Goal: Transaction & Acquisition: Obtain resource

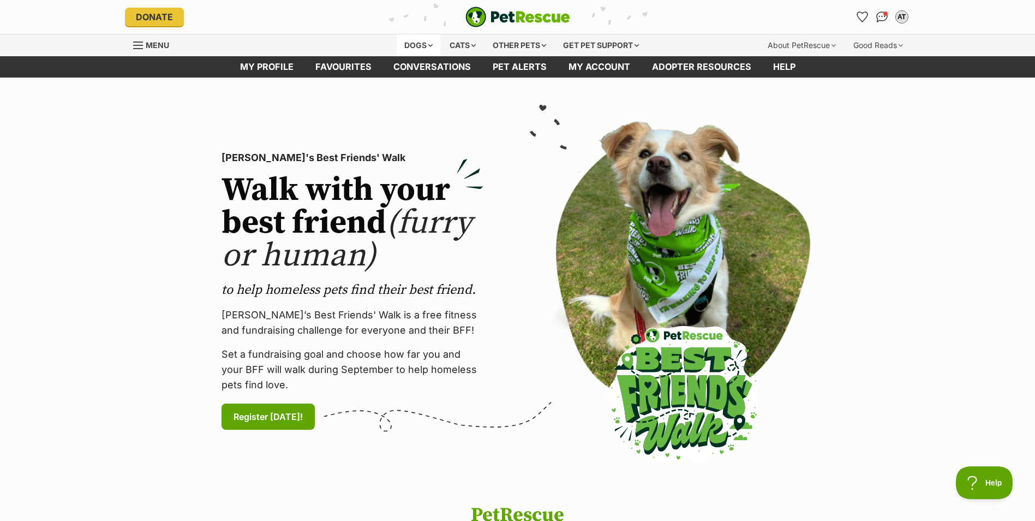
click at [431, 45] on div "Dogs" at bounding box center [419, 45] width 44 height 22
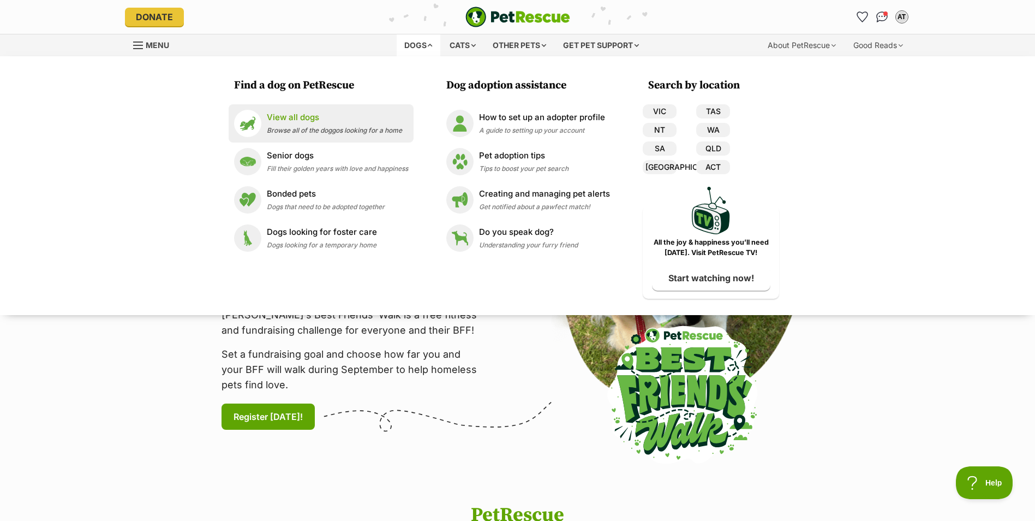
click at [306, 116] on p "View all dogs" at bounding box center [334, 117] width 135 height 13
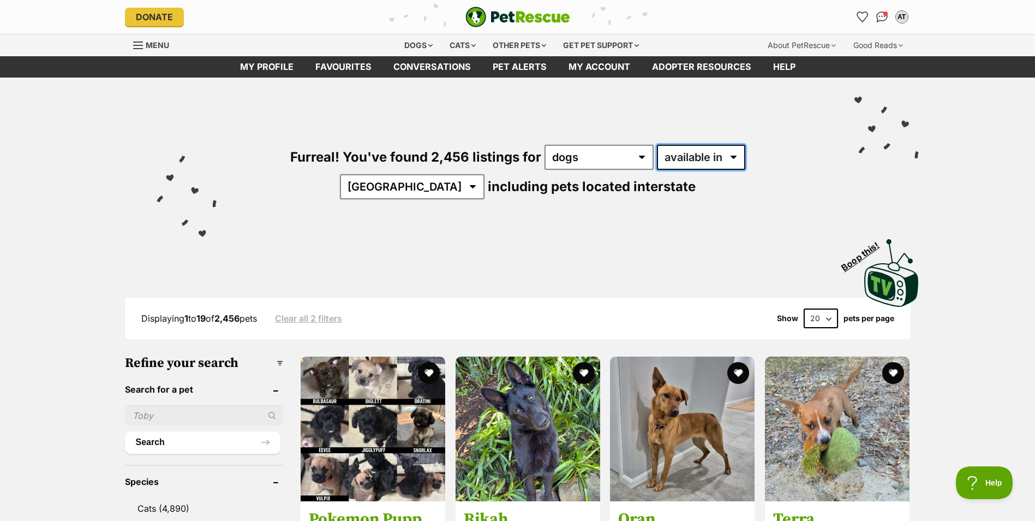
click at [657, 161] on select "available in located in" at bounding box center [701, 157] width 88 height 25
select select "disabled"
click at [657, 145] on select "available in located in" at bounding box center [701, 157] width 88 height 25
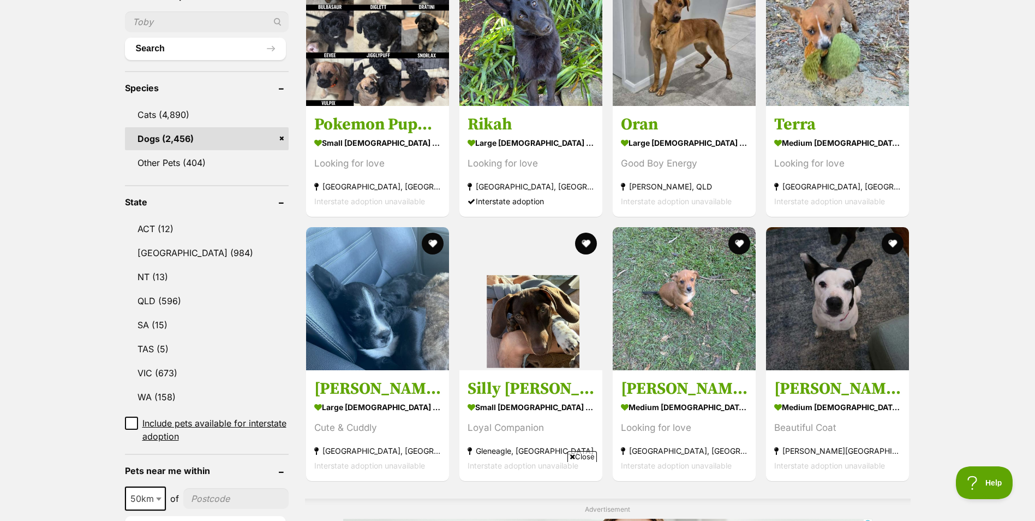
scroll to position [397, 0]
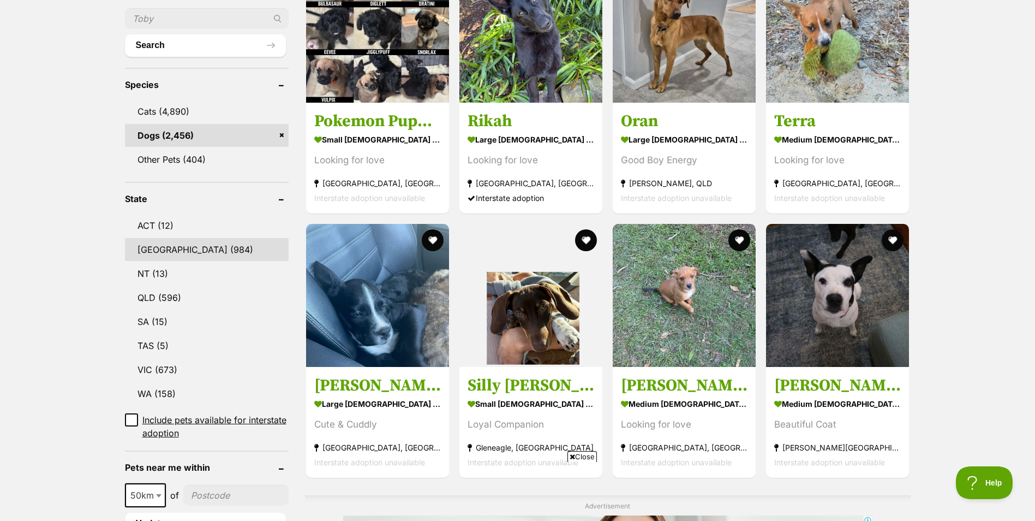
click at [141, 238] on link "NSW (984)" at bounding box center [207, 249] width 164 height 23
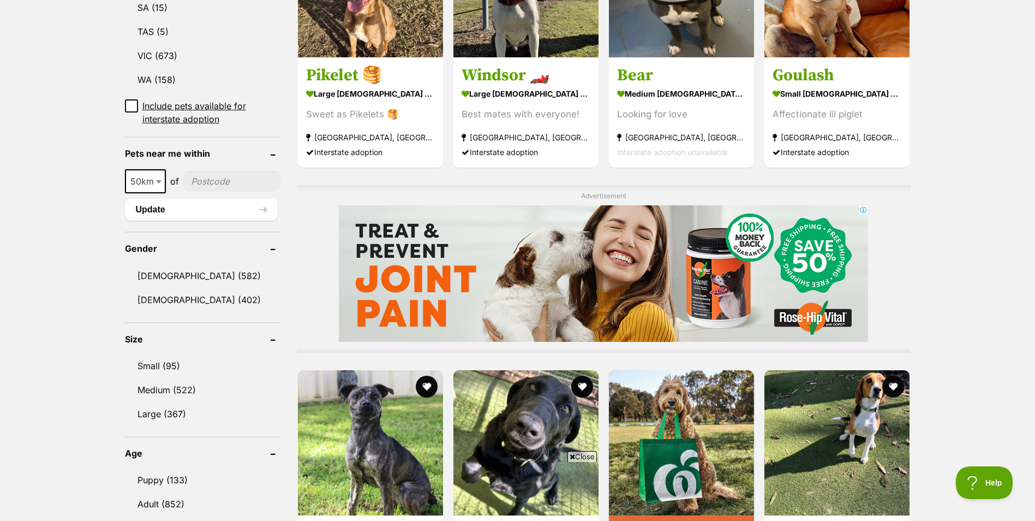
click at [158, 180] on b at bounding box center [158, 181] width 5 height 3
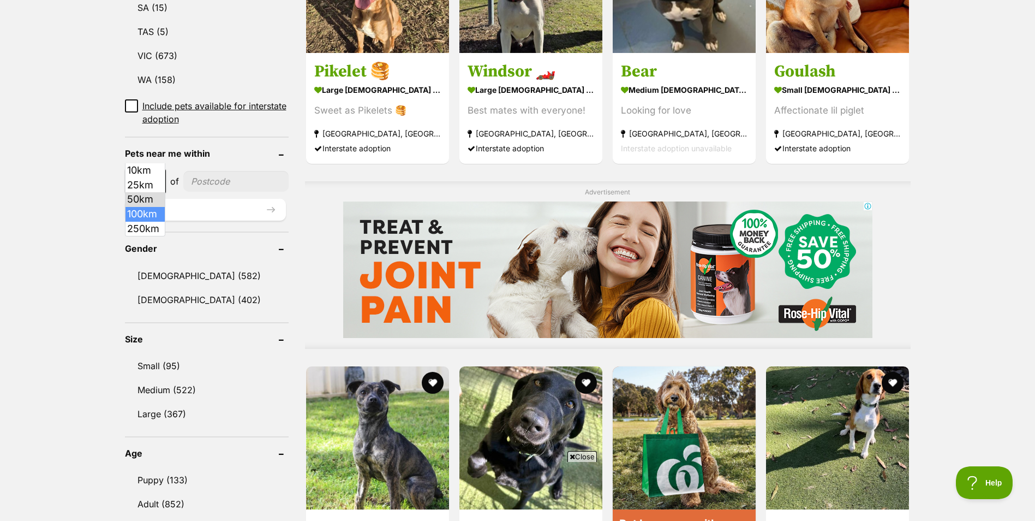
select select "100"
click at [213, 171] on input"] "postcode" at bounding box center [237, 181] width 101 height 21
type input"] "2530"
click at [191, 199] on button "Update" at bounding box center [205, 210] width 161 height 22
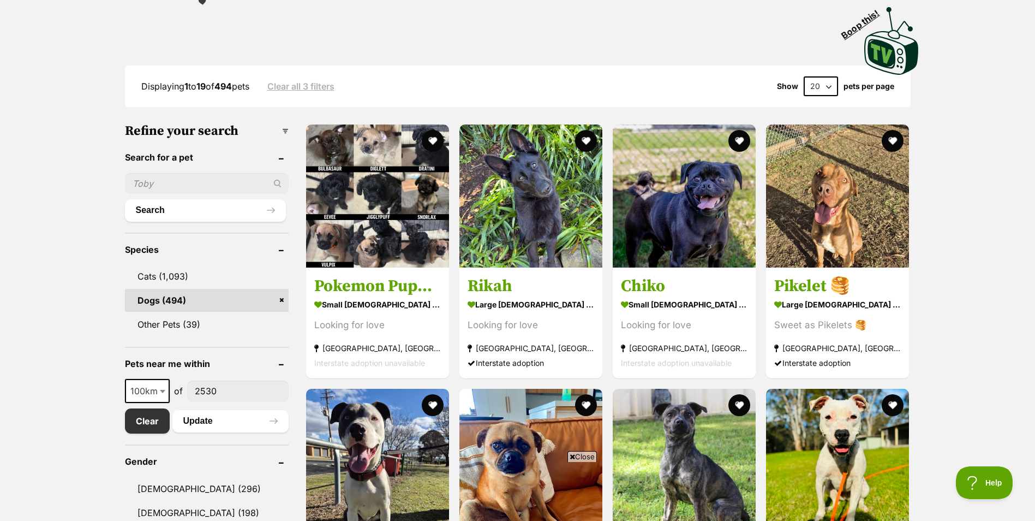
scroll to position [215, 0]
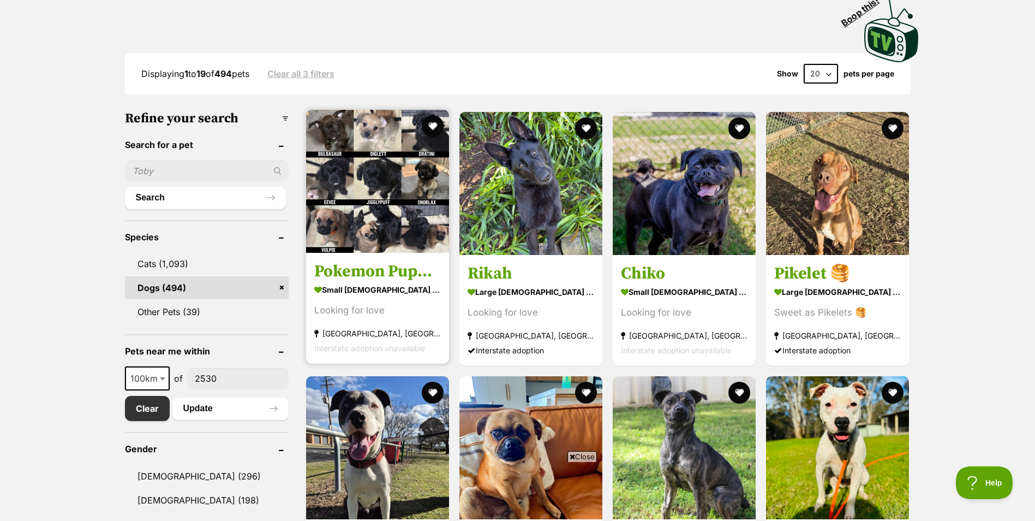
click at [420, 161] on img at bounding box center [377, 181] width 143 height 143
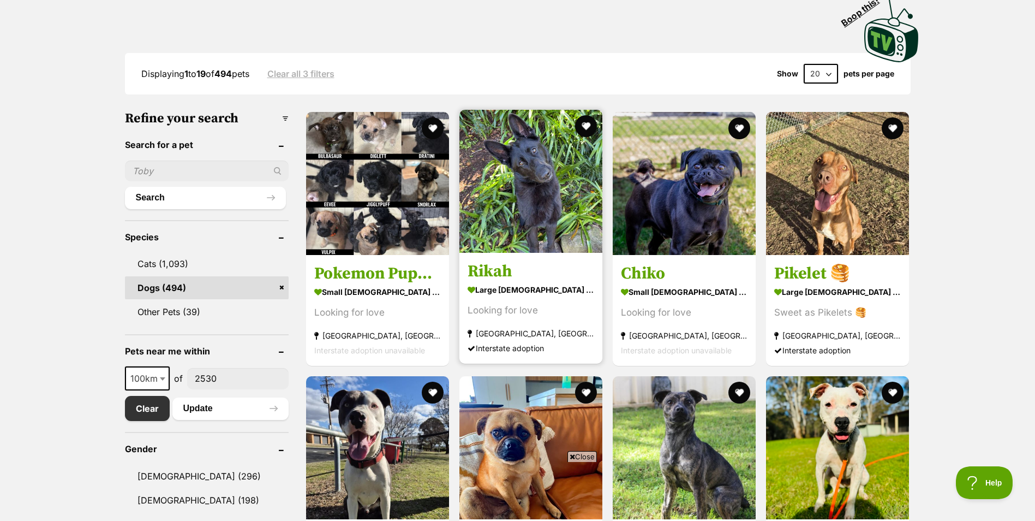
click at [571, 172] on img at bounding box center [530, 181] width 143 height 143
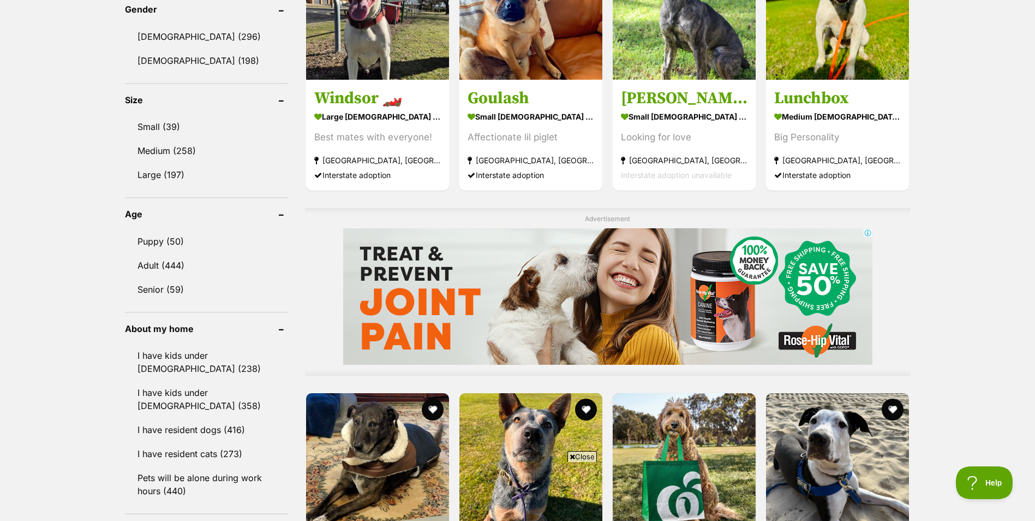
scroll to position [651, 0]
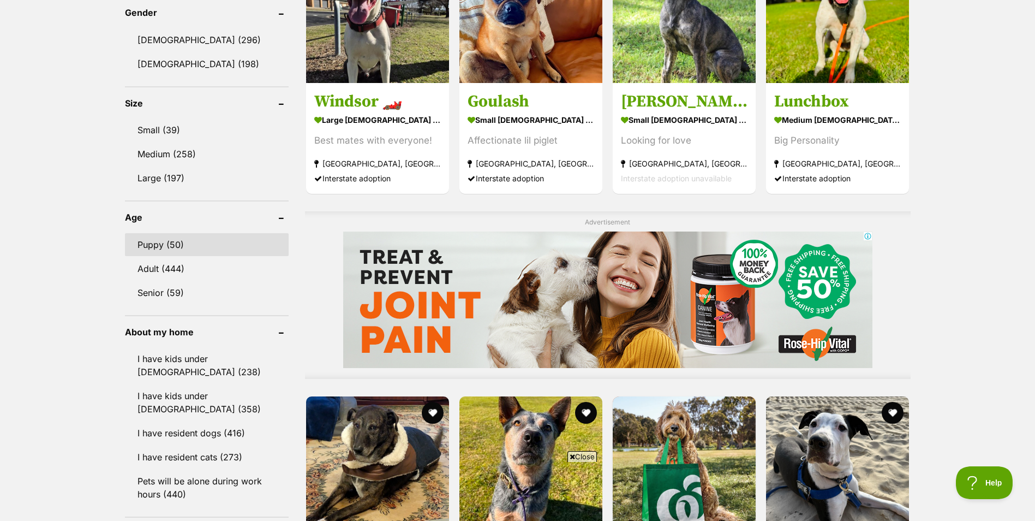
click at [174, 241] on link "Puppy (50)" at bounding box center [207, 244] width 164 height 23
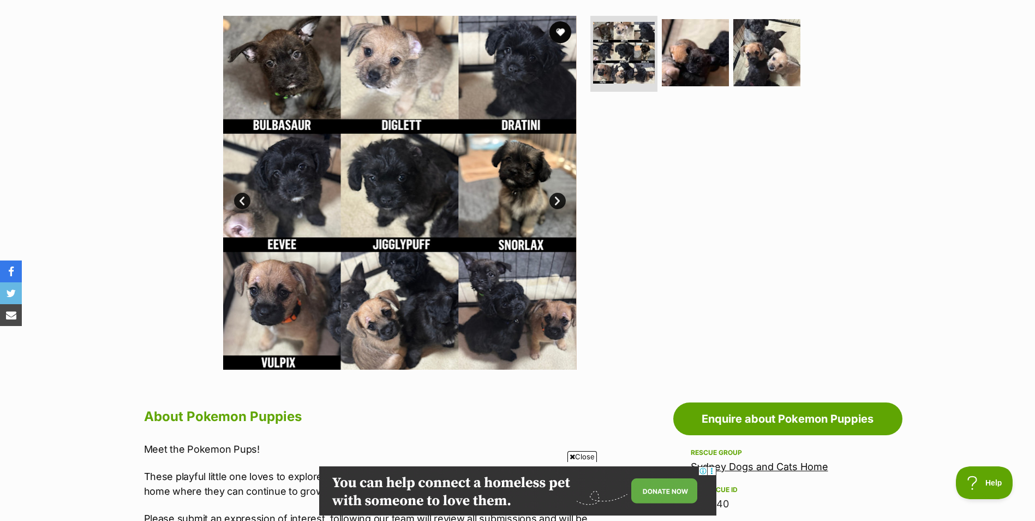
scroll to position [213, 0]
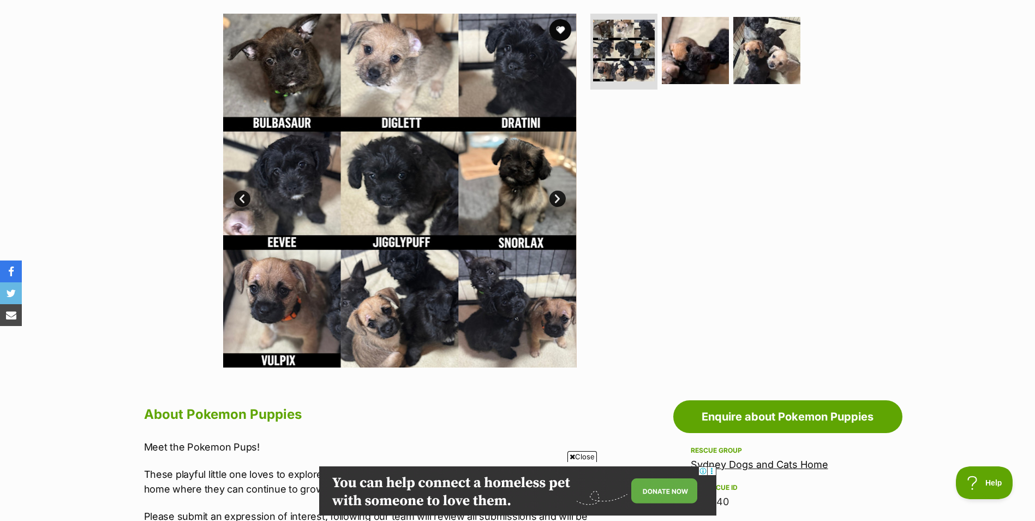
click at [555, 202] on link "Next" at bounding box center [557, 198] width 16 height 16
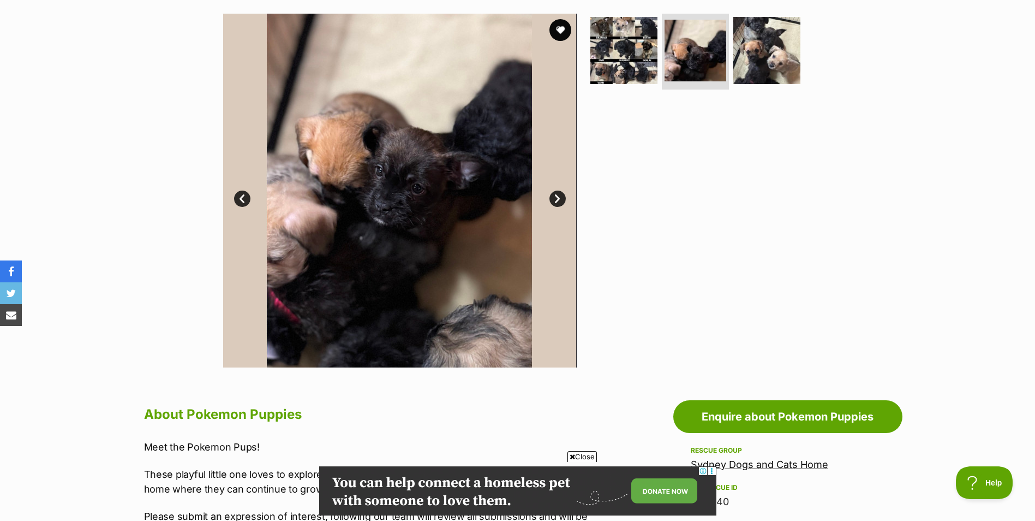
click at [555, 202] on link "Next" at bounding box center [557, 198] width 16 height 16
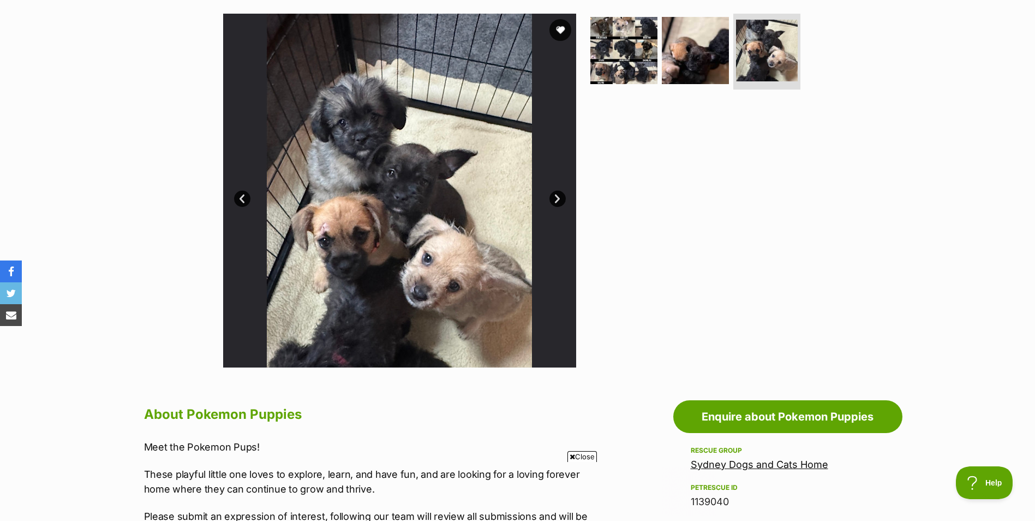
scroll to position [0, 0]
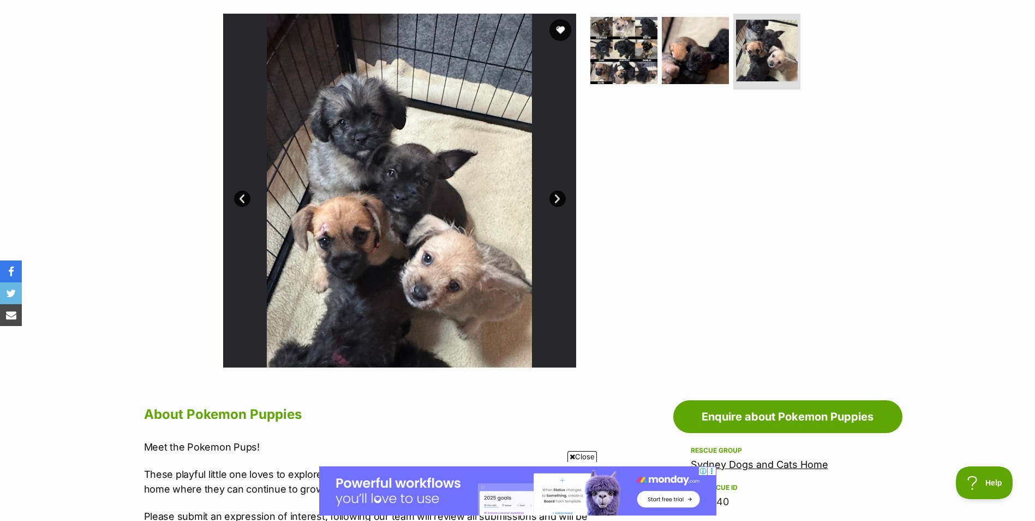
click at [555, 202] on link "Next" at bounding box center [557, 198] width 16 height 16
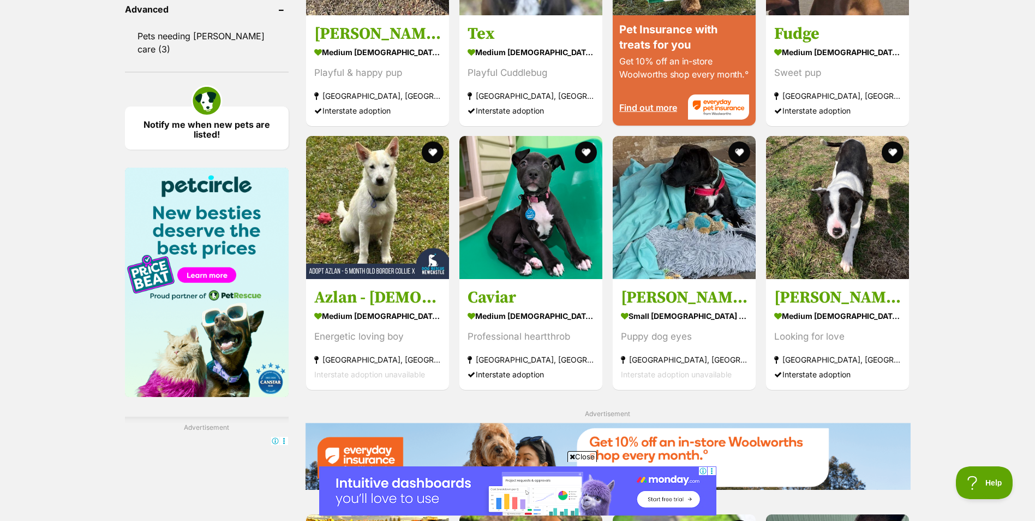
scroll to position [1178, 0]
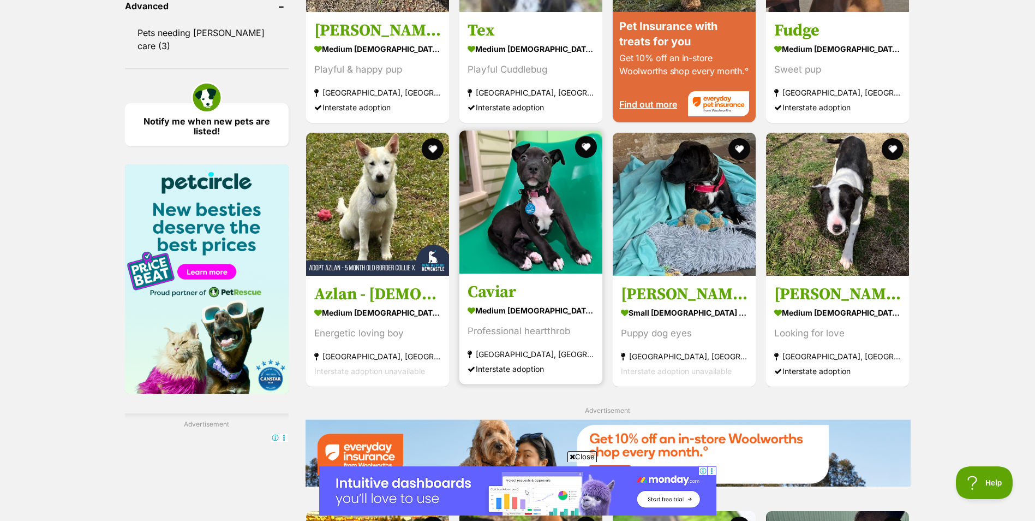
click at [574, 148] on img at bounding box center [530, 201] width 143 height 143
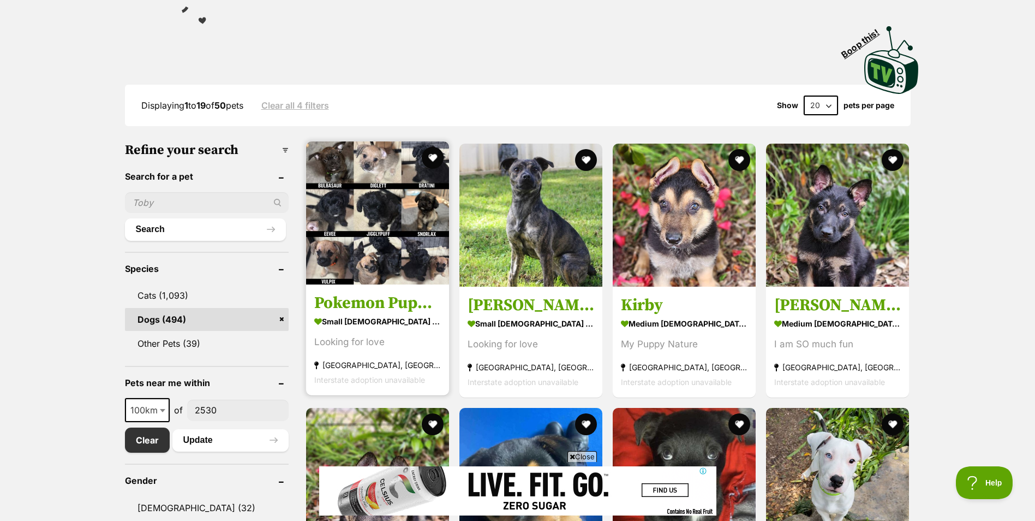
click at [375, 235] on img at bounding box center [377, 212] width 143 height 143
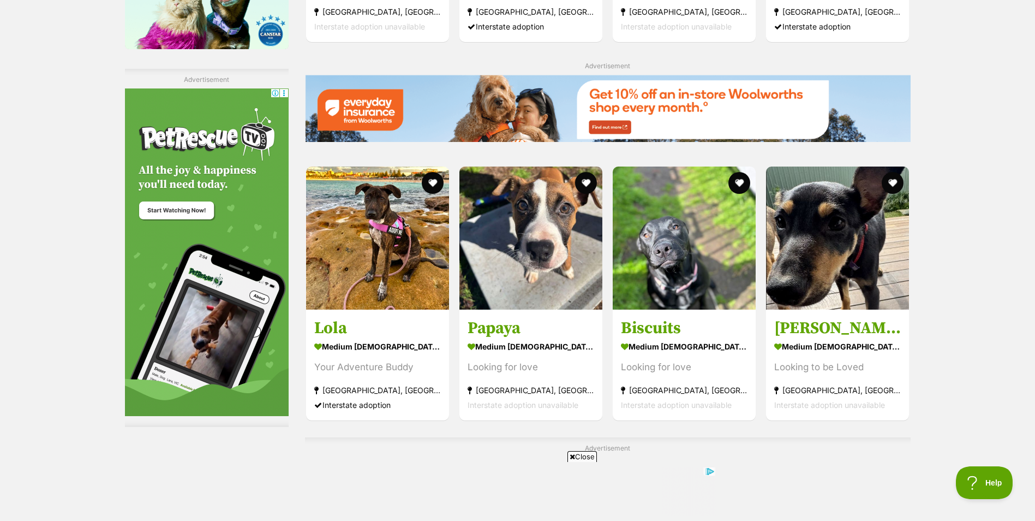
scroll to position [1526, 0]
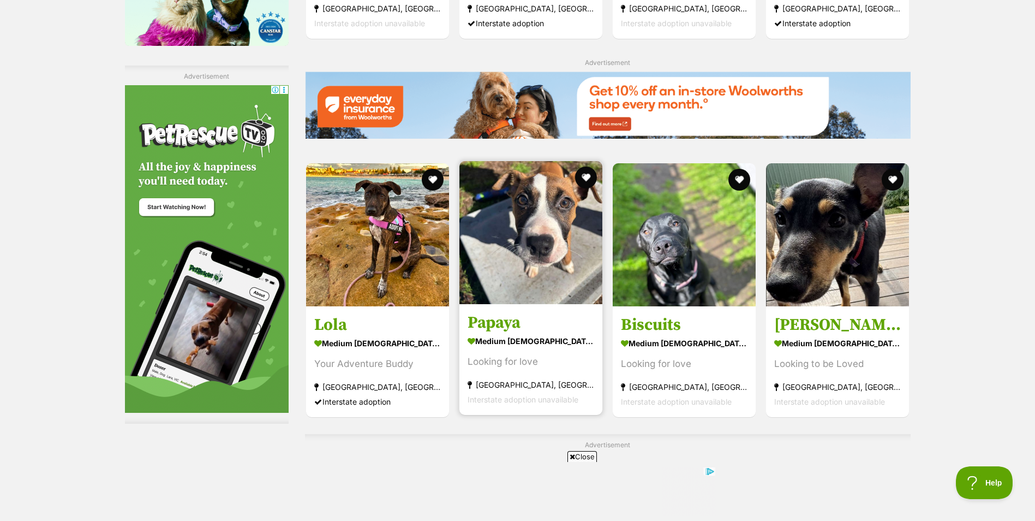
click at [491, 250] on img at bounding box center [530, 232] width 143 height 143
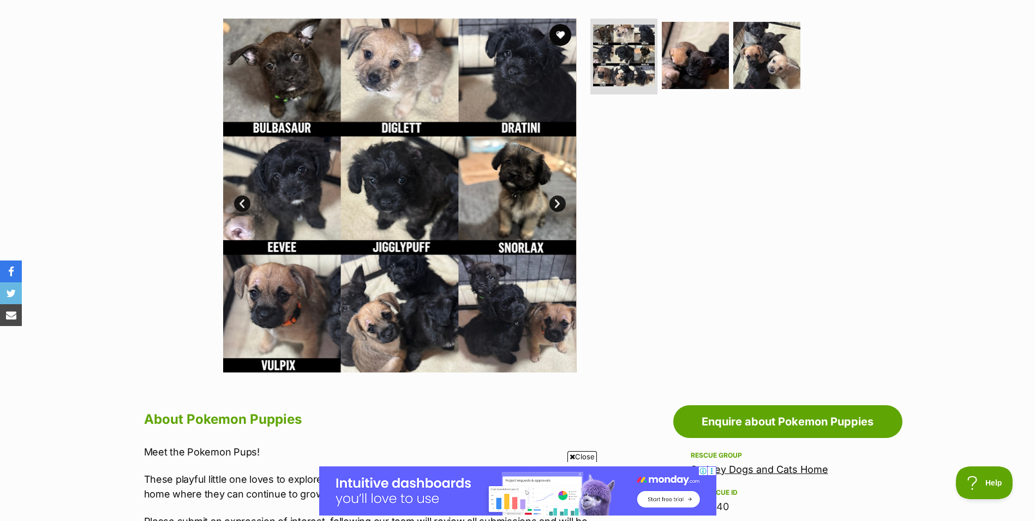
scroll to position [213, 0]
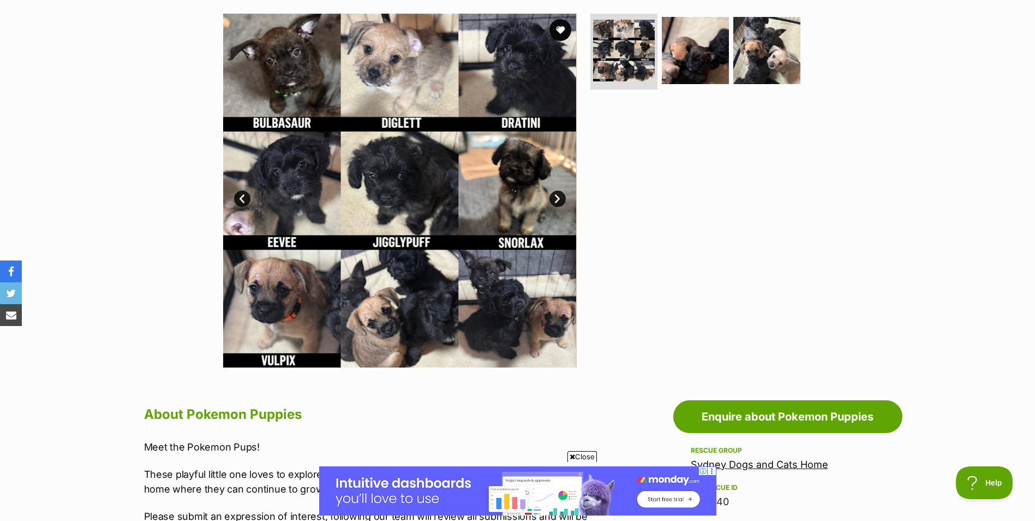
click at [555, 202] on link "Next" at bounding box center [557, 198] width 16 height 16
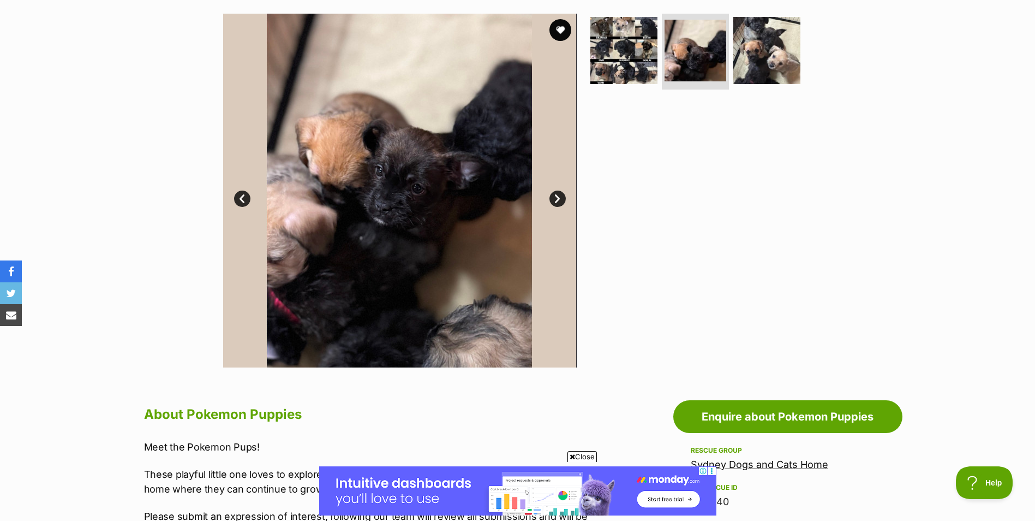
click at [555, 202] on link "Next" at bounding box center [557, 198] width 16 height 16
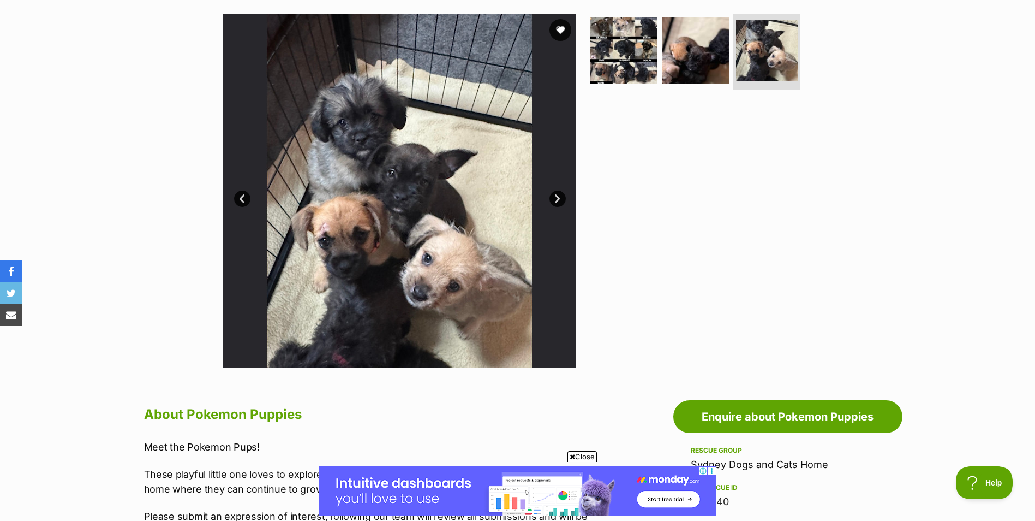
click at [555, 202] on link "Next" at bounding box center [557, 198] width 16 height 16
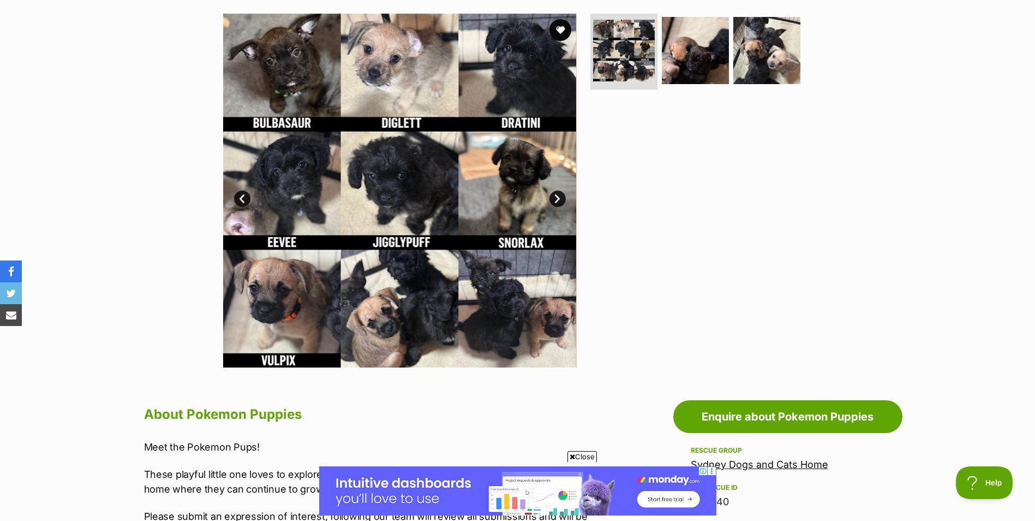
click at [557, 200] on link "Next" at bounding box center [557, 198] width 16 height 16
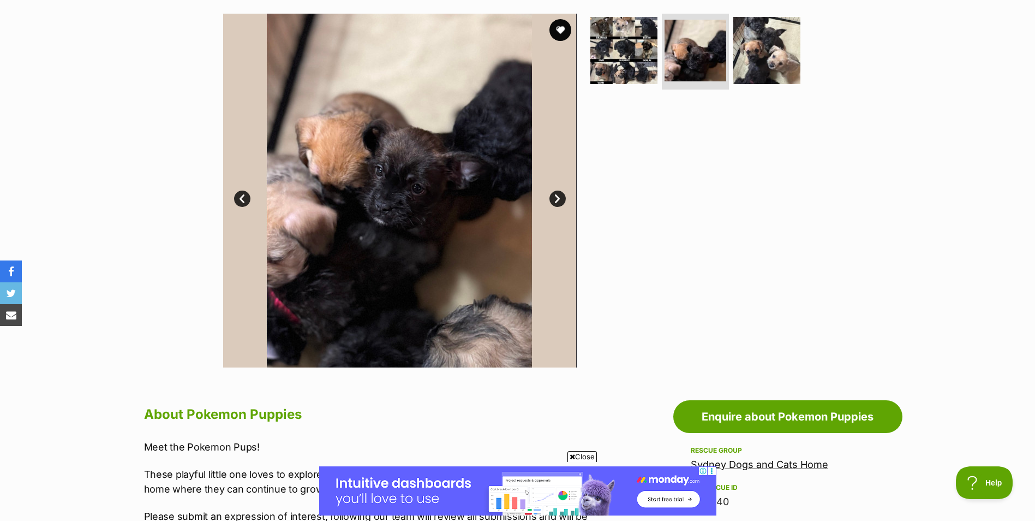
click at [557, 200] on link "Next" at bounding box center [557, 198] width 16 height 16
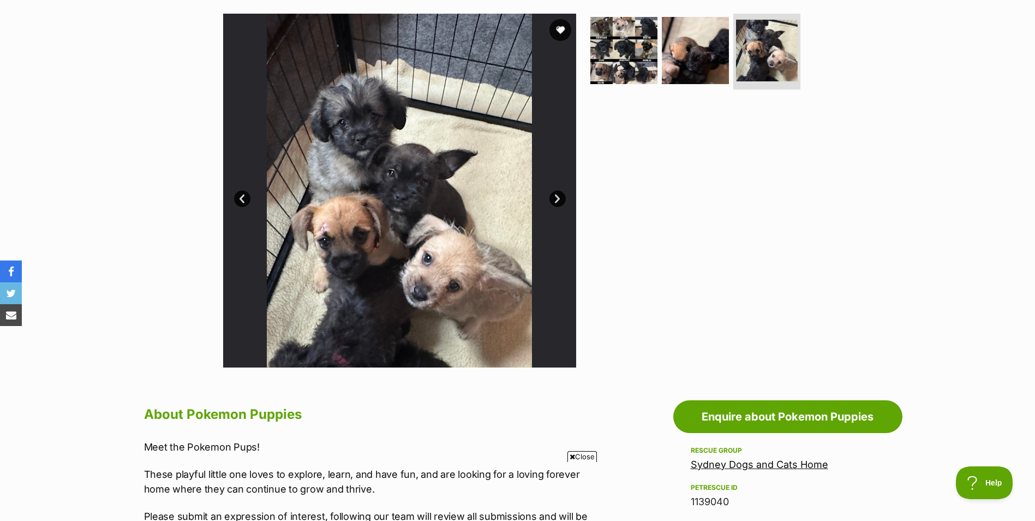
scroll to position [0, 0]
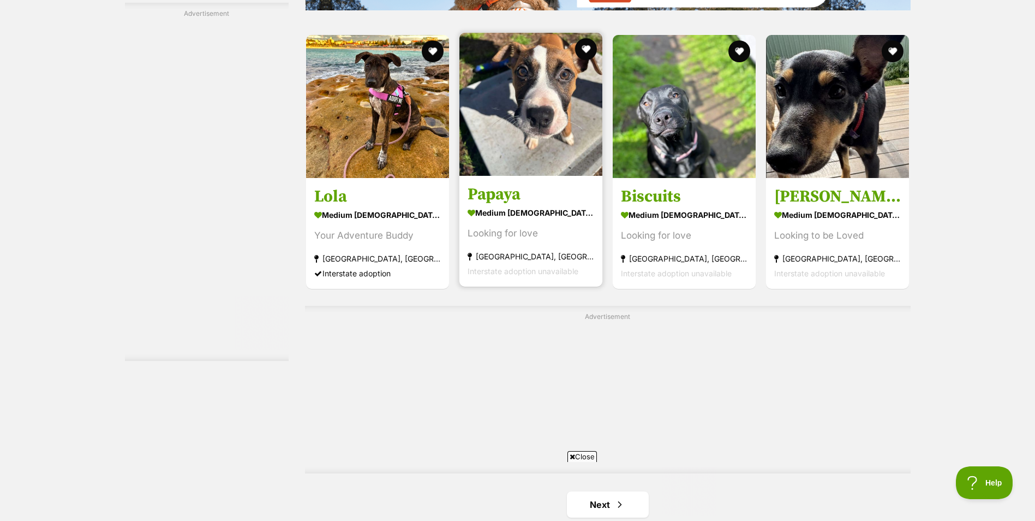
click at [553, 87] on img at bounding box center [530, 104] width 143 height 143
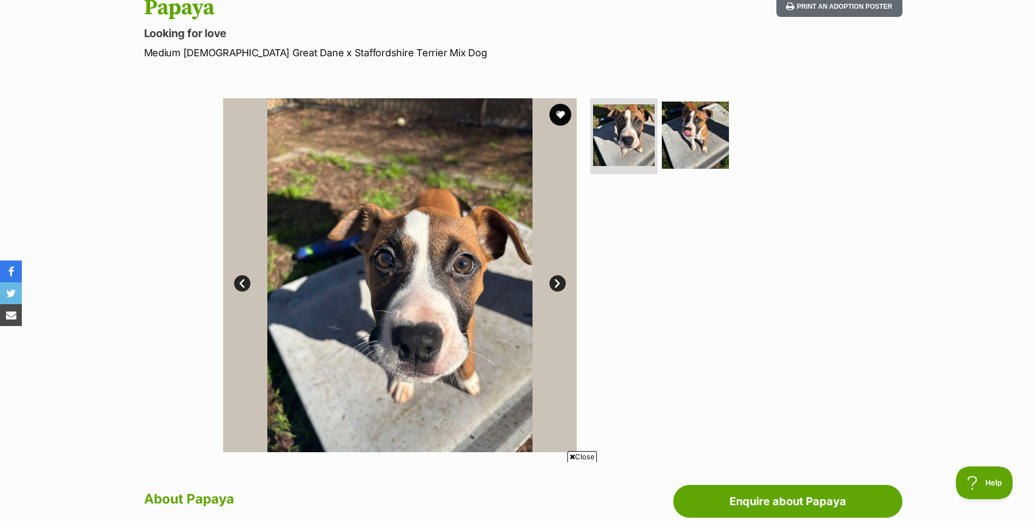
scroll to position [134, 0]
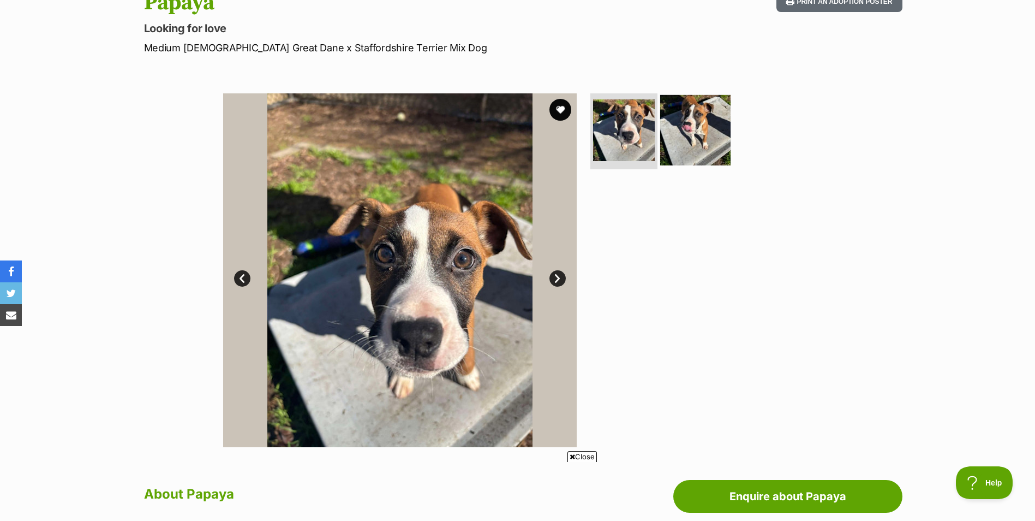
click at [701, 130] on img at bounding box center [695, 129] width 70 height 70
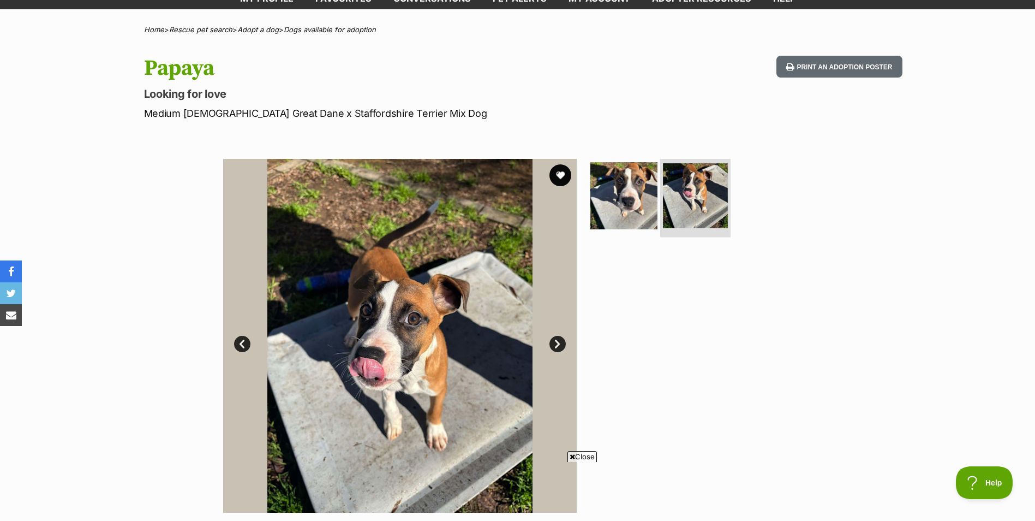
scroll to position [0, 0]
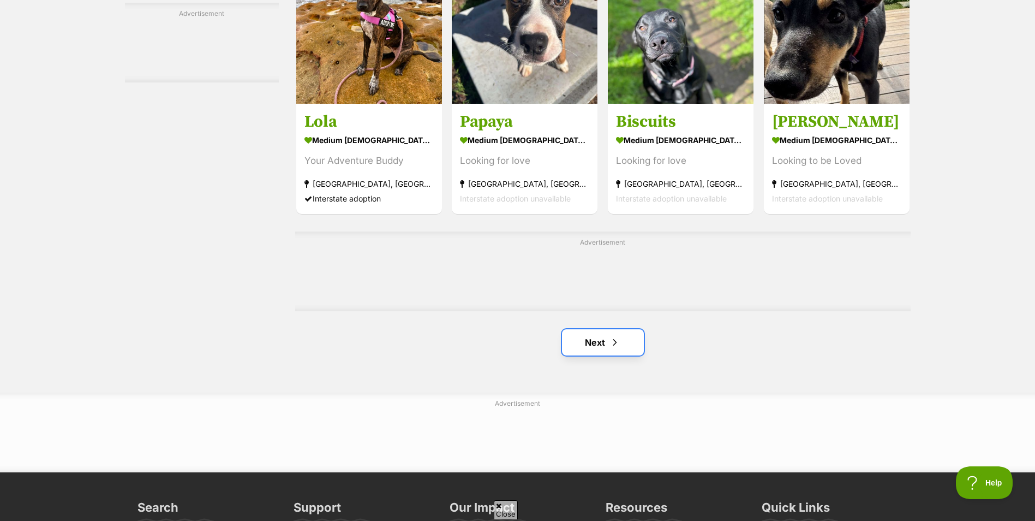
click at [586, 339] on link "Next" at bounding box center [603, 342] width 82 height 26
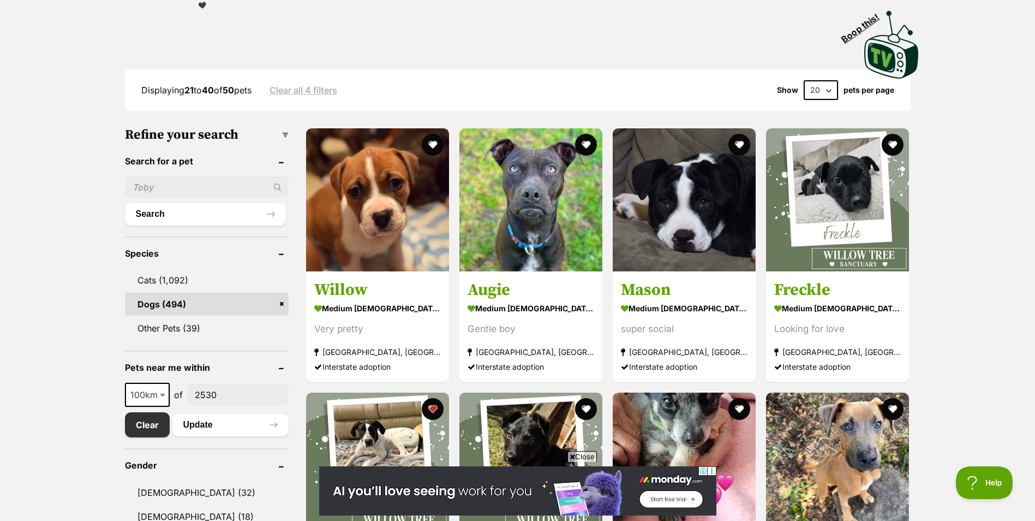
scroll to position [225, 0]
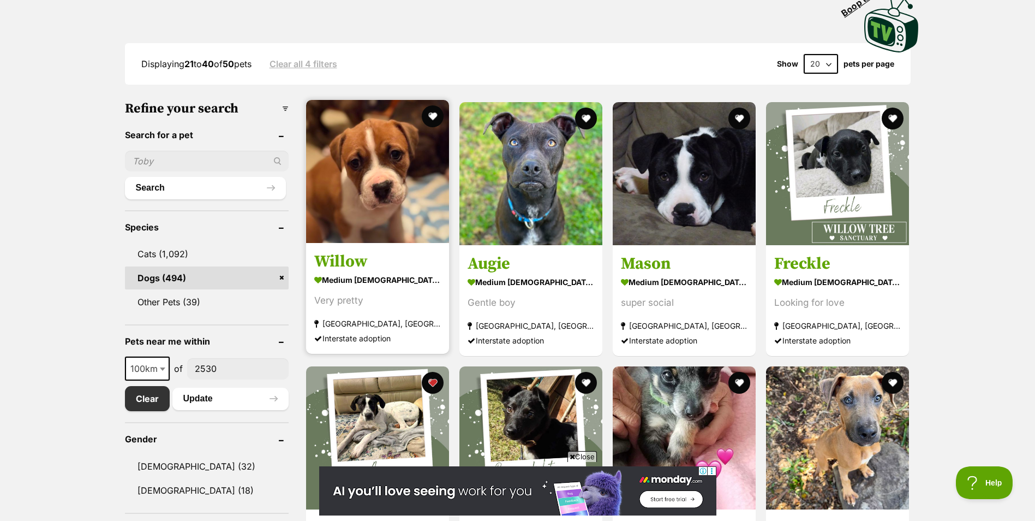
click at [363, 181] on img at bounding box center [377, 171] width 143 height 143
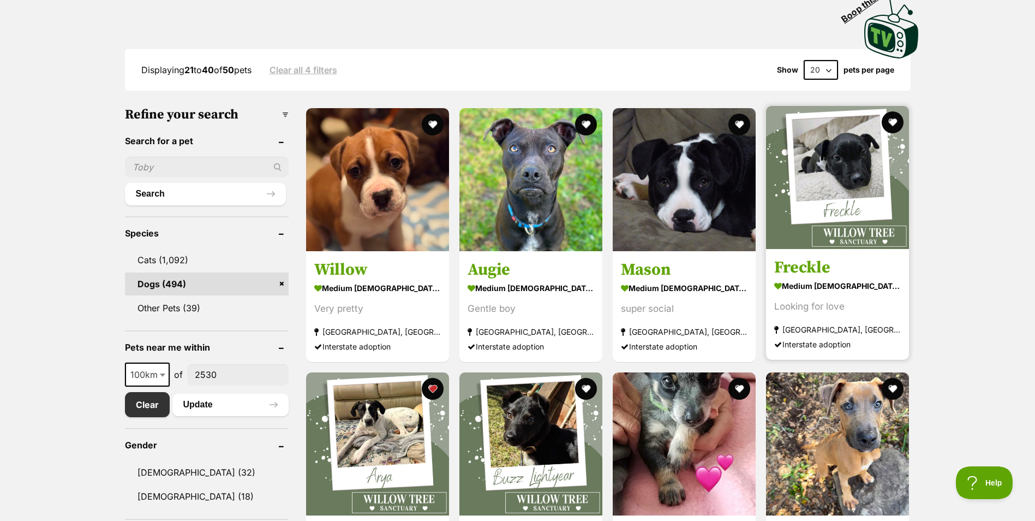
click at [862, 171] on img at bounding box center [837, 177] width 143 height 143
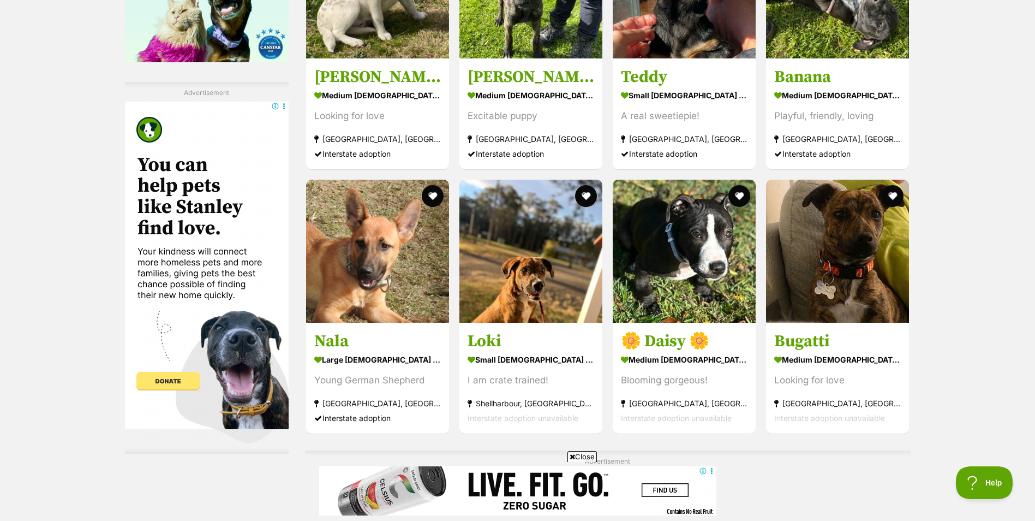
scroll to position [1522, 0]
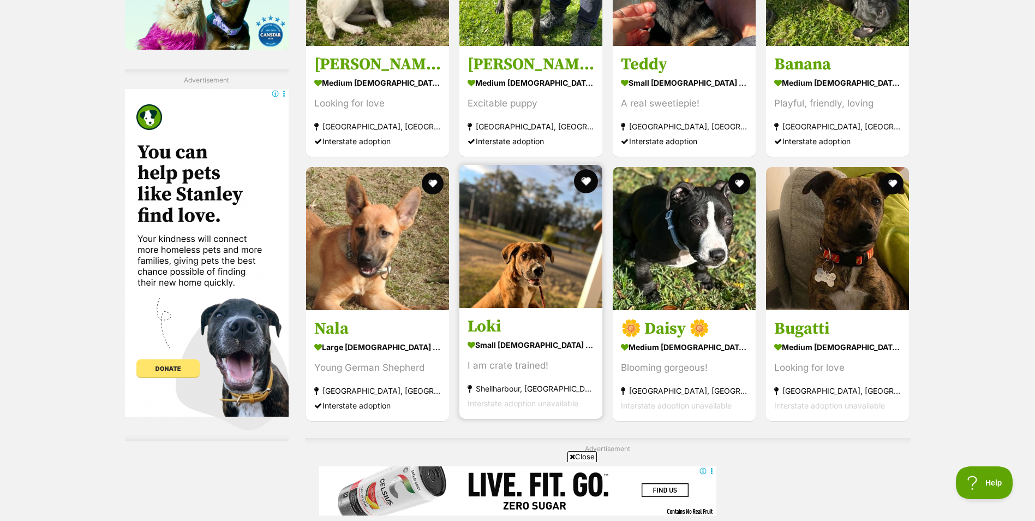
click at [585, 180] on button "favourite" at bounding box center [586, 181] width 24 height 24
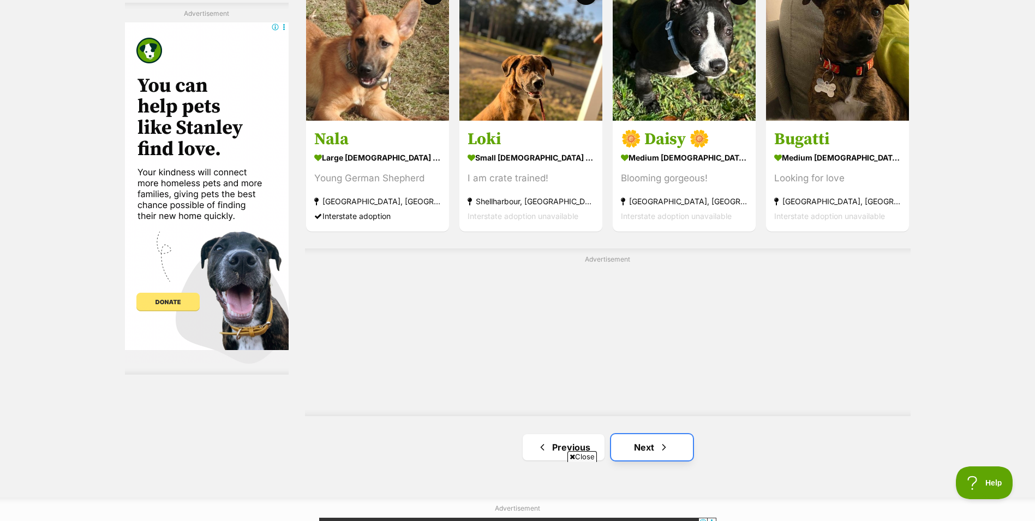
scroll to position [0, 0]
click at [665, 450] on span "Next page" at bounding box center [664, 446] width 11 height 13
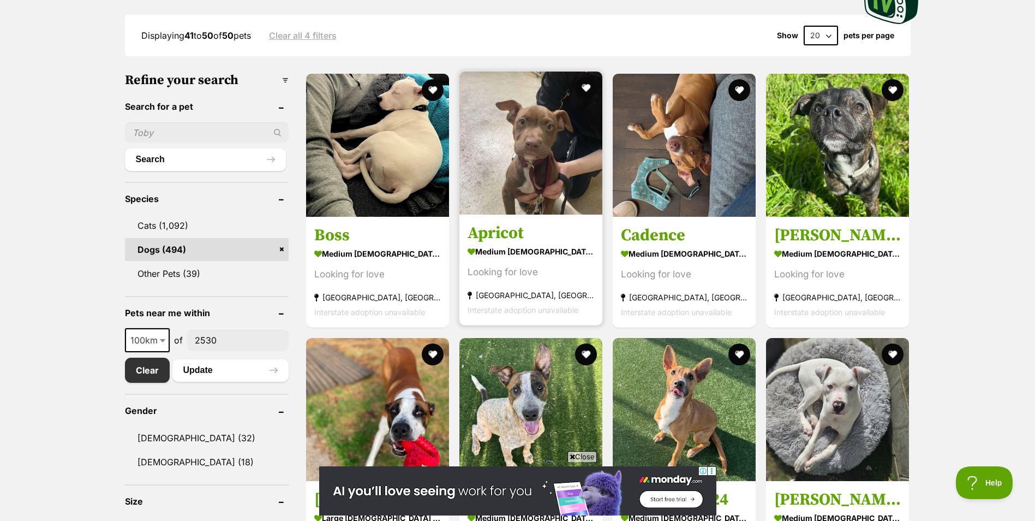
click at [523, 134] on img at bounding box center [530, 142] width 143 height 143
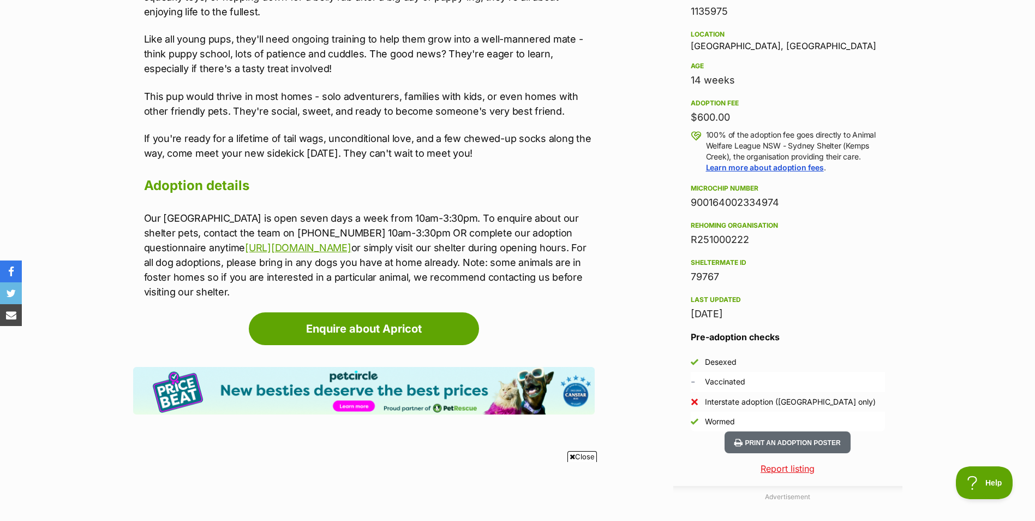
scroll to position [775, 0]
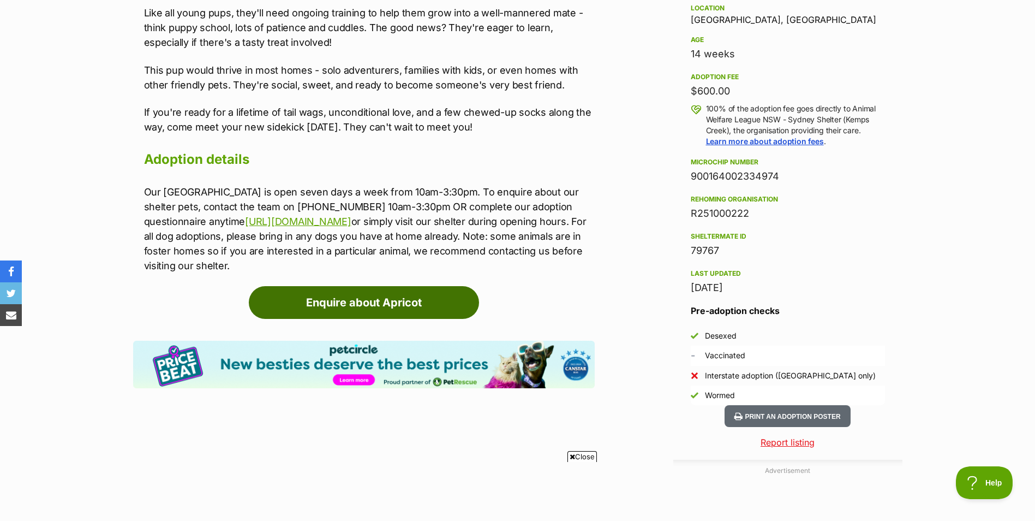
click at [424, 300] on link "Enquire about Apricot" at bounding box center [364, 302] width 230 height 33
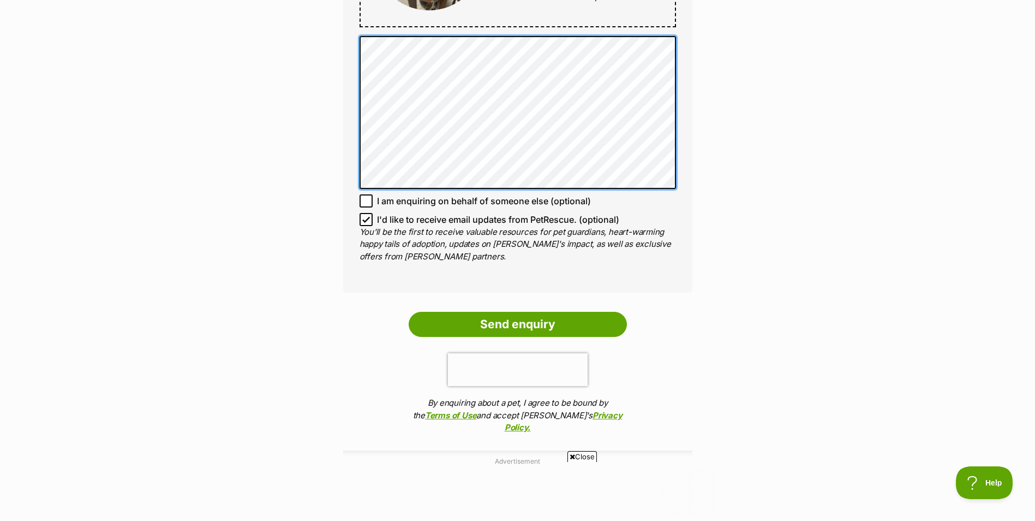
scroll to position [760, 0]
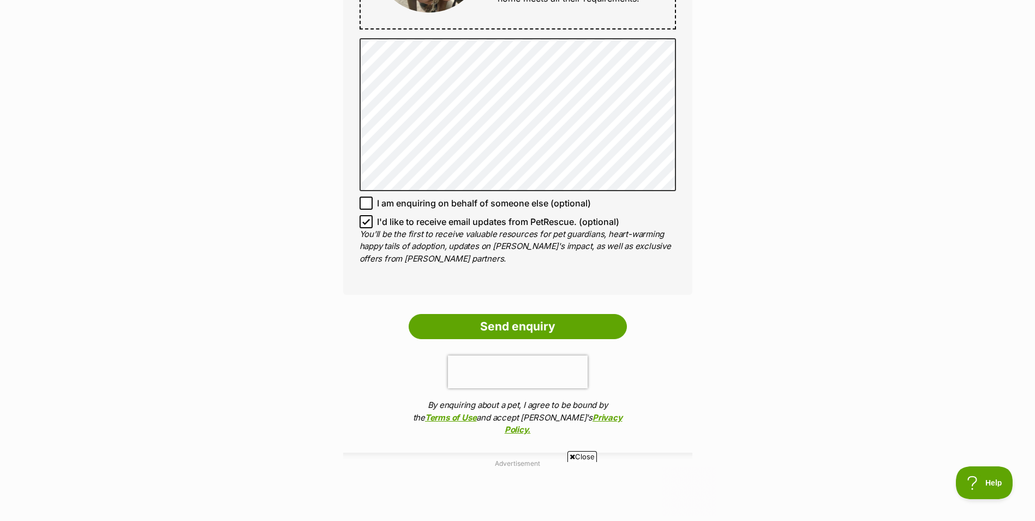
click at [366, 219] on icon at bounding box center [366, 221] width 7 height 5
click at [366, 215] on input "I'd like to receive email updates from PetRescue. (optional)" at bounding box center [366, 221] width 13 height 13
checkbox input "false"
click at [499, 317] on input "Send enquiry" at bounding box center [518, 326] width 218 height 25
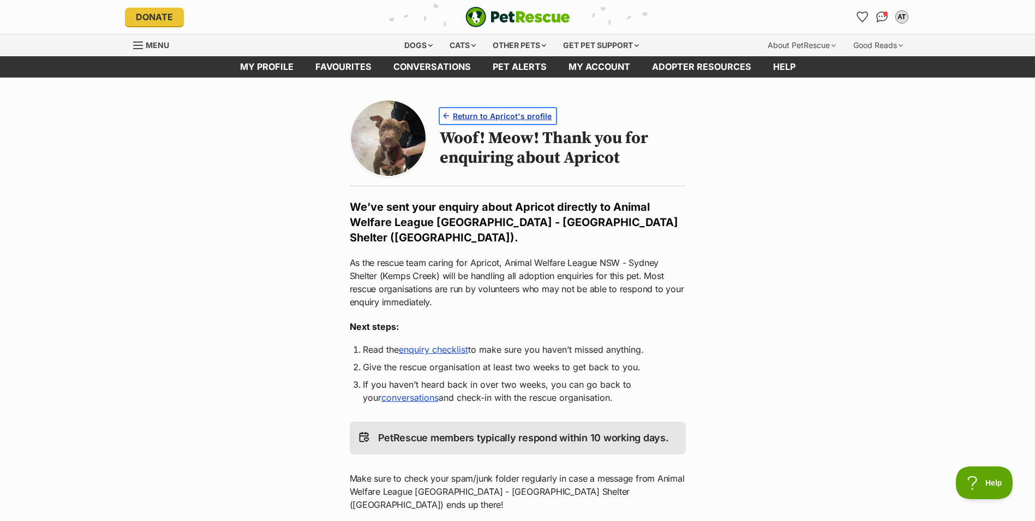
click at [471, 117] on span "Return to Apricot's profile" at bounding box center [502, 115] width 99 height 11
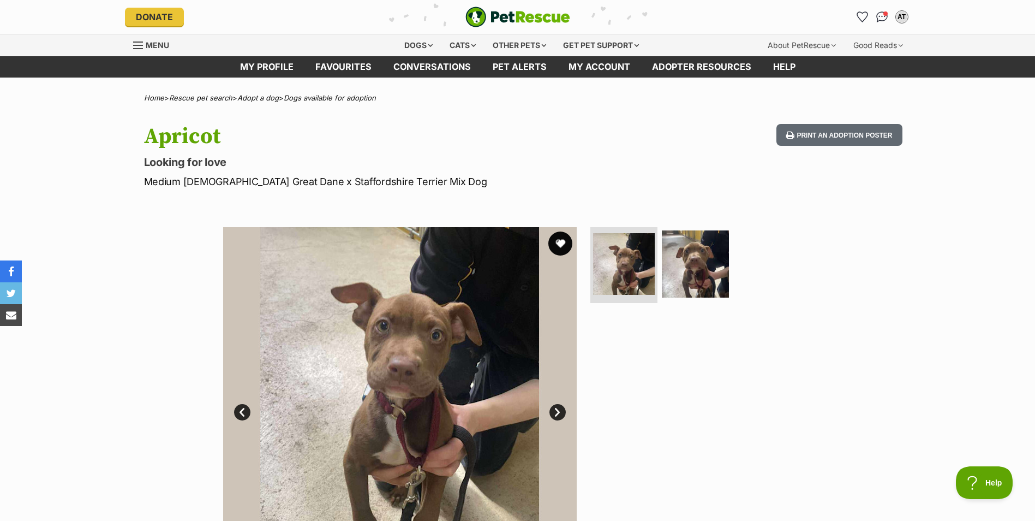
click at [563, 243] on button "favourite" at bounding box center [560, 243] width 24 height 24
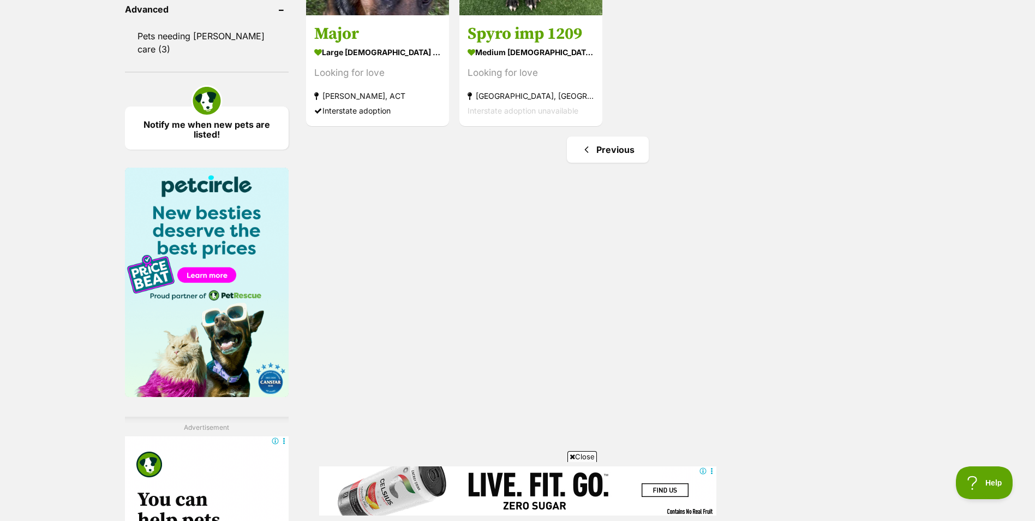
scroll to position [1180, 0]
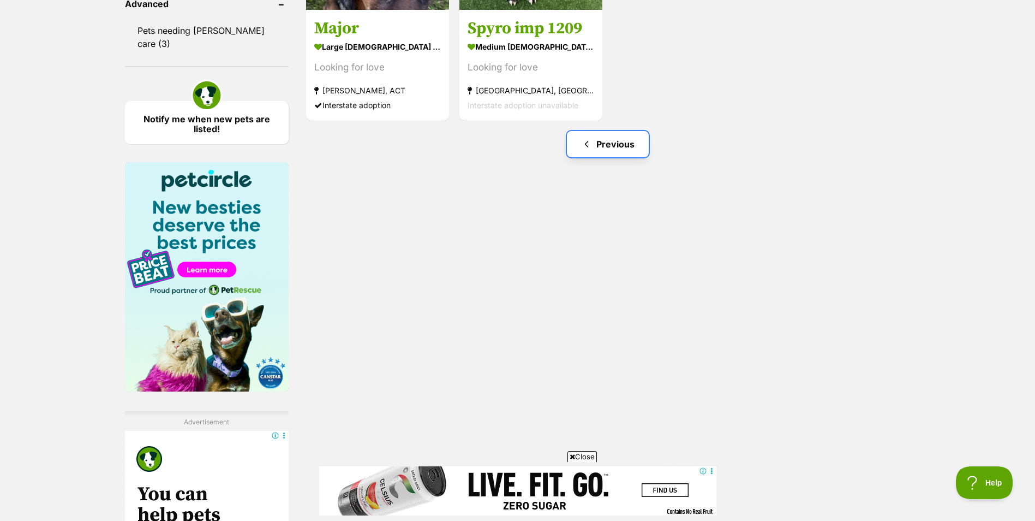
click at [629, 143] on link "Previous" at bounding box center [608, 144] width 82 height 26
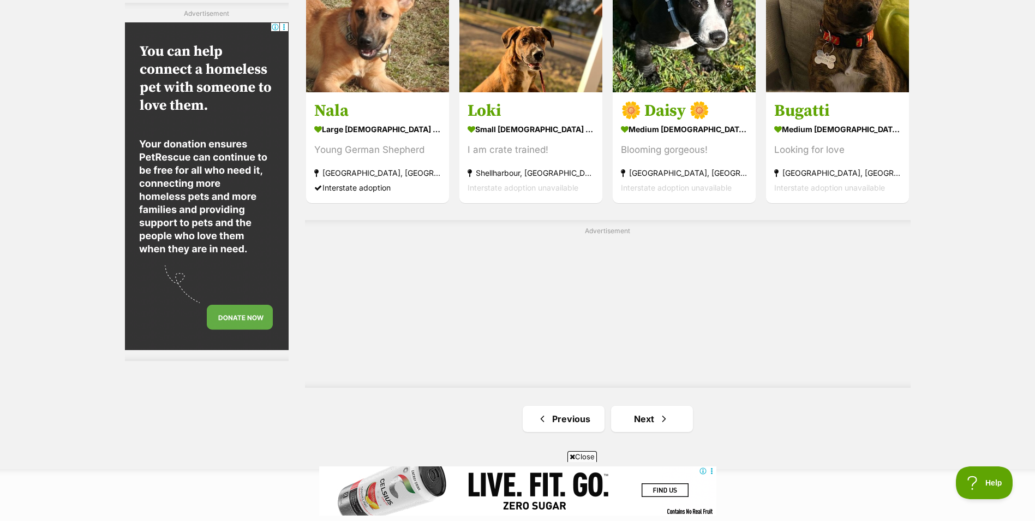
scroll to position [1733, 0]
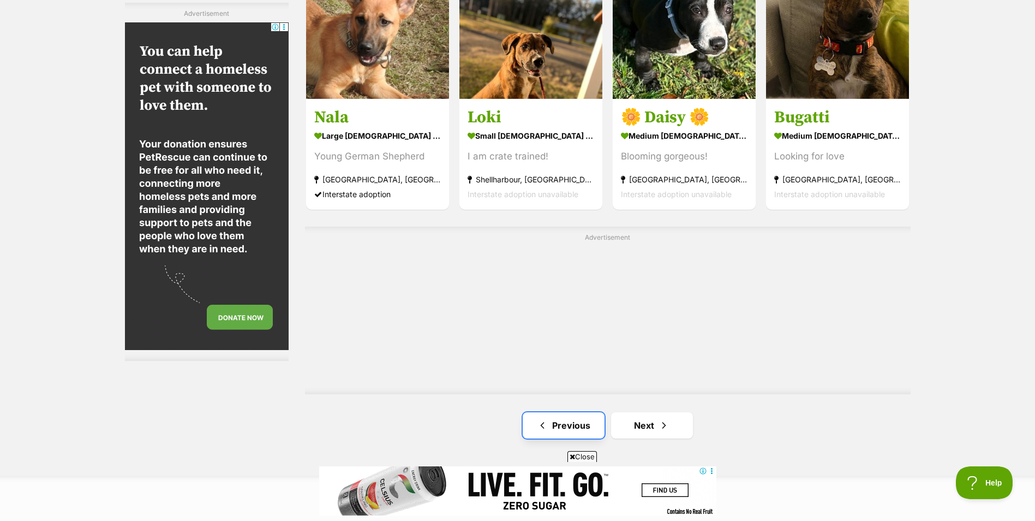
click at [562, 422] on link "Previous" at bounding box center [564, 425] width 82 height 26
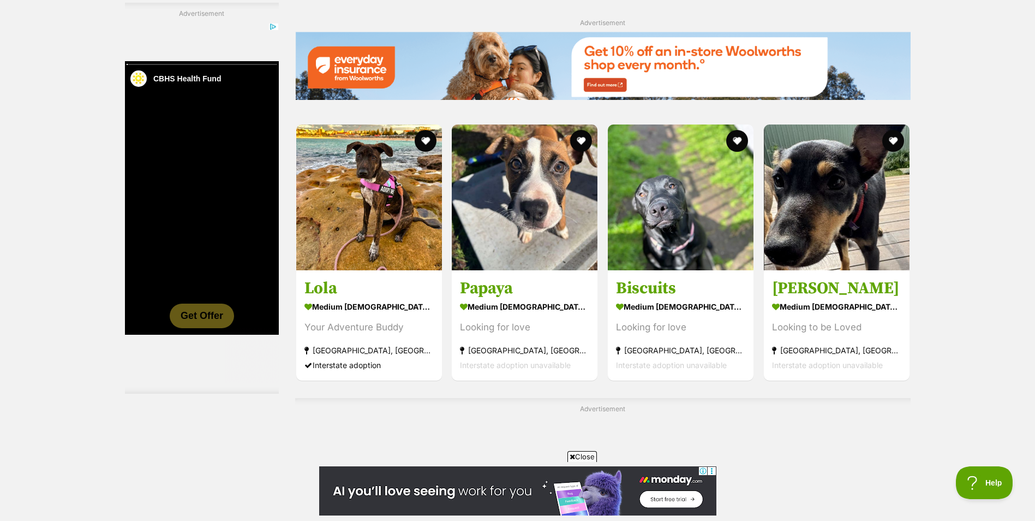
scroll to position [1592, 0]
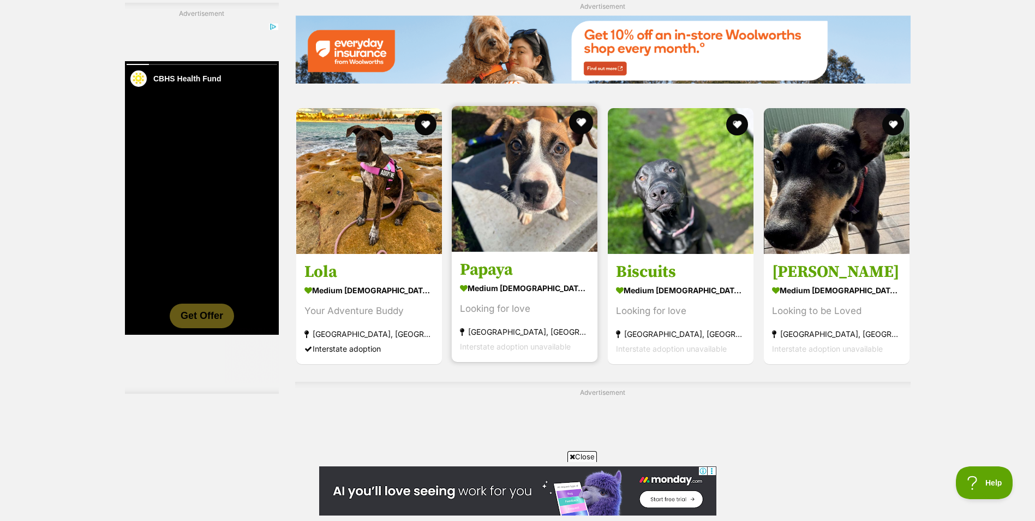
click at [581, 119] on button "favourite" at bounding box center [581, 122] width 24 height 24
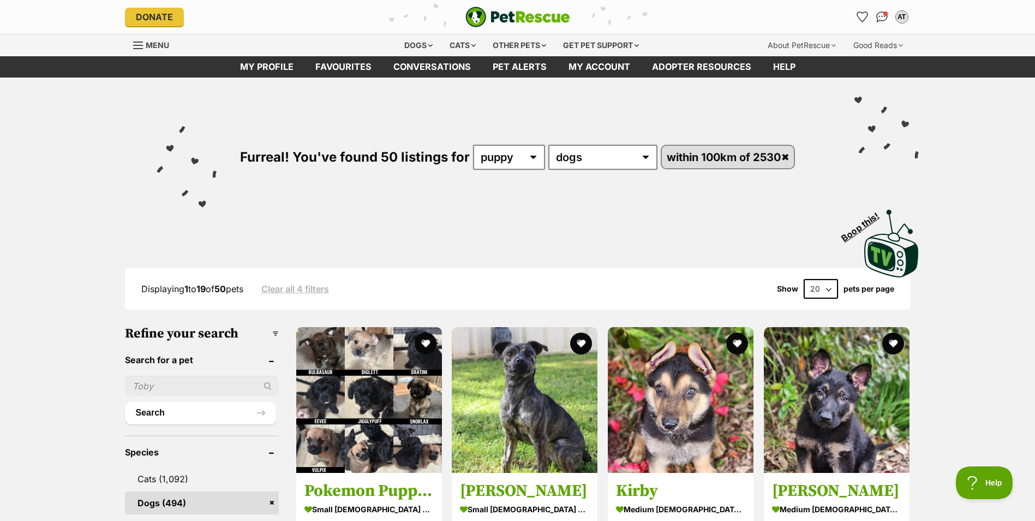
scroll to position [0, 0]
click at [987, 101] on div "Furreal! You've found 50 listings for any age puppy adult senior any type of pe…" at bounding box center [517, 178] width 1035 height 202
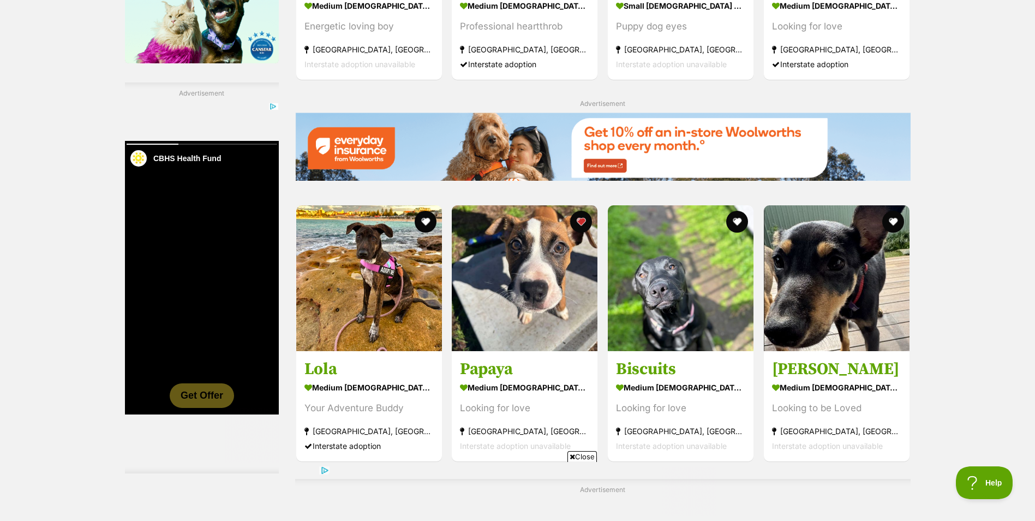
scroll to position [1488, 0]
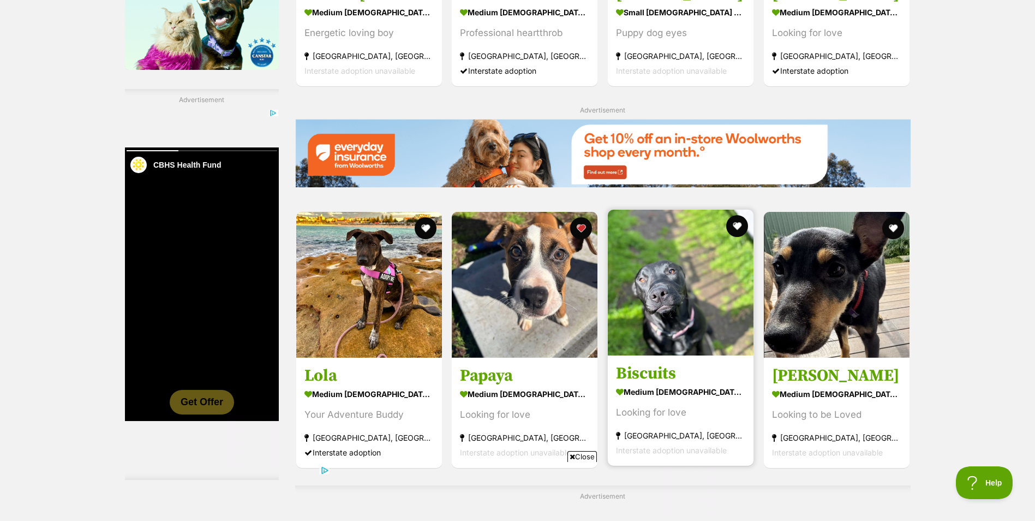
click at [671, 292] on img at bounding box center [681, 283] width 146 height 146
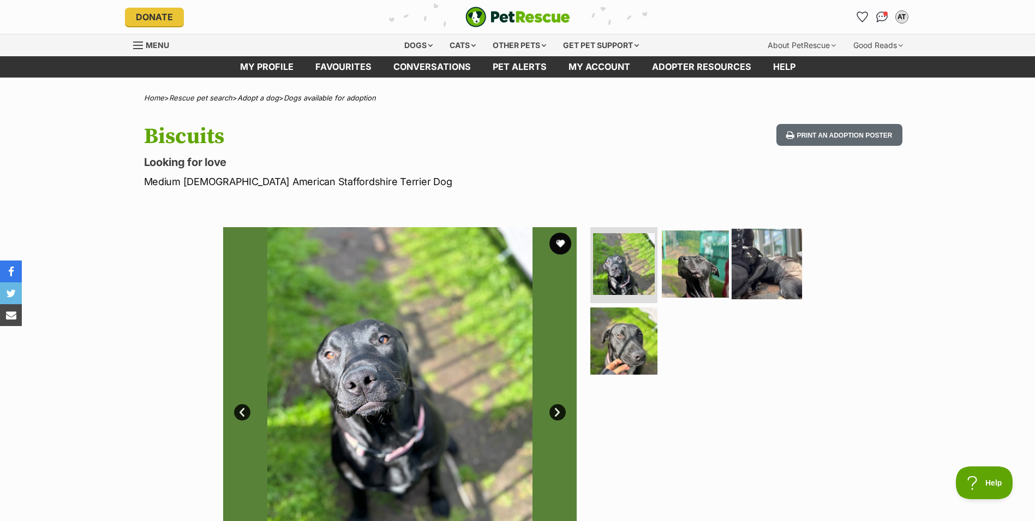
click at [753, 260] on img at bounding box center [767, 263] width 70 height 70
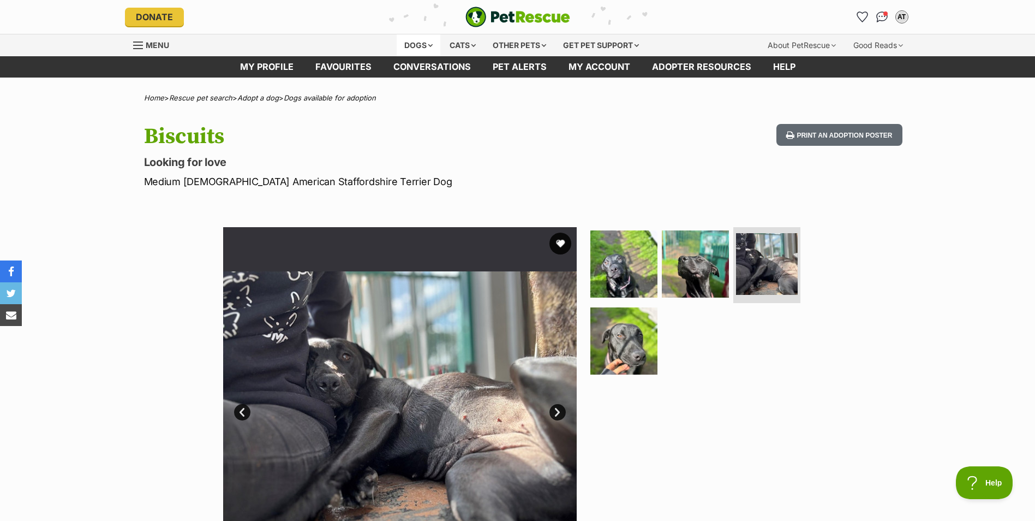
click at [422, 40] on div "Dogs" at bounding box center [419, 45] width 44 height 22
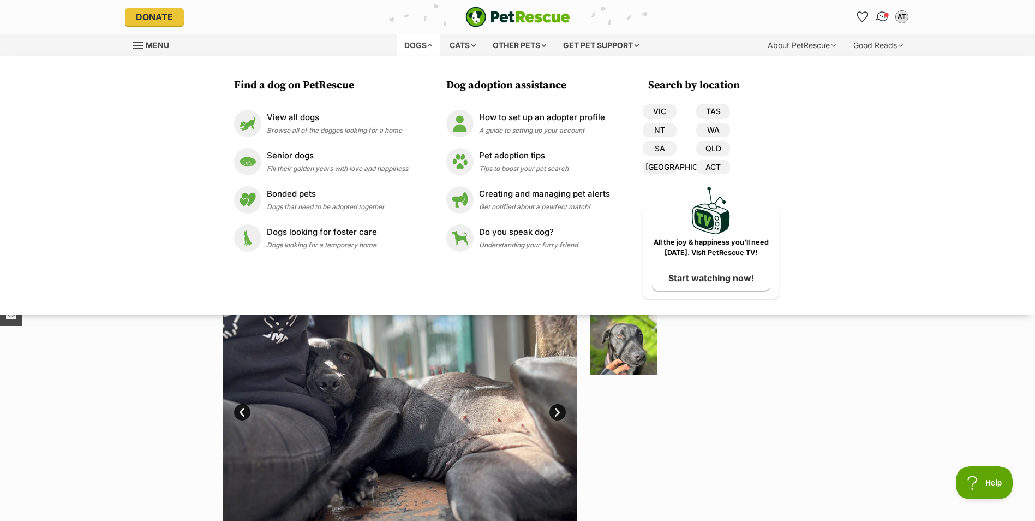
click at [885, 8] on link "Conversations" at bounding box center [882, 16] width 22 height 22
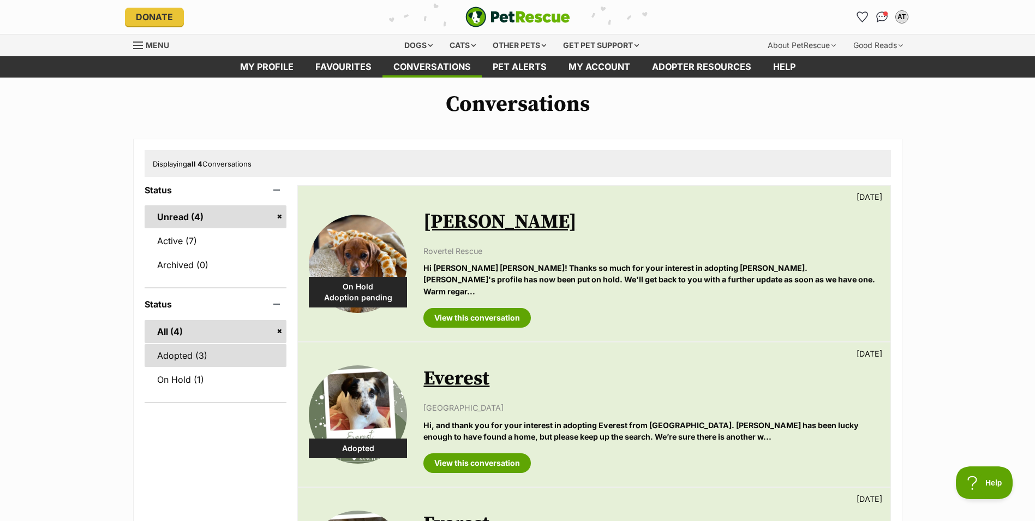
click at [165, 360] on link "Adopted (3)" at bounding box center [216, 355] width 142 height 23
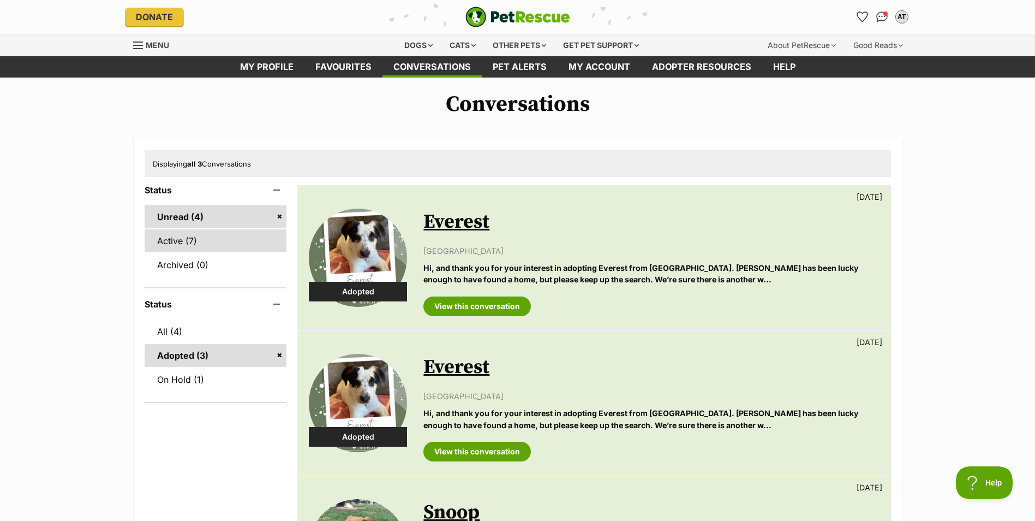
click at [186, 241] on link "Active (7)" at bounding box center [216, 240] width 142 height 23
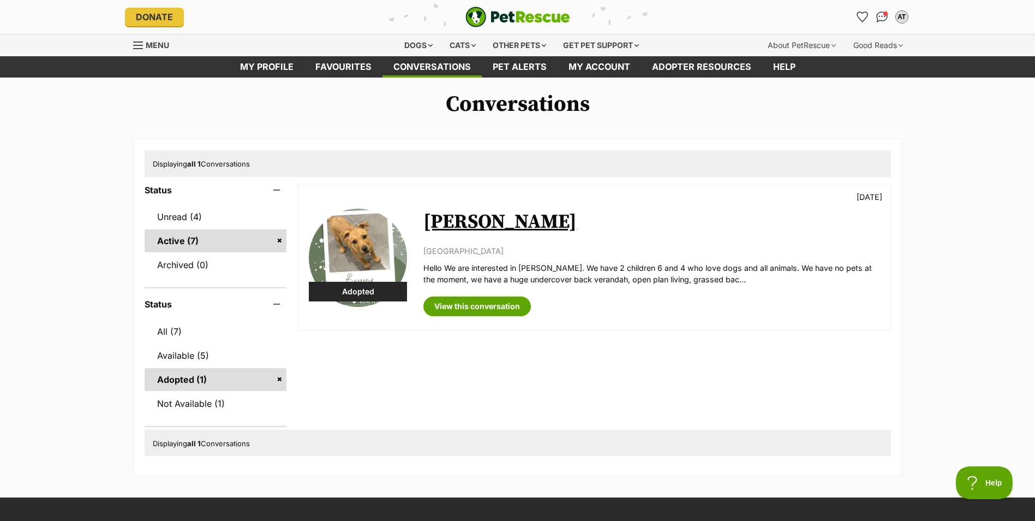
click at [444, 224] on link "[PERSON_NAME]" at bounding box center [499, 222] width 153 height 25
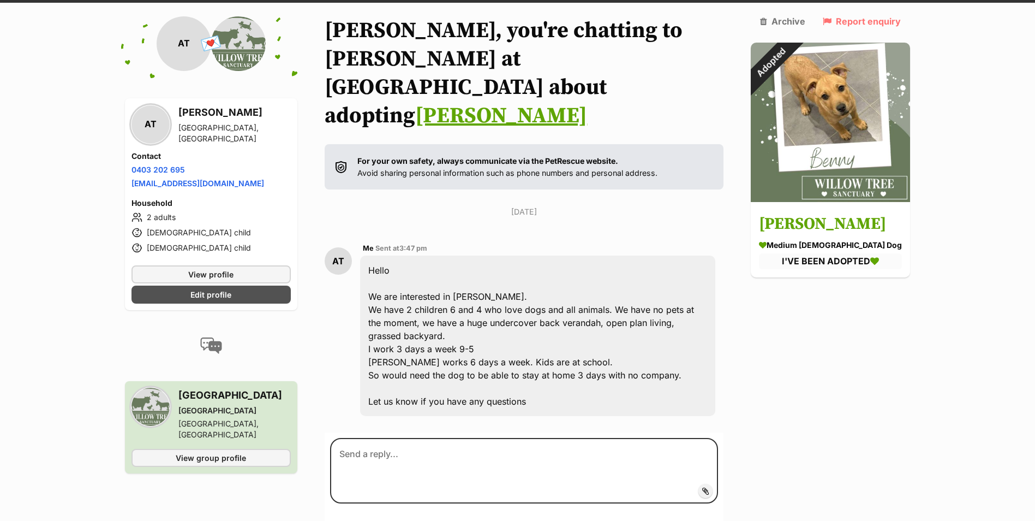
scroll to position [70, 0]
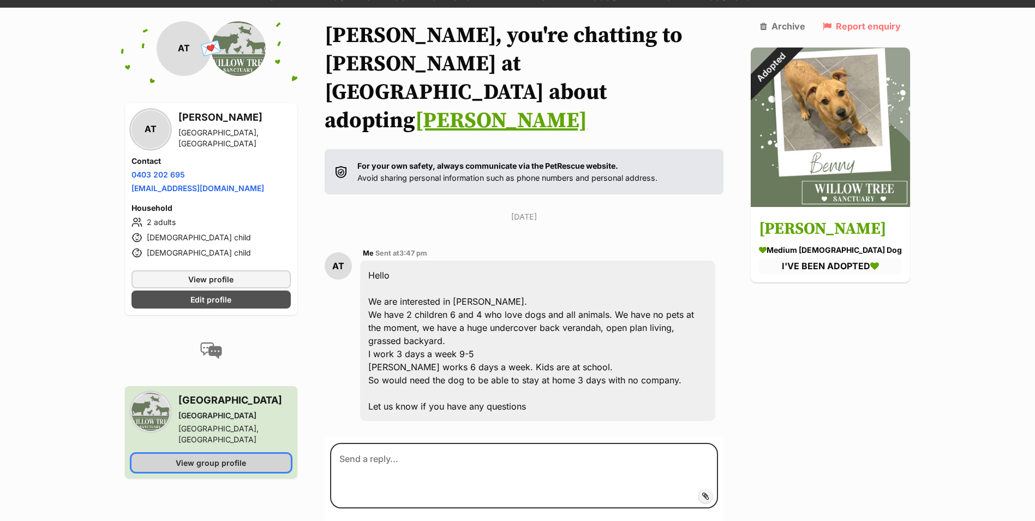
click at [225, 457] on span "View group profile" at bounding box center [211, 462] width 70 height 11
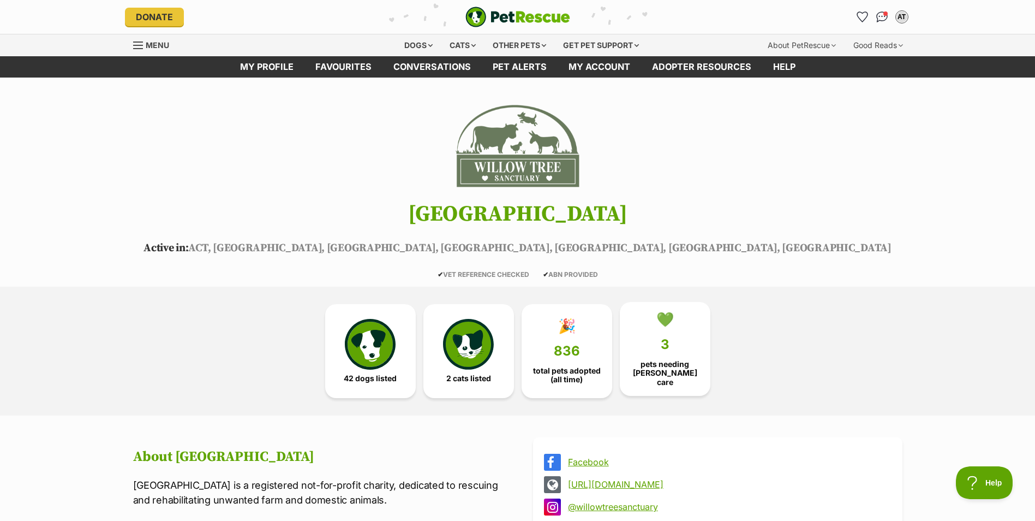
click at [650, 346] on link "💚 3 pets needing [PERSON_NAME] care" at bounding box center [665, 349] width 91 height 94
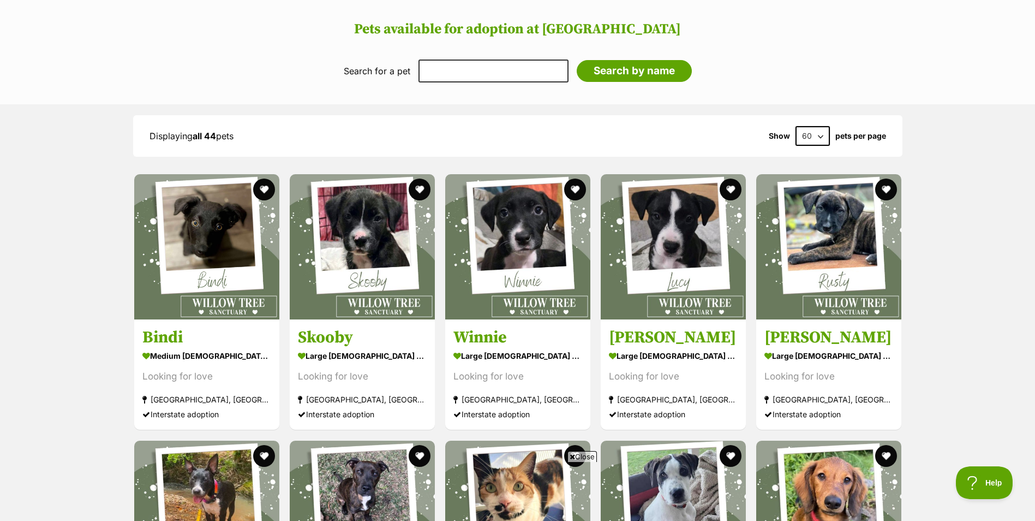
scroll to position [1031, 0]
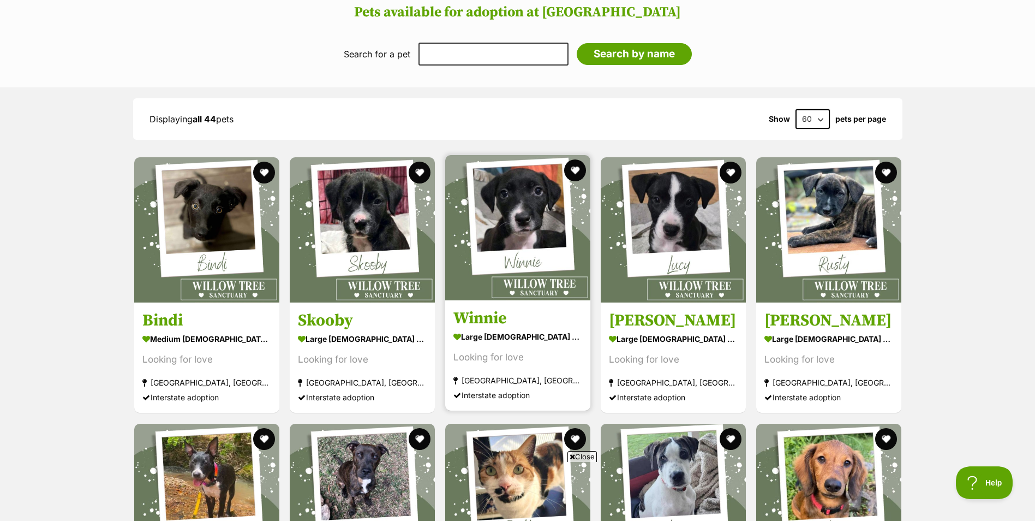
click at [525, 292] on img at bounding box center [517, 227] width 145 height 145
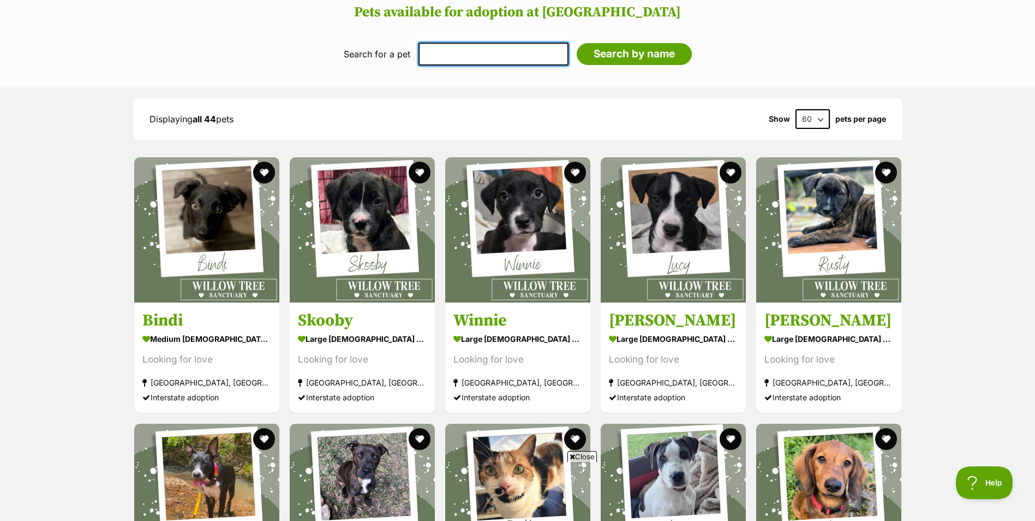
click at [461, 52] on input "text" at bounding box center [494, 54] width 150 height 23
type input "great dane"
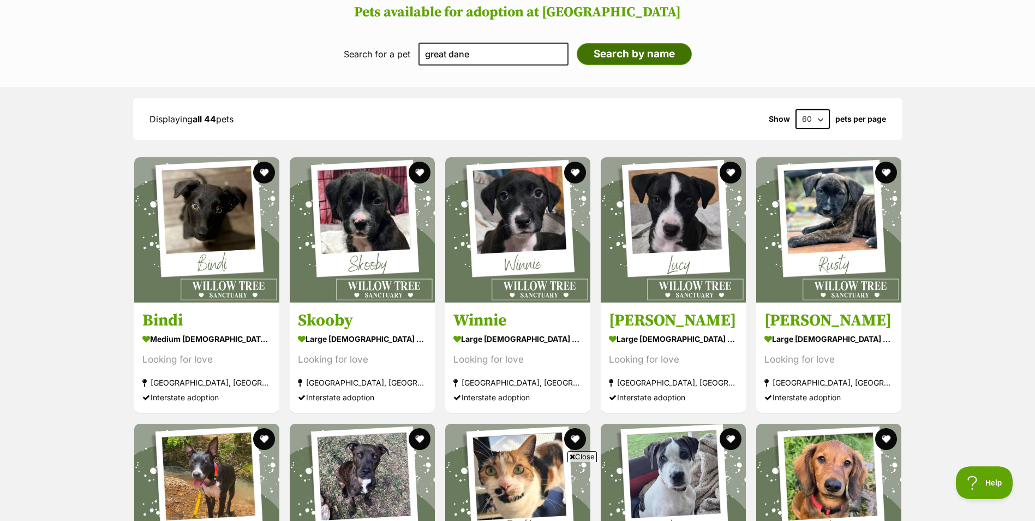
click at [649, 53] on input "Search by name" at bounding box center [634, 54] width 115 height 22
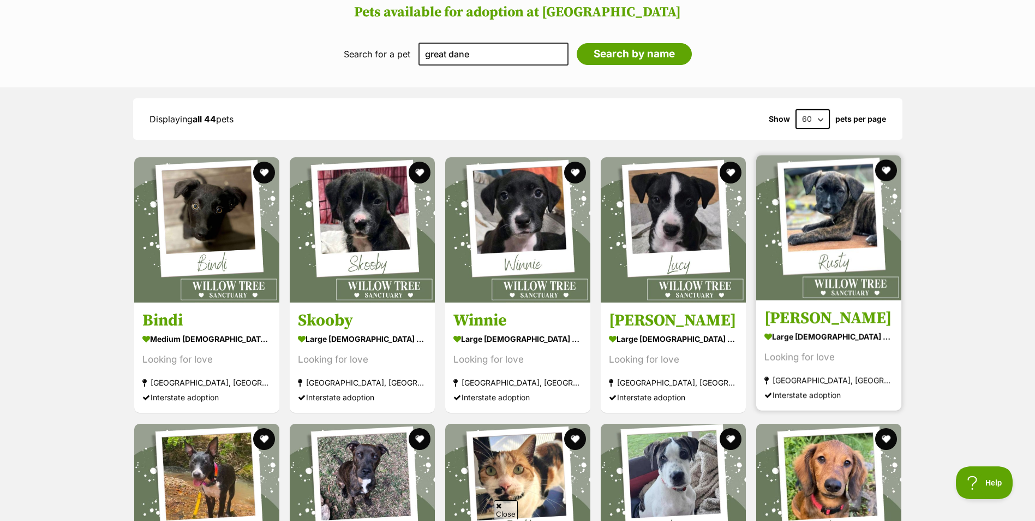
scroll to position [0, 0]
click at [812, 243] on img at bounding box center [828, 227] width 145 height 145
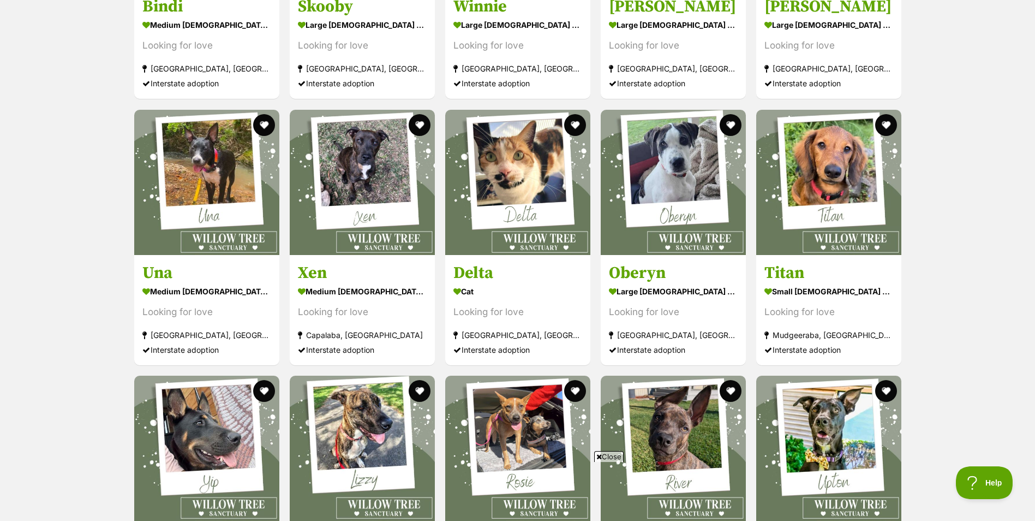
scroll to position [1382, 0]
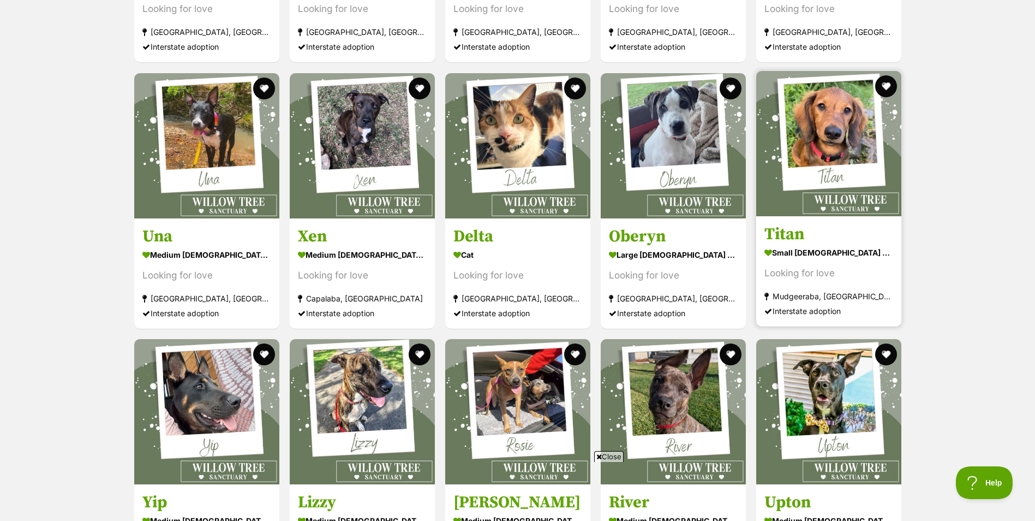
click at [853, 104] on img at bounding box center [828, 143] width 145 height 145
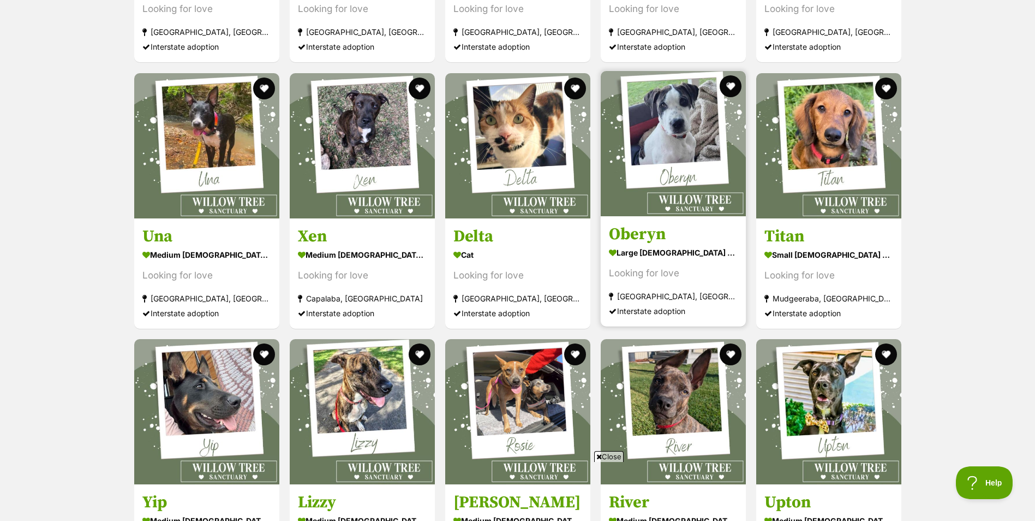
click at [699, 141] on img at bounding box center [673, 143] width 145 height 145
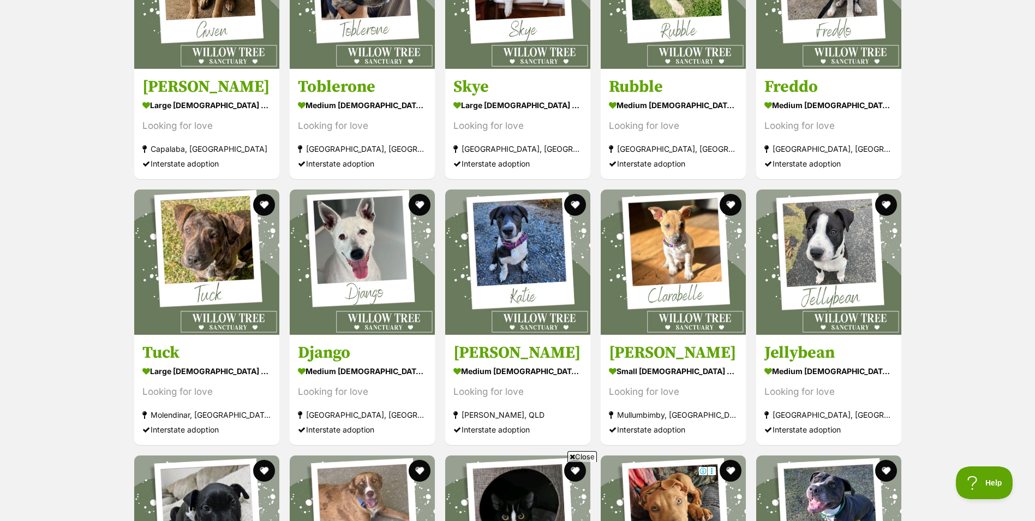
scroll to position [0, 0]
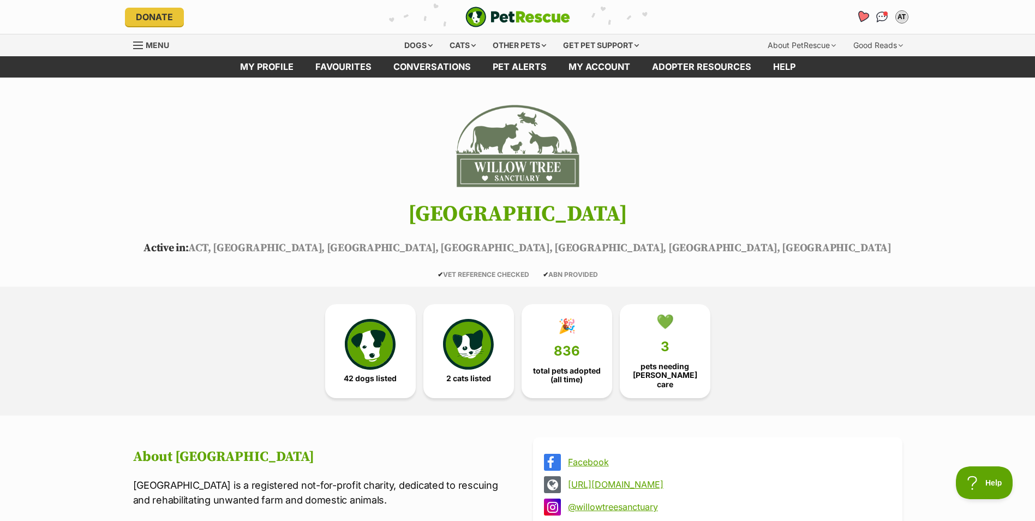
click at [859, 14] on icon "Favourites" at bounding box center [862, 16] width 13 height 13
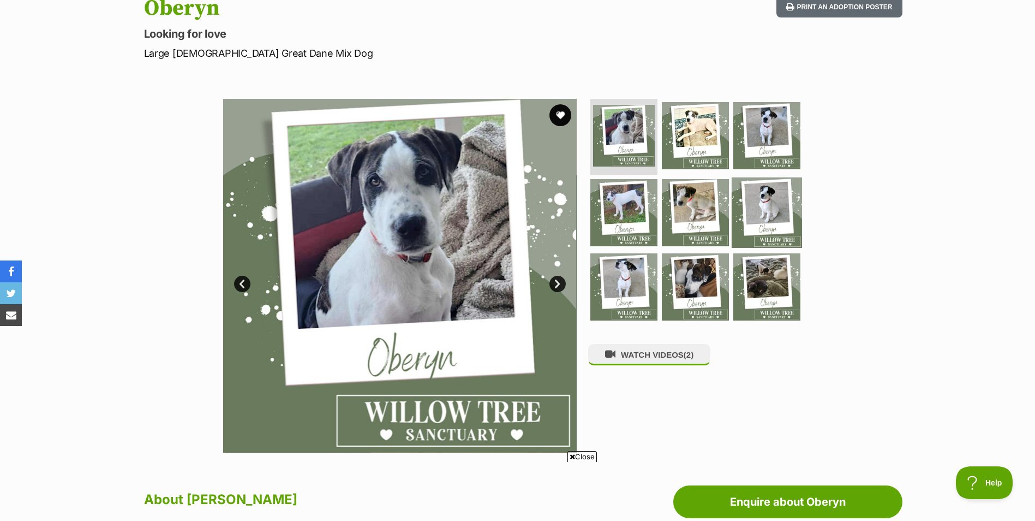
click at [760, 202] on img at bounding box center [767, 212] width 70 height 70
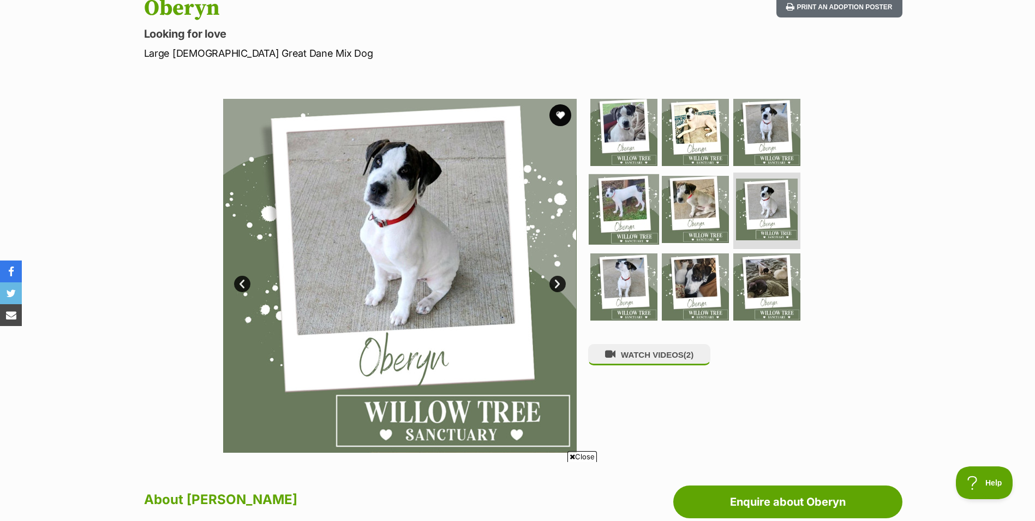
click at [604, 195] on img at bounding box center [624, 209] width 70 height 70
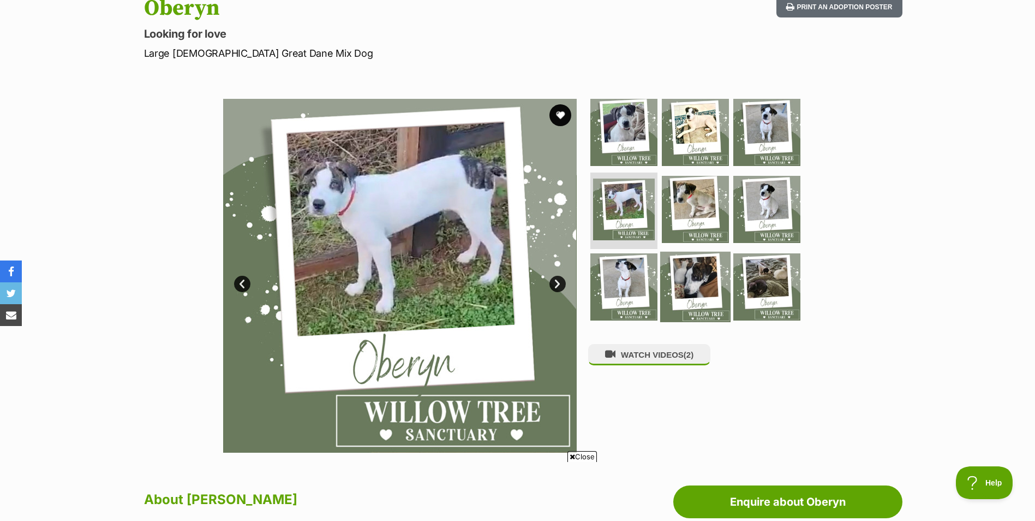
click at [693, 277] on img at bounding box center [695, 287] width 70 height 70
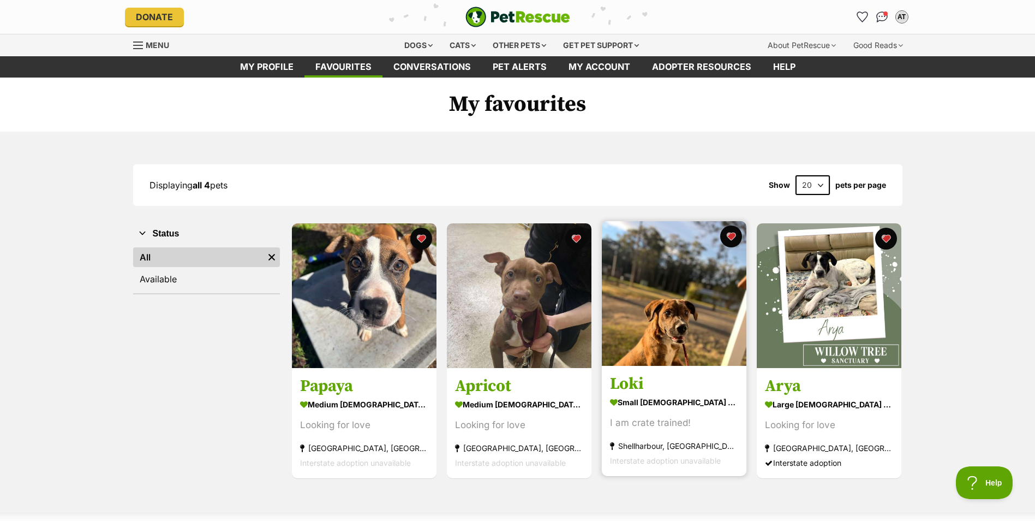
click at [680, 301] on img at bounding box center [674, 293] width 145 height 145
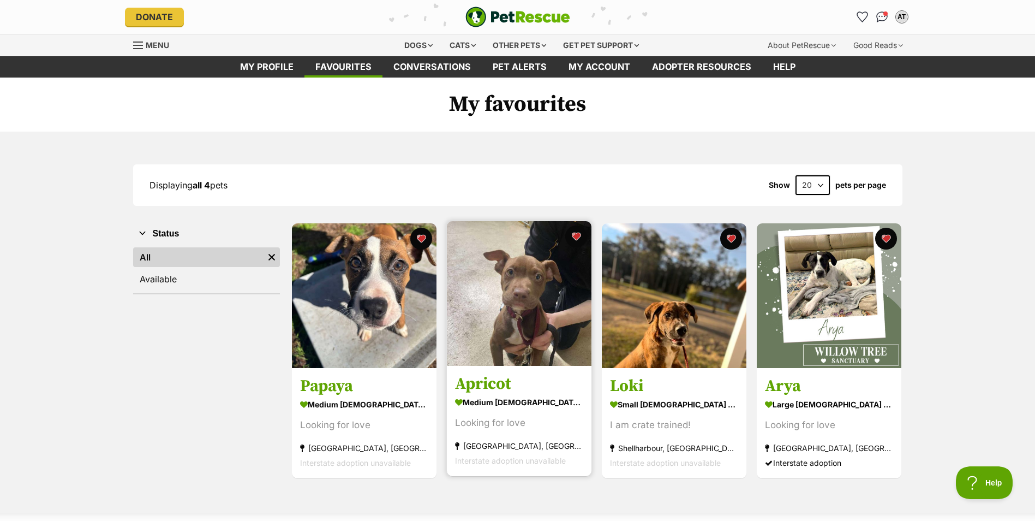
click at [522, 285] on img at bounding box center [519, 293] width 145 height 145
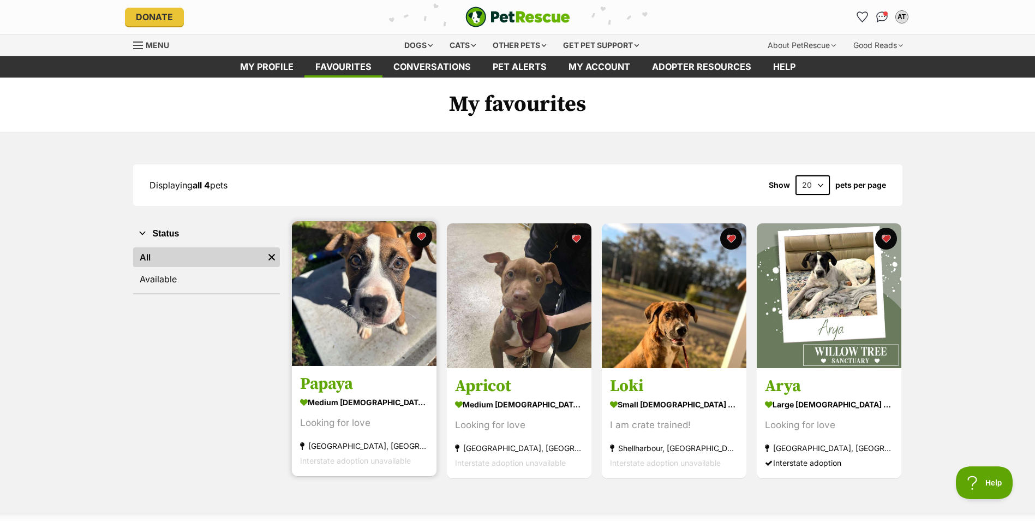
click at [360, 277] on img at bounding box center [364, 293] width 145 height 145
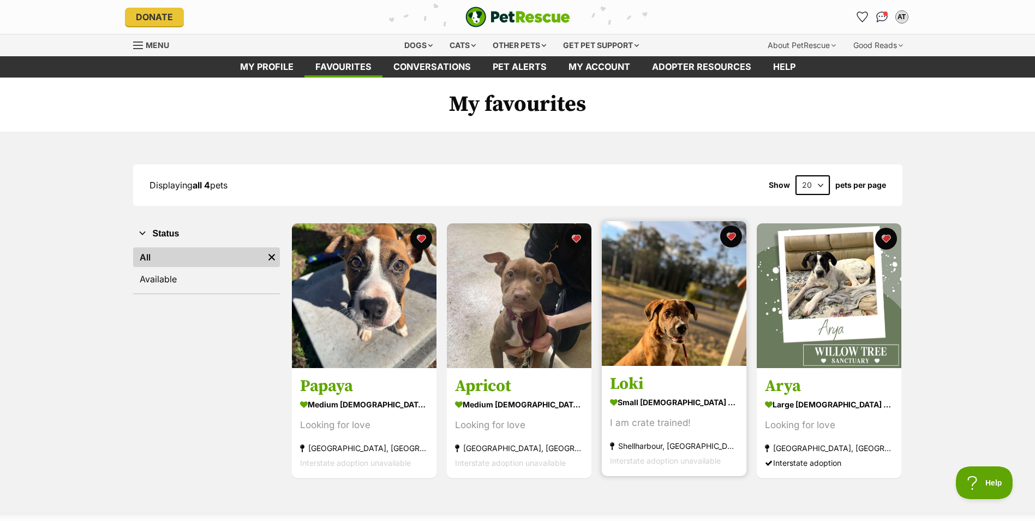
click at [631, 324] on img at bounding box center [674, 293] width 145 height 145
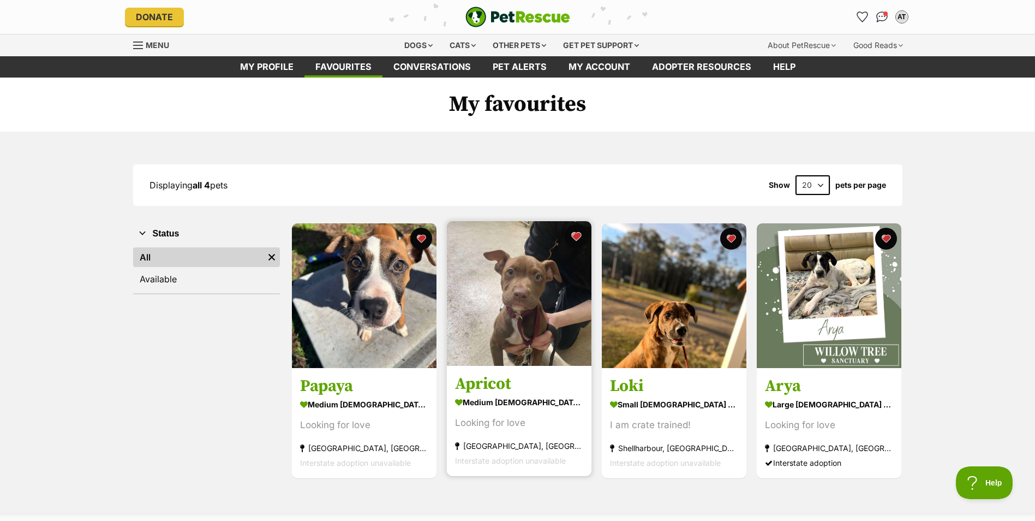
click at [566, 243] on button "favourite" at bounding box center [576, 236] width 24 height 24
click at [542, 265] on img at bounding box center [519, 293] width 145 height 145
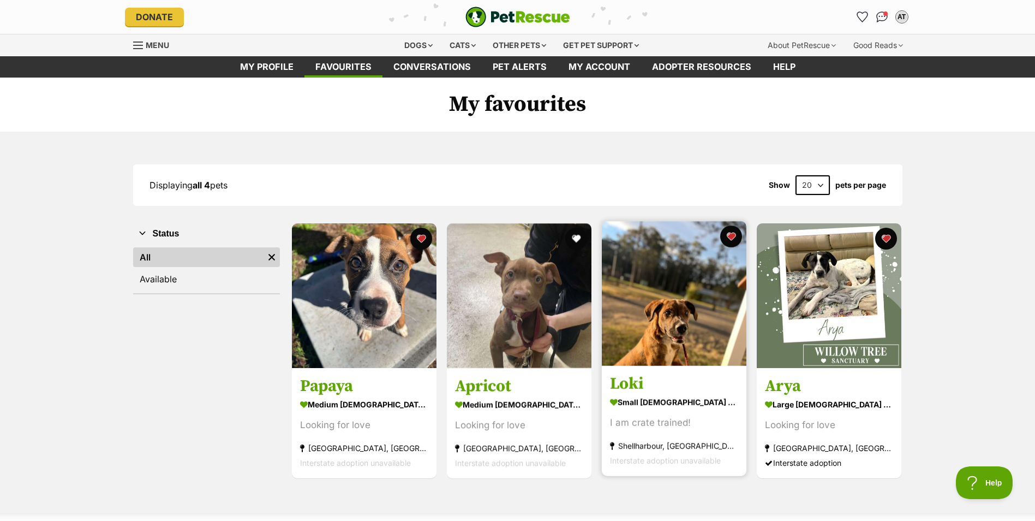
click at [661, 301] on img at bounding box center [674, 293] width 145 height 145
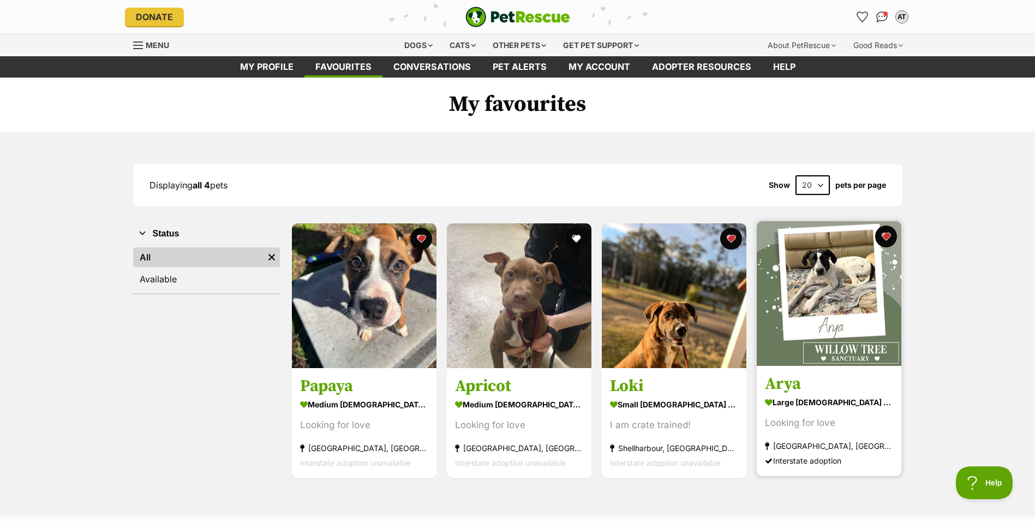
click at [803, 293] on img at bounding box center [829, 293] width 145 height 145
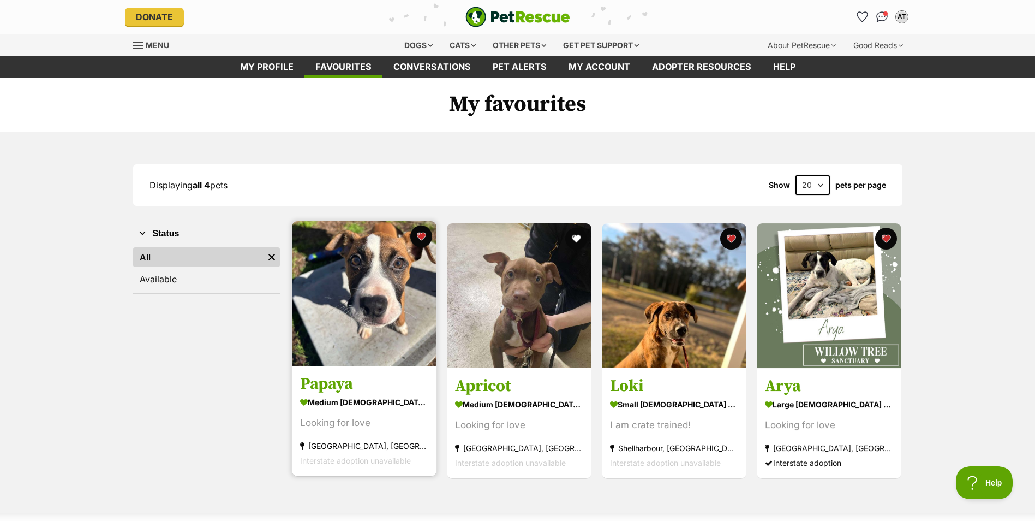
click at [345, 271] on img at bounding box center [364, 293] width 145 height 145
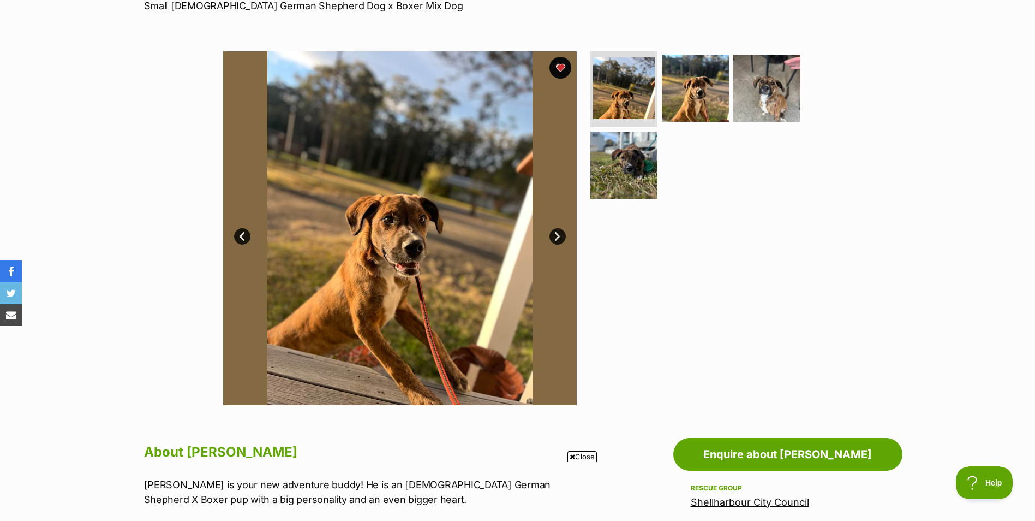
click at [555, 236] on link "Next" at bounding box center [557, 236] width 16 height 16
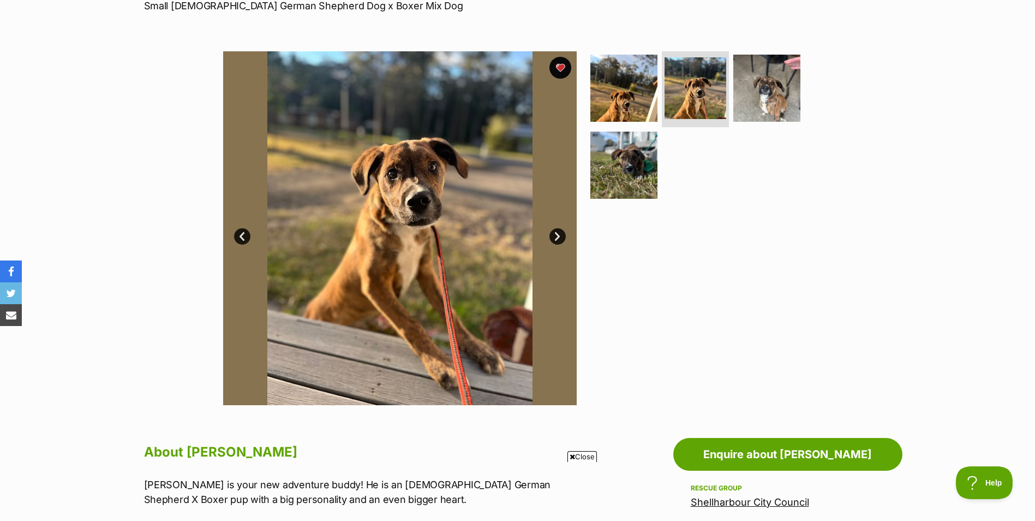
click at [555, 236] on link "Next" at bounding box center [557, 236] width 16 height 16
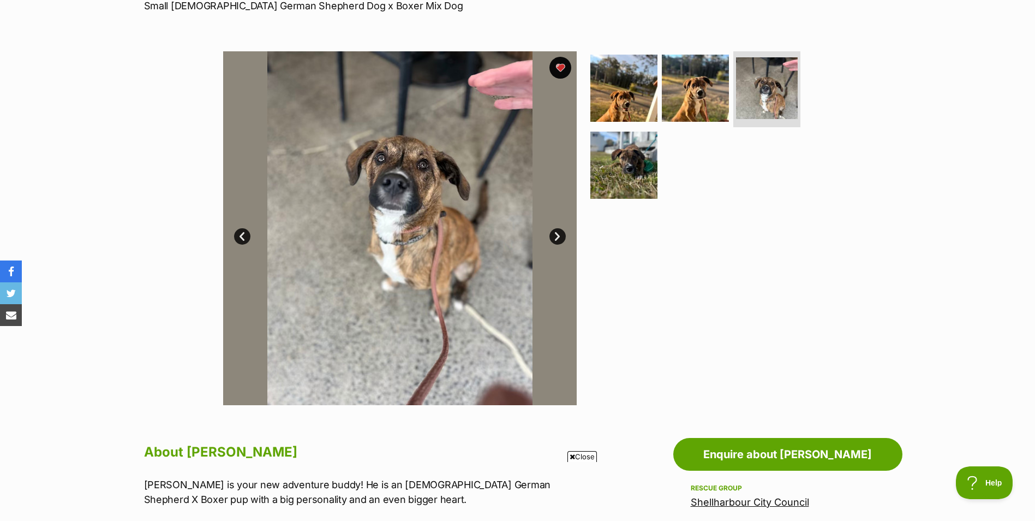
click at [555, 236] on link "Next" at bounding box center [557, 236] width 16 height 16
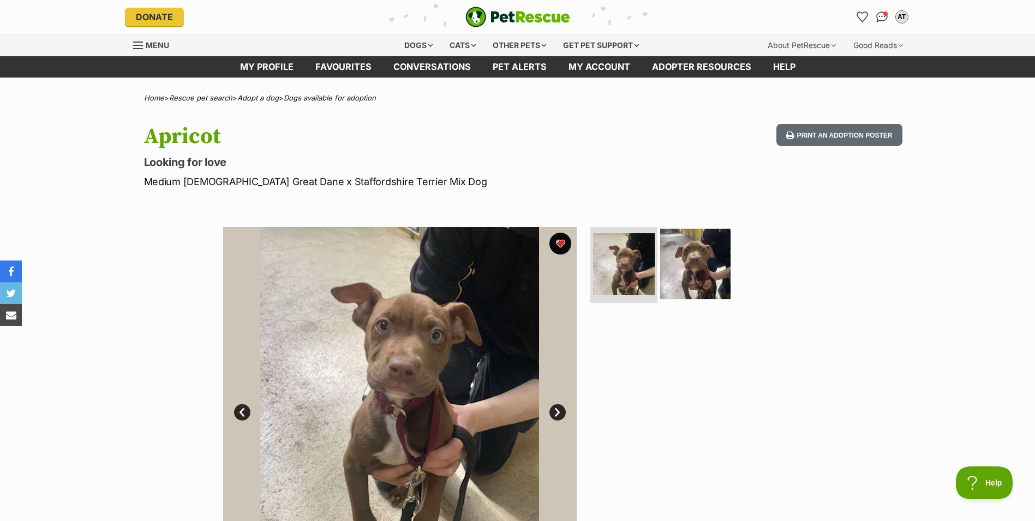
click at [697, 263] on img at bounding box center [695, 263] width 70 height 70
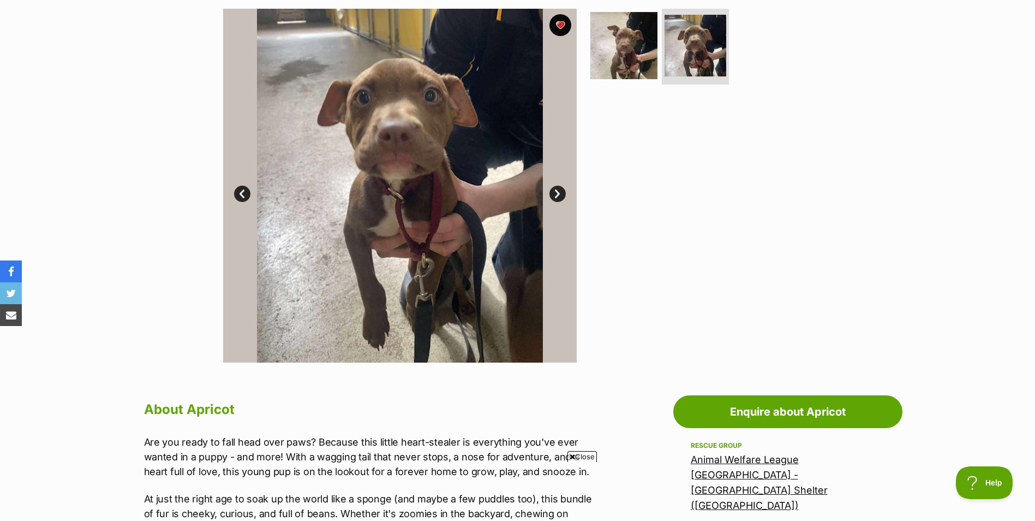
scroll to position [210, 0]
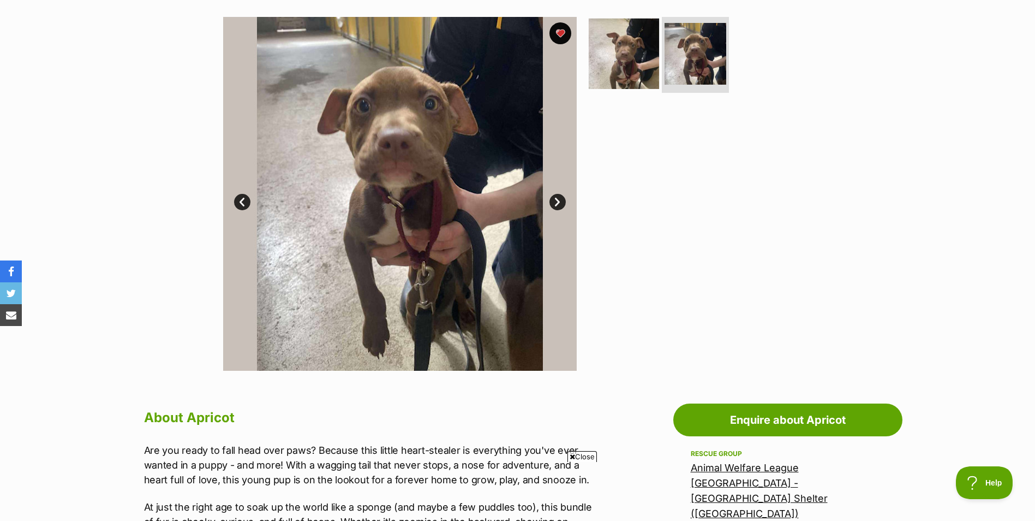
click at [628, 41] on img at bounding box center [624, 53] width 70 height 70
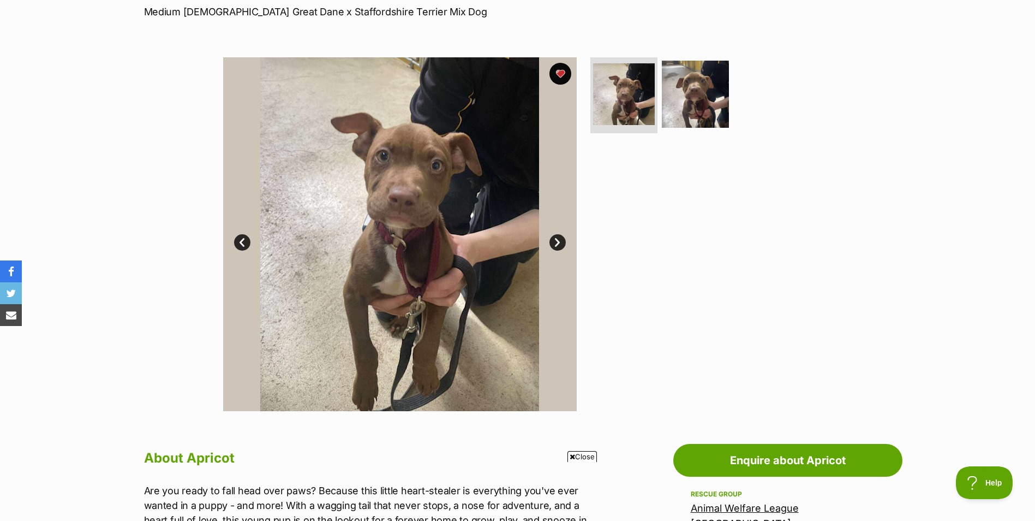
scroll to position [164, 0]
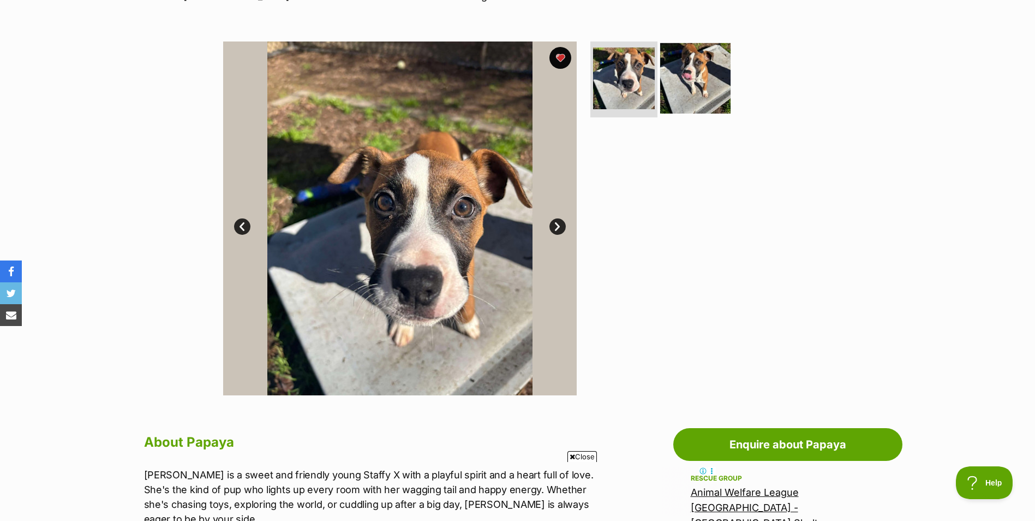
click at [708, 64] on img at bounding box center [695, 78] width 70 height 70
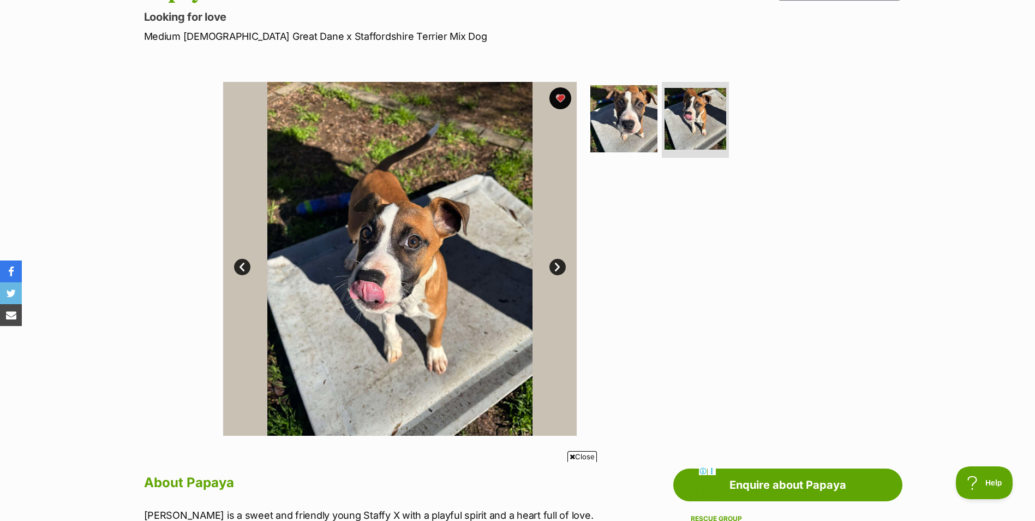
scroll to position [142, 0]
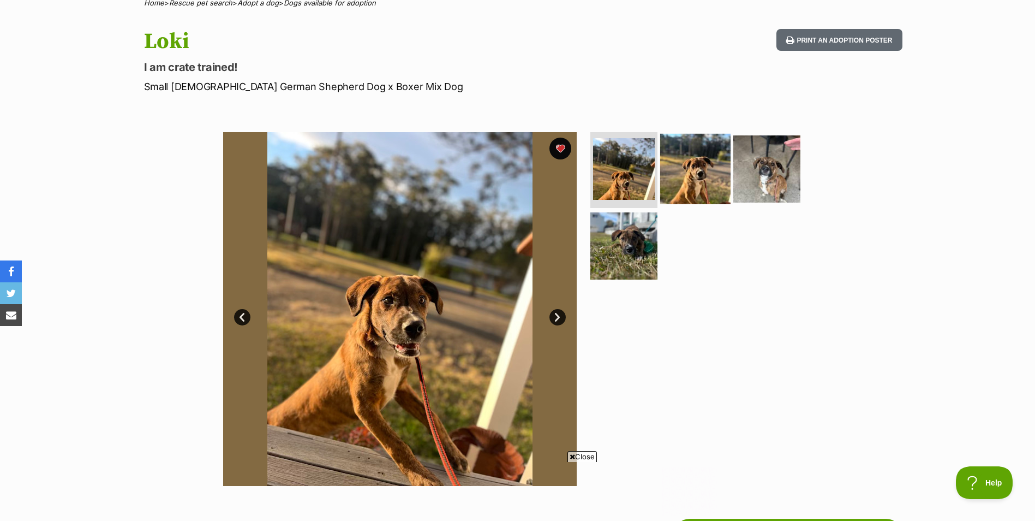
click at [680, 167] on img at bounding box center [695, 168] width 70 height 70
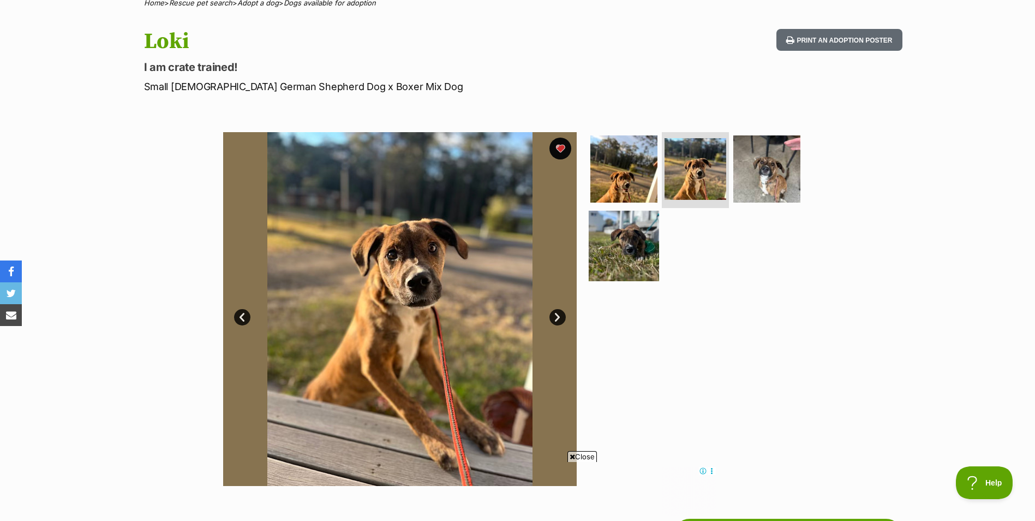
click at [613, 255] on img at bounding box center [624, 246] width 70 height 70
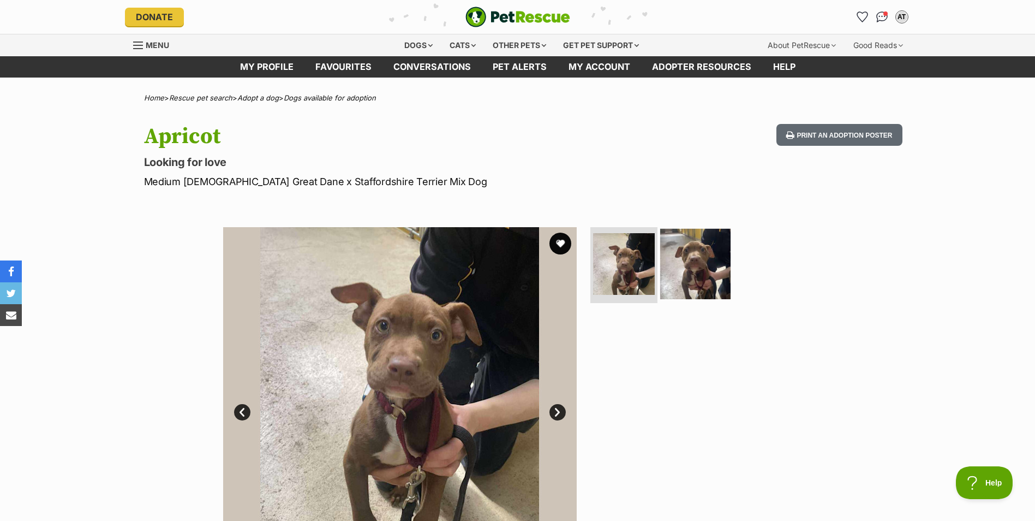
click at [710, 253] on img at bounding box center [695, 263] width 70 height 70
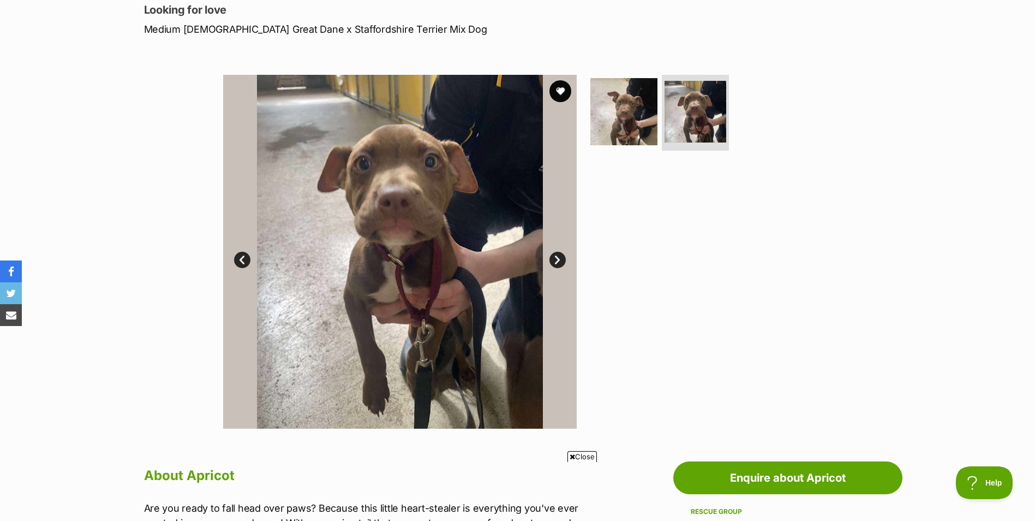
scroll to position [153, 0]
click at [561, 256] on link "Next" at bounding box center [557, 259] width 16 height 16
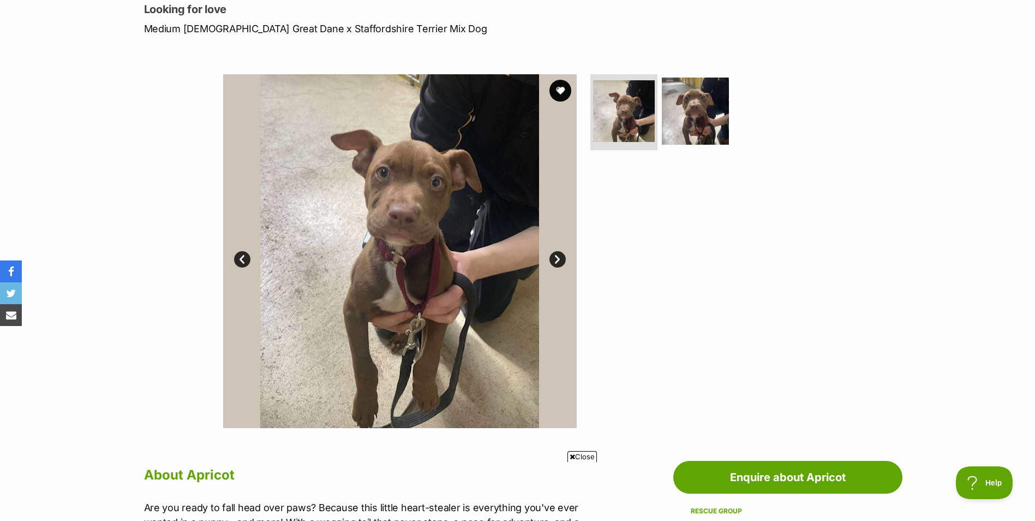
click at [562, 258] on link "Next" at bounding box center [557, 259] width 16 height 16
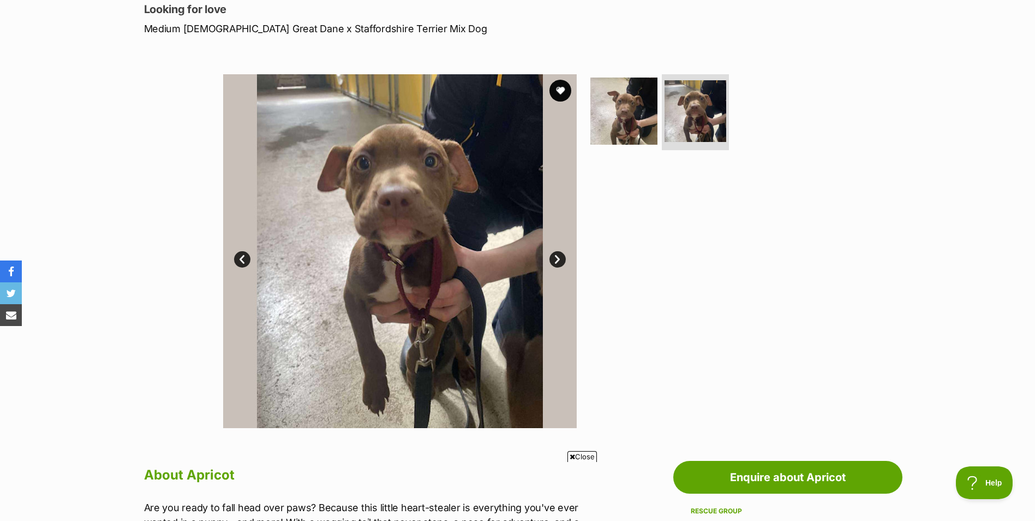
click at [239, 258] on link "Prev" at bounding box center [242, 259] width 16 height 16
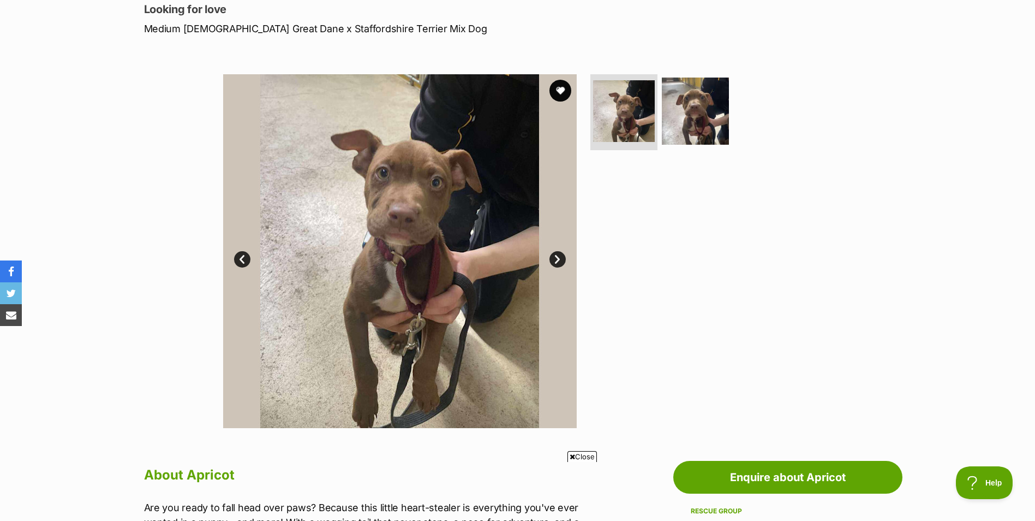
click at [239, 258] on link "Prev" at bounding box center [242, 259] width 16 height 16
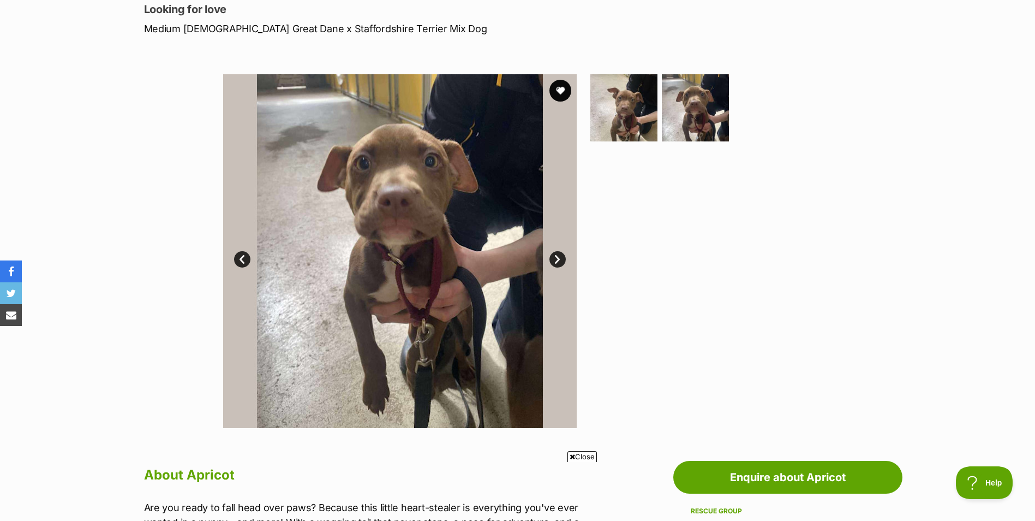
scroll to position [0, 0]
click at [234, 258] on img at bounding box center [400, 251] width 354 height 354
click at [241, 252] on link "Prev" at bounding box center [242, 259] width 16 height 16
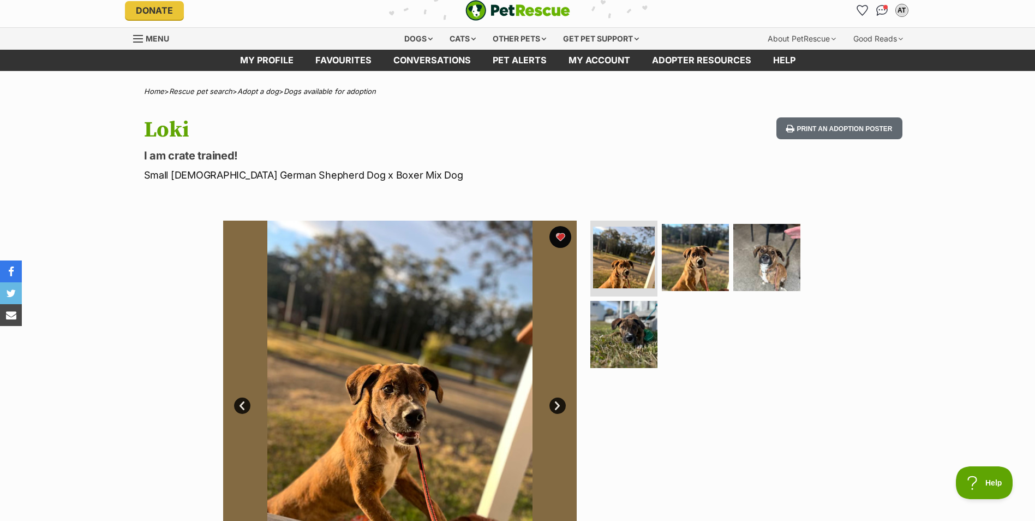
click at [519, 383] on img at bounding box center [400, 397] width 354 height 354
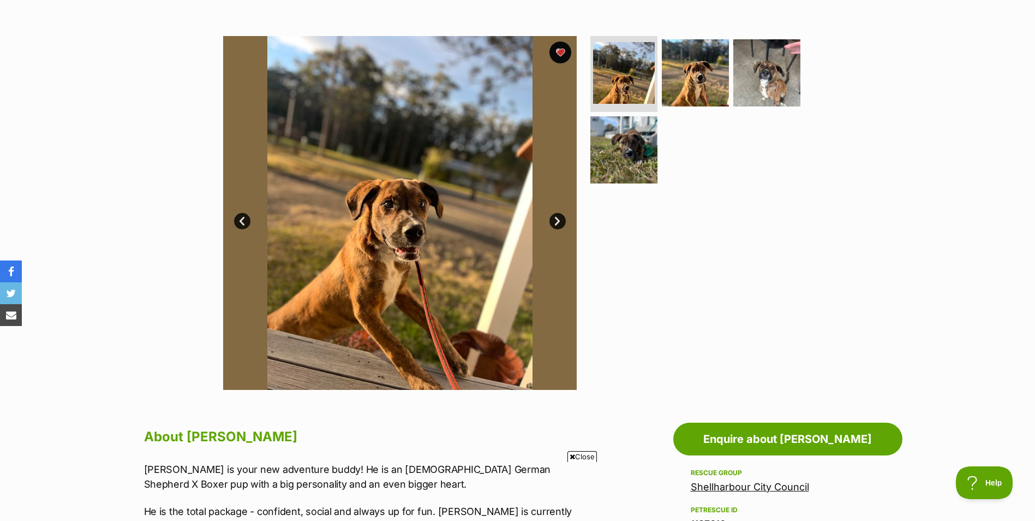
scroll to position [188, 0]
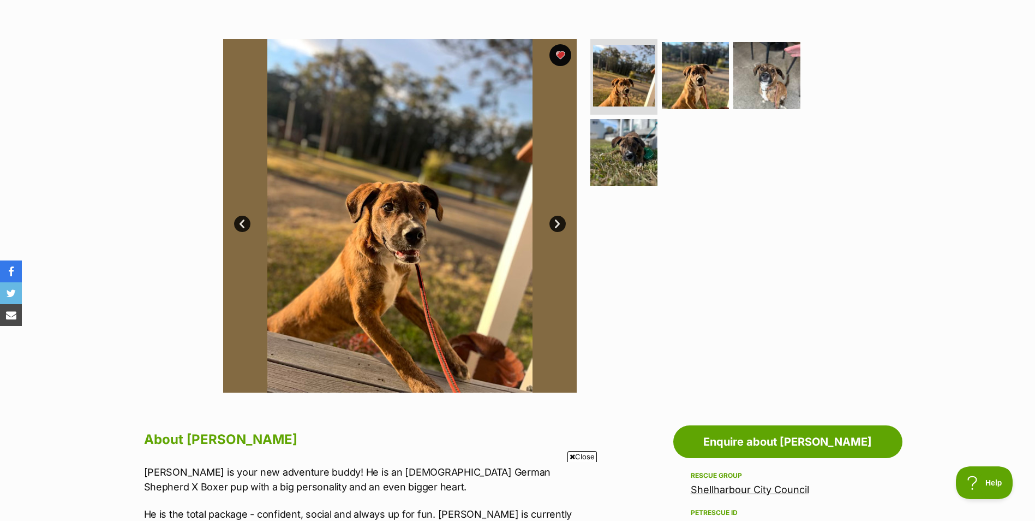
click at [561, 225] on link "Next" at bounding box center [557, 224] width 16 height 16
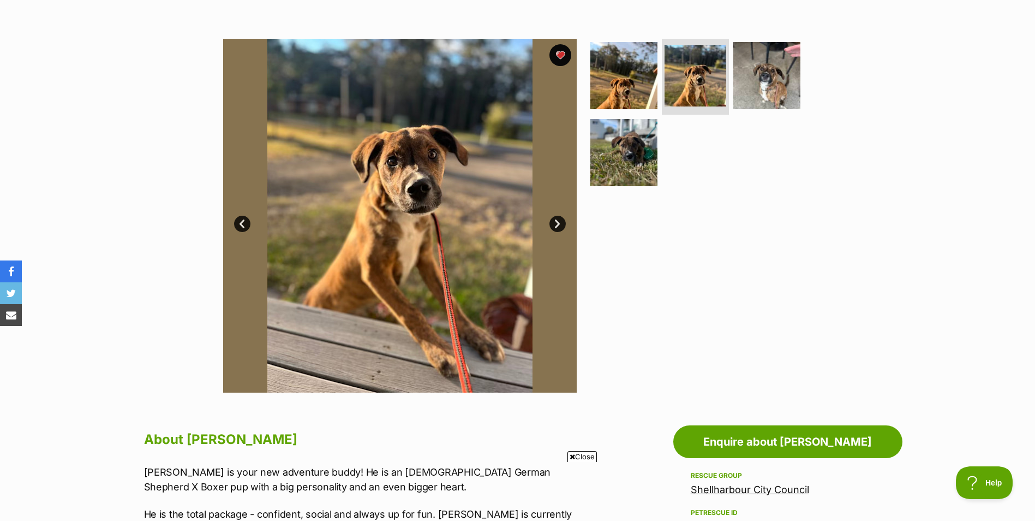
click at [561, 225] on link "Next" at bounding box center [557, 224] width 16 height 16
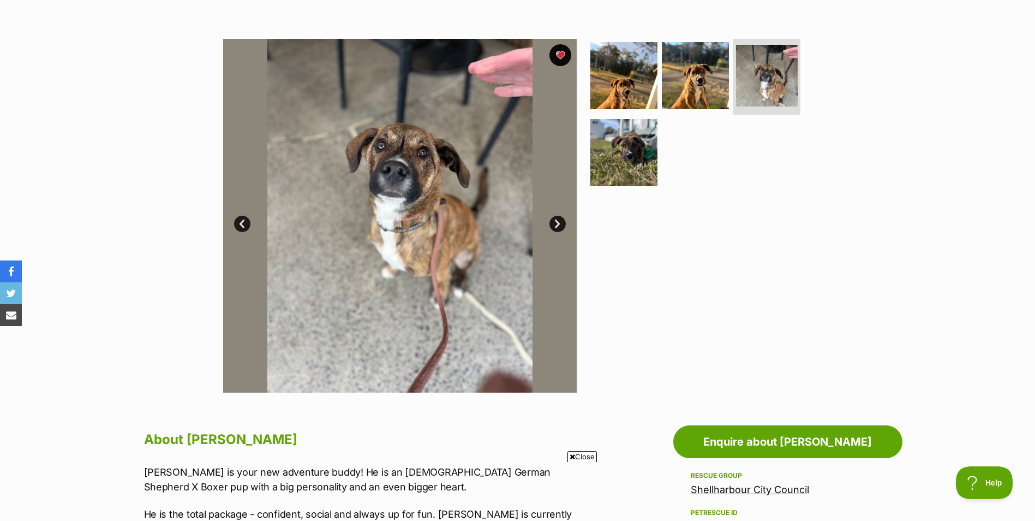
drag, startPoint x: 561, startPoint y: 225, endPoint x: 554, endPoint y: 218, distance: 9.3
click at [554, 218] on link "Next" at bounding box center [557, 224] width 16 height 16
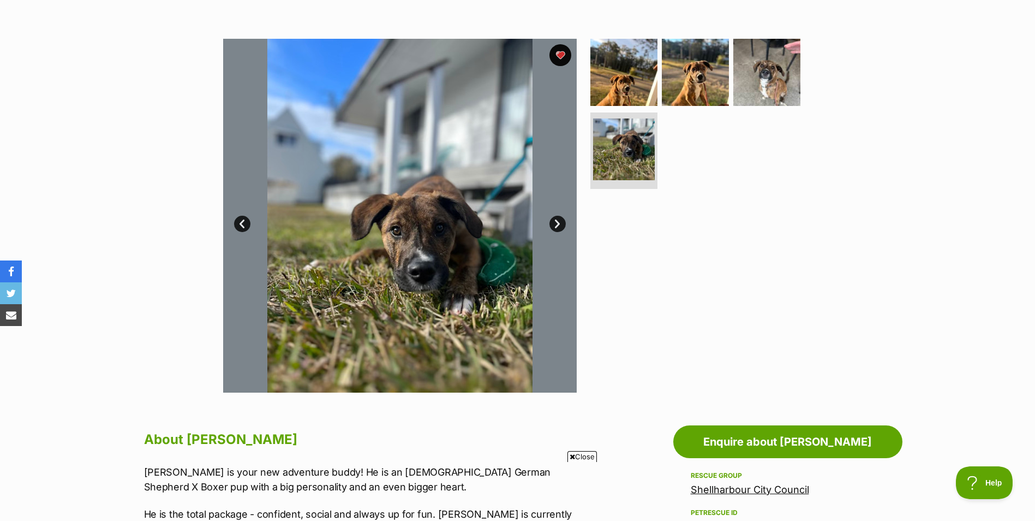
click at [552, 218] on link "Next" at bounding box center [557, 224] width 16 height 16
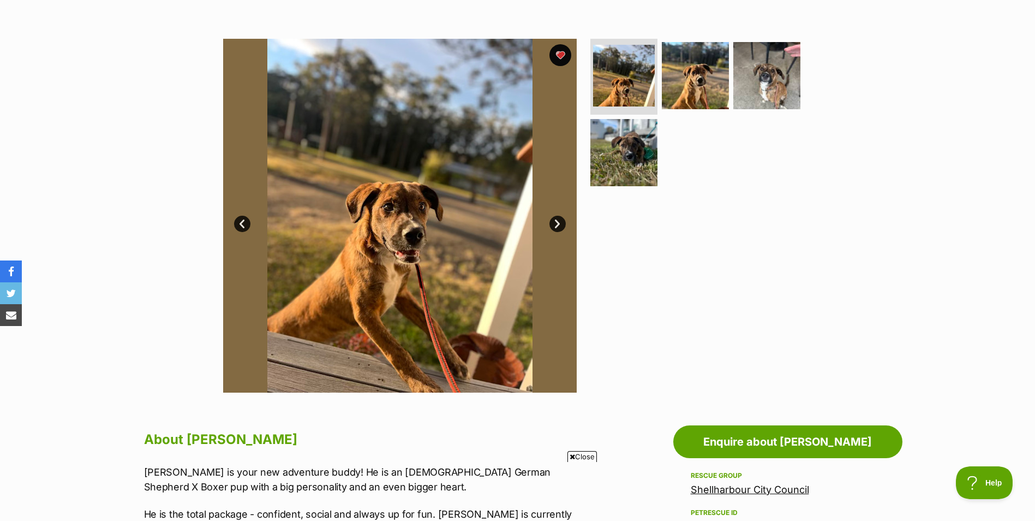
click at [552, 218] on link "Next" at bounding box center [557, 224] width 16 height 16
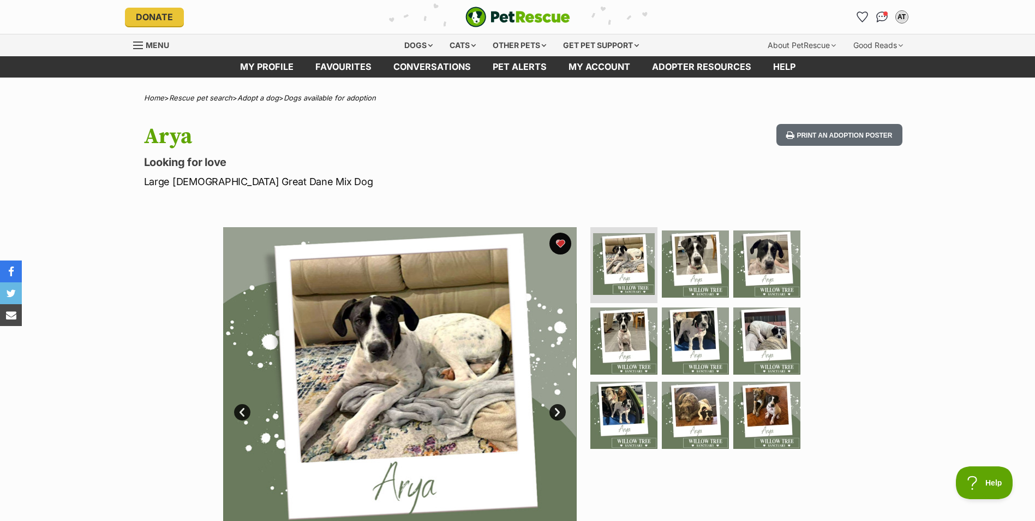
click at [554, 406] on link "Next" at bounding box center [557, 412] width 16 height 16
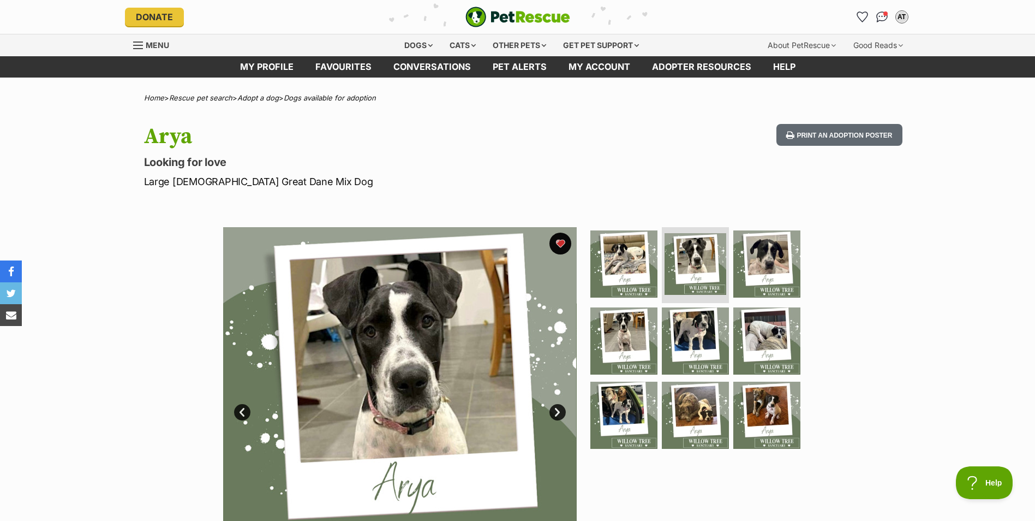
click at [554, 406] on link "Next" at bounding box center [557, 412] width 16 height 16
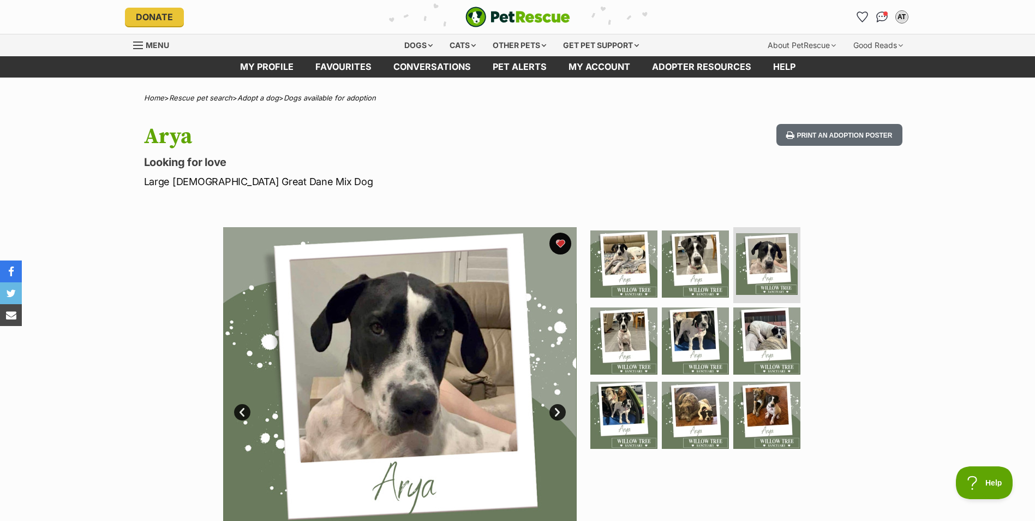
click at [554, 406] on link "Next" at bounding box center [557, 412] width 16 height 16
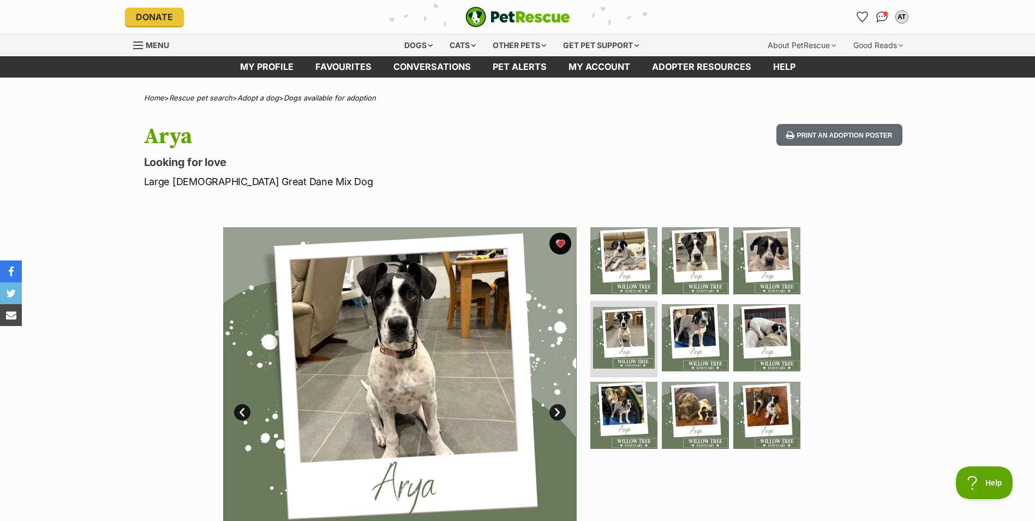
click at [554, 406] on link "Next" at bounding box center [557, 412] width 16 height 16
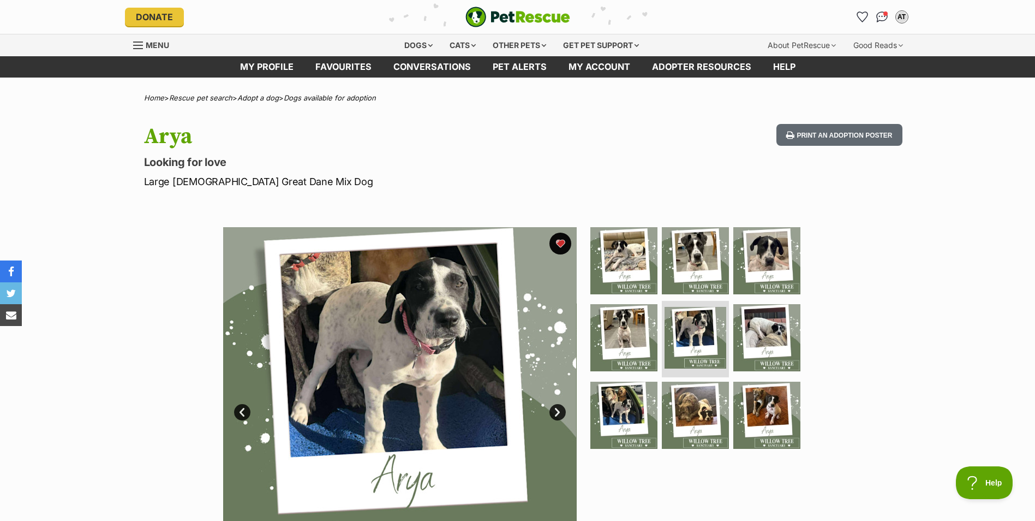
click at [554, 406] on link "Next" at bounding box center [557, 412] width 16 height 16
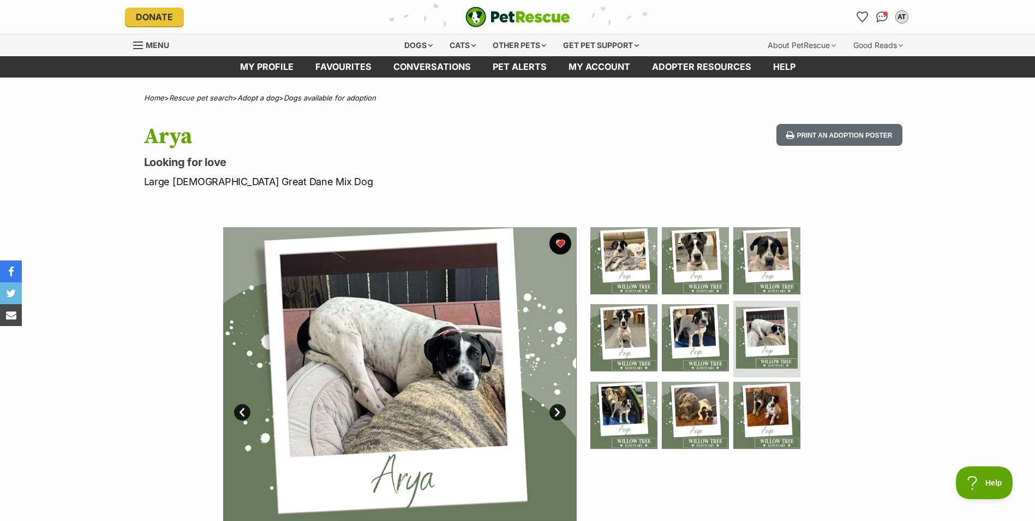
click at [554, 406] on link "Next" at bounding box center [557, 412] width 16 height 16
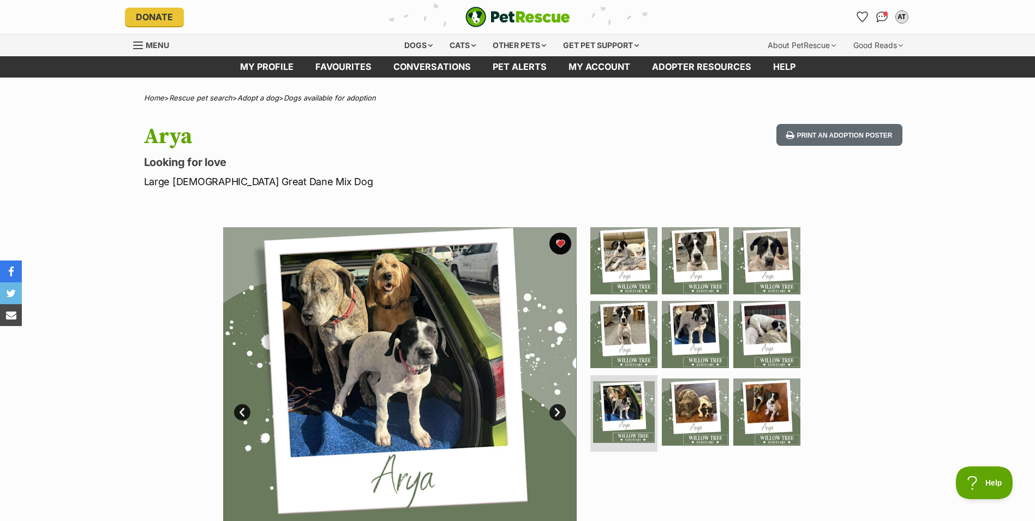
click at [554, 406] on link "Next" at bounding box center [557, 412] width 16 height 16
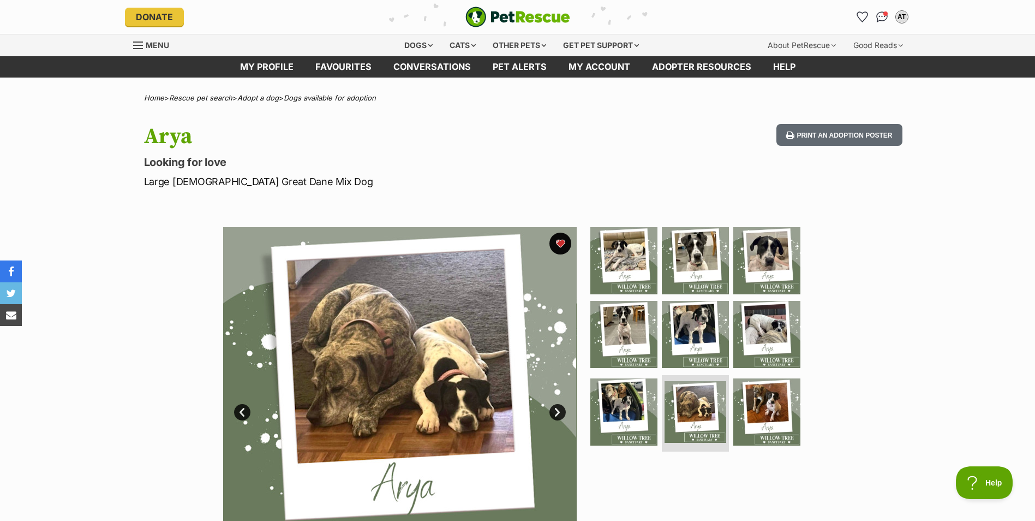
click at [554, 405] on link "Next" at bounding box center [557, 412] width 16 height 16
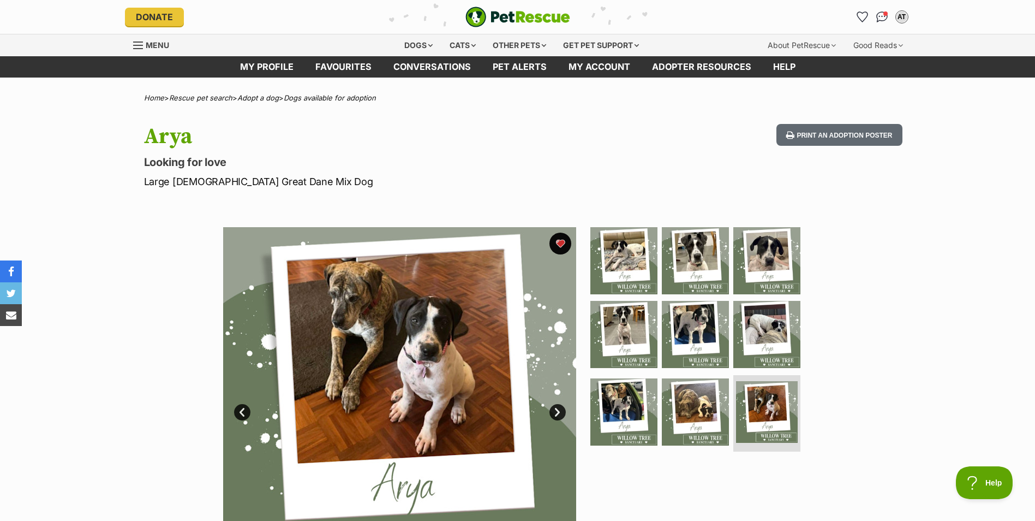
click at [553, 410] on link "Next" at bounding box center [557, 412] width 16 height 16
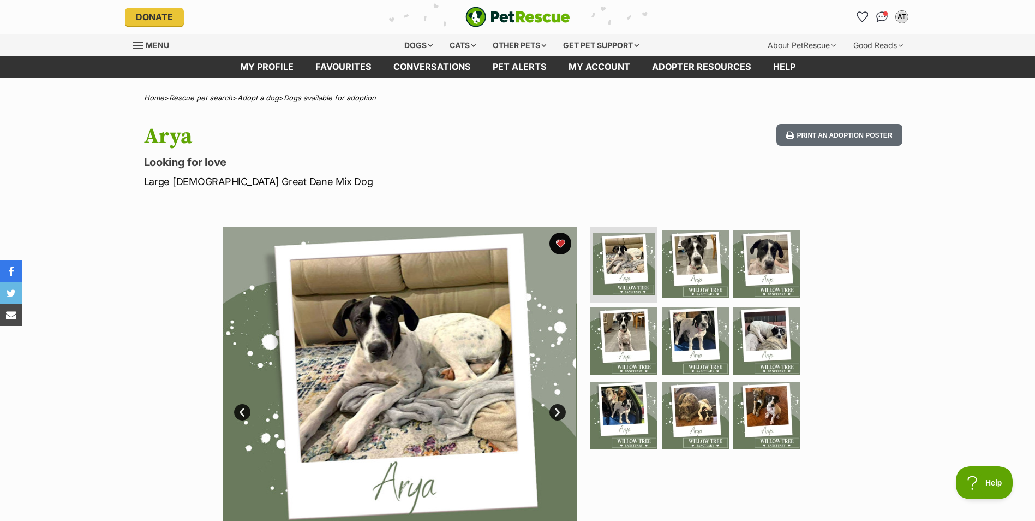
click at [553, 410] on link "Next" at bounding box center [557, 412] width 16 height 16
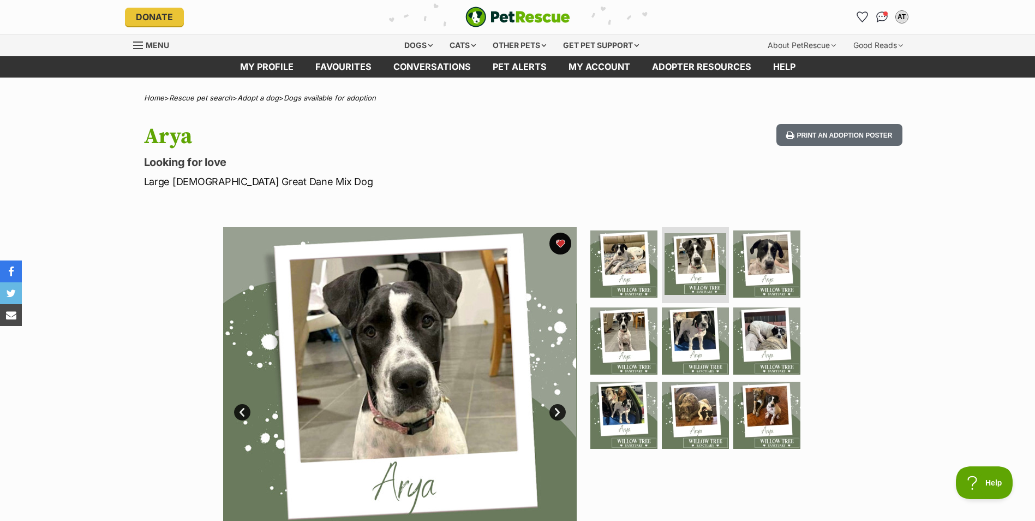
click at [554, 408] on link "Next" at bounding box center [557, 412] width 16 height 16
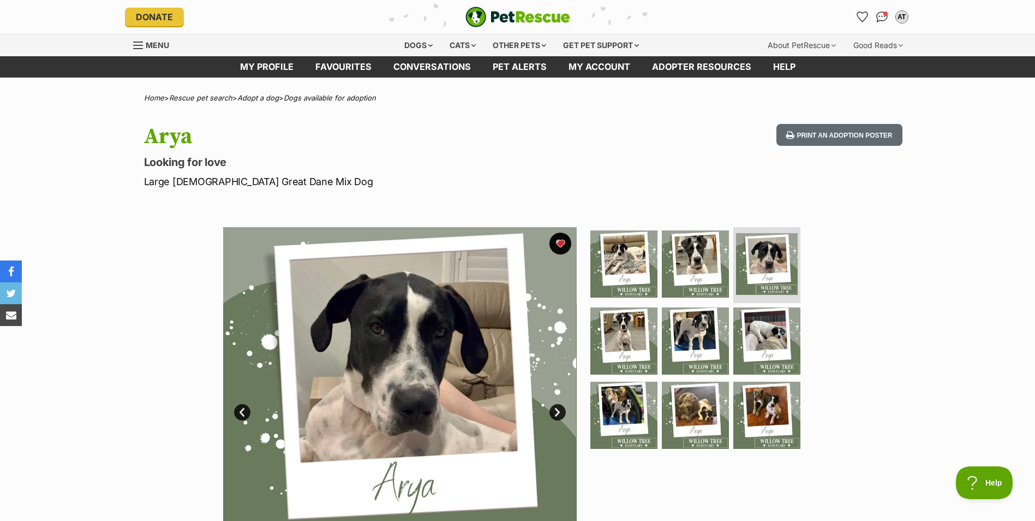
click at [554, 408] on link "Next" at bounding box center [557, 412] width 16 height 16
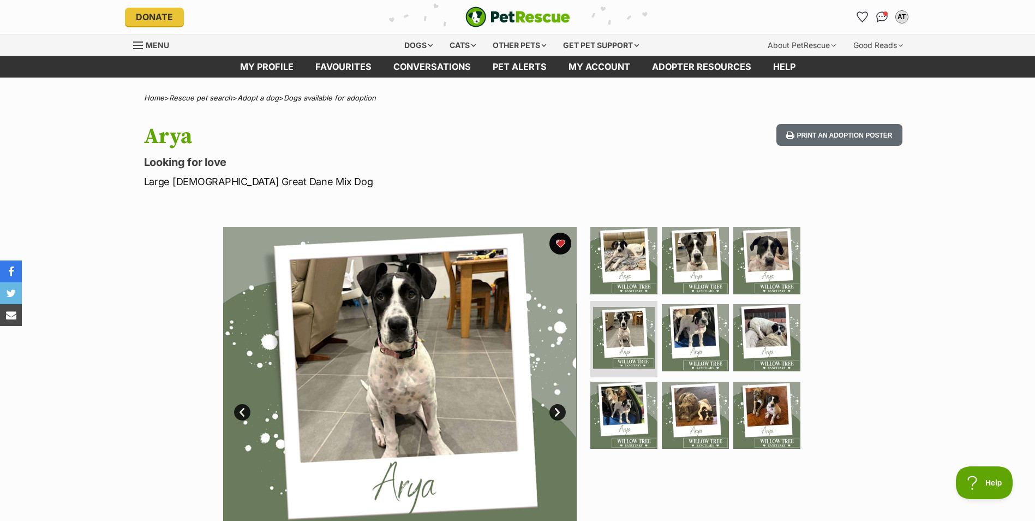
click at [555, 406] on link "Next" at bounding box center [557, 412] width 16 height 16
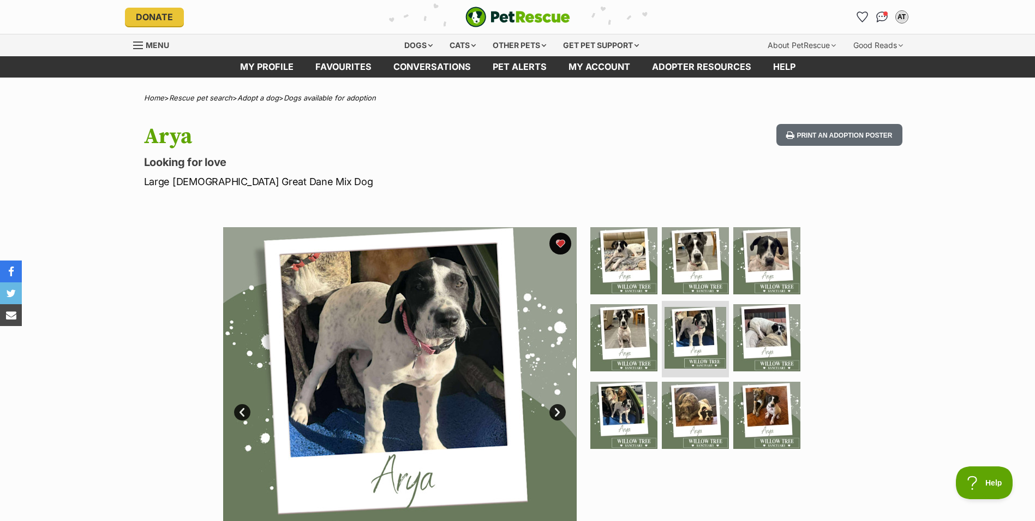
click at [555, 406] on link "Next" at bounding box center [557, 412] width 16 height 16
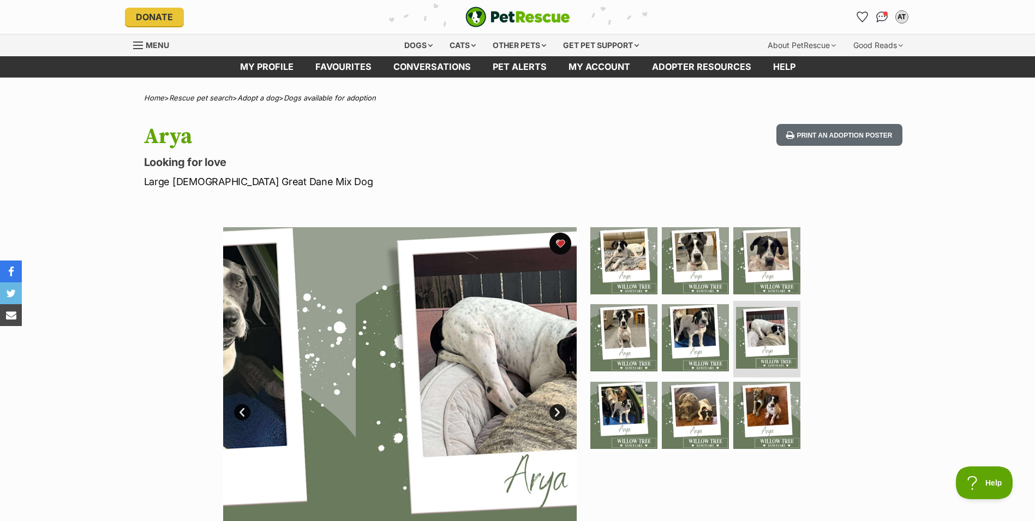
click at [555, 406] on link "Next" at bounding box center [557, 412] width 16 height 16
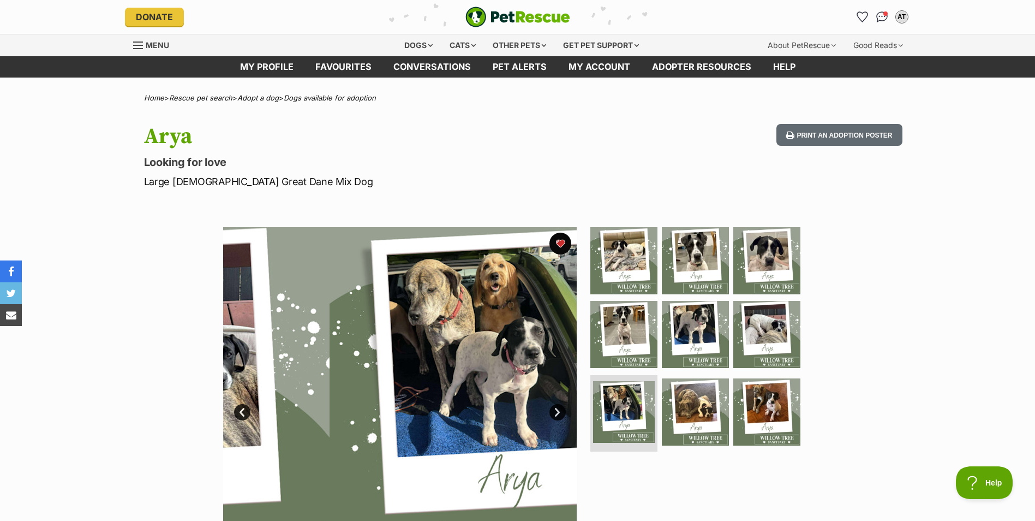
click at [555, 406] on link "Next" at bounding box center [557, 412] width 16 height 16
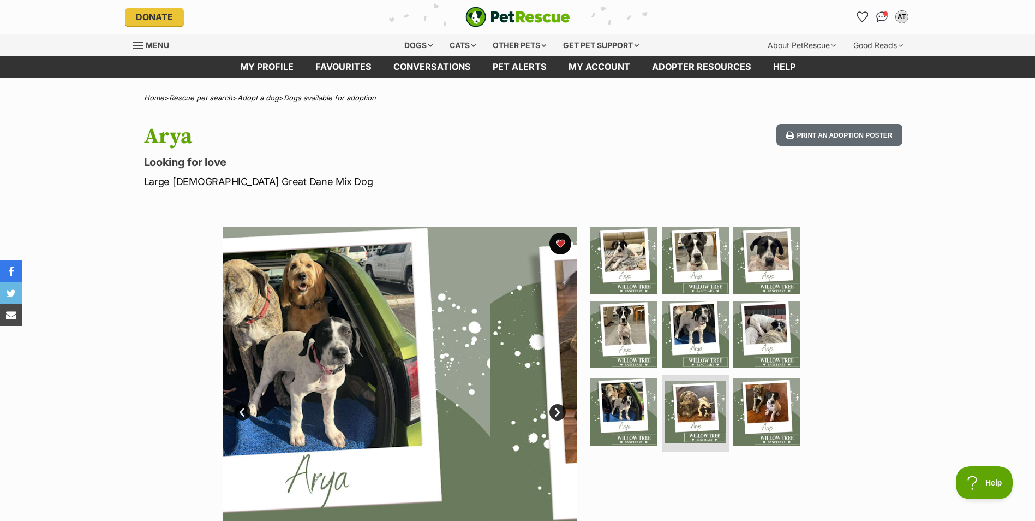
click at [555, 406] on link "Next" at bounding box center [557, 412] width 16 height 16
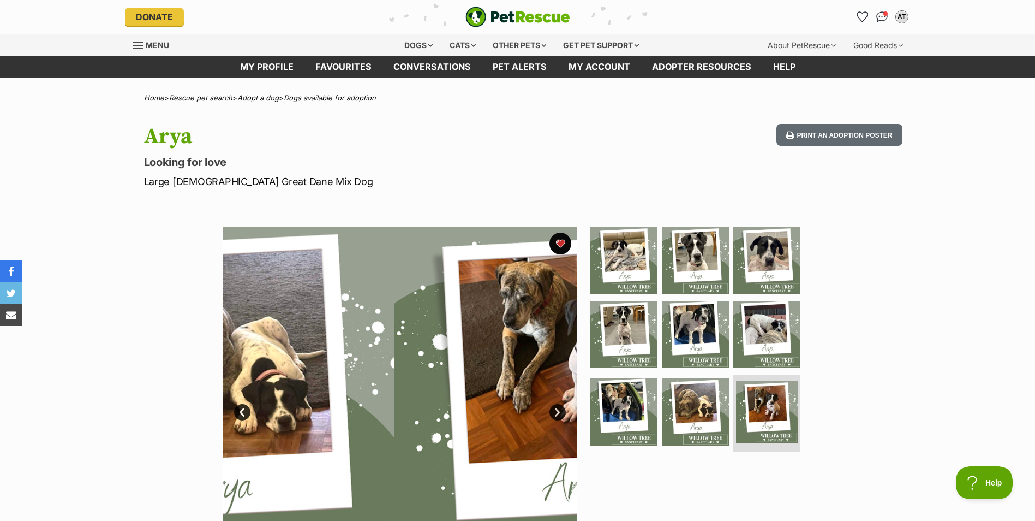
click at [555, 406] on link "Next" at bounding box center [557, 412] width 16 height 16
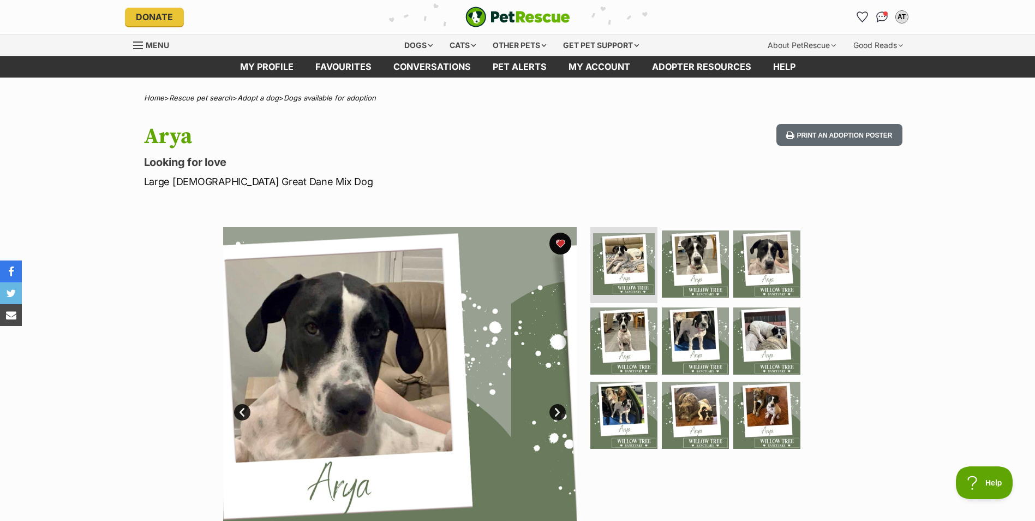
click at [555, 406] on link "Next" at bounding box center [557, 412] width 16 height 16
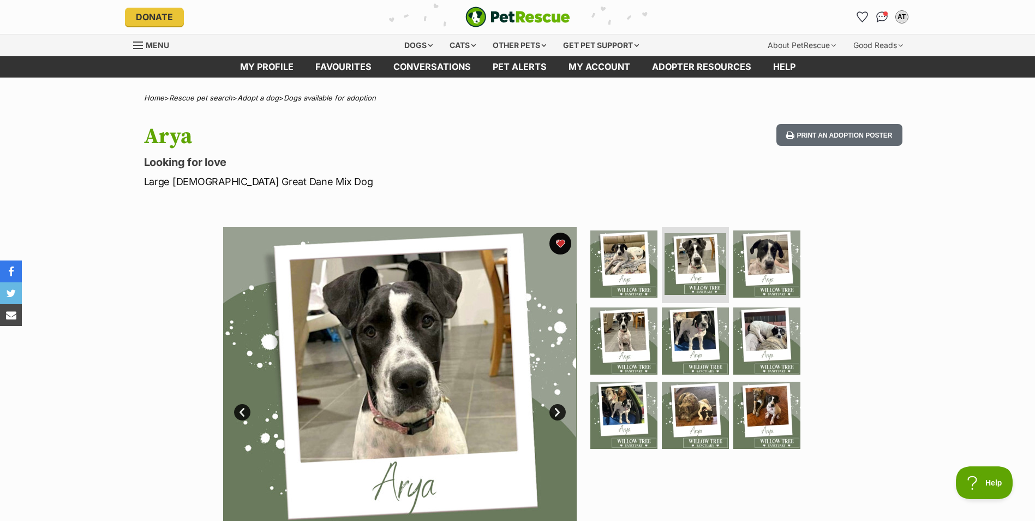
click at [241, 401] on img at bounding box center [400, 404] width 354 height 354
click at [241, 403] on img at bounding box center [400, 404] width 354 height 354
click at [241, 407] on link "Prev" at bounding box center [242, 412] width 16 height 16
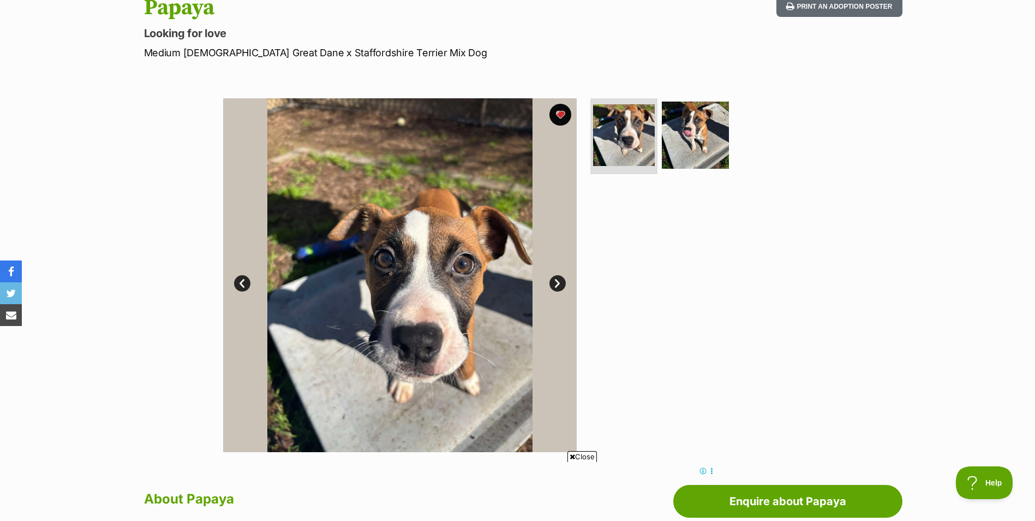
click at [553, 276] on link "Next" at bounding box center [557, 283] width 16 height 16
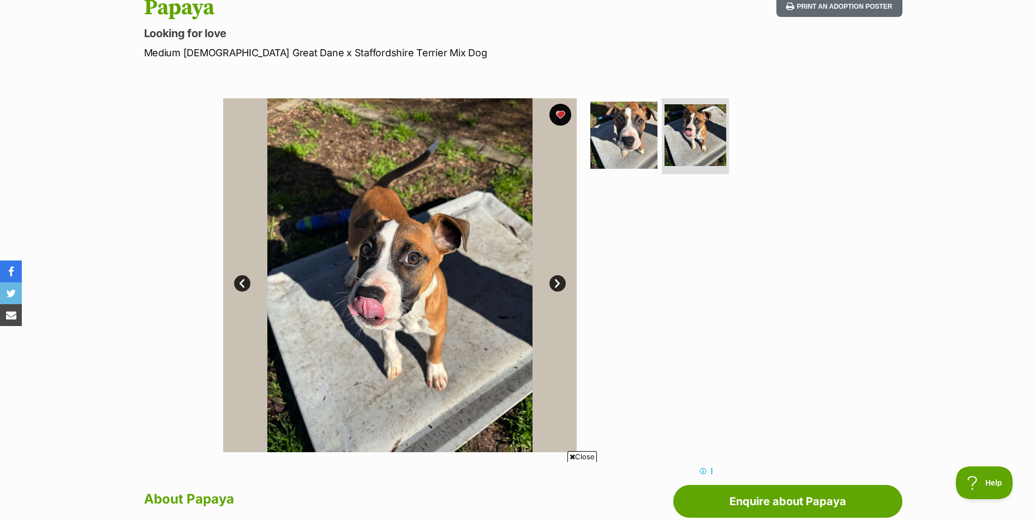
click at [553, 276] on link "Next" at bounding box center [557, 283] width 16 height 16
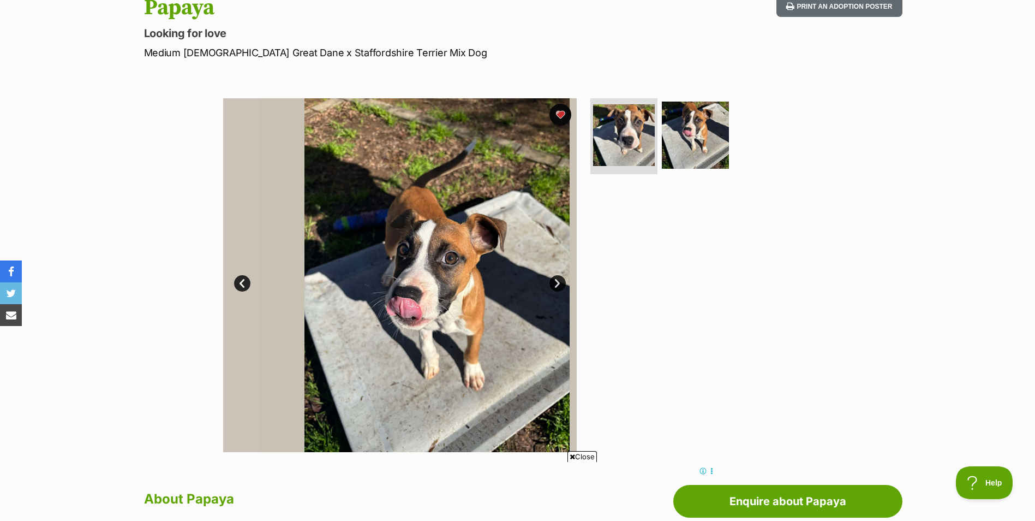
click at [553, 276] on link "Next" at bounding box center [557, 283] width 16 height 16
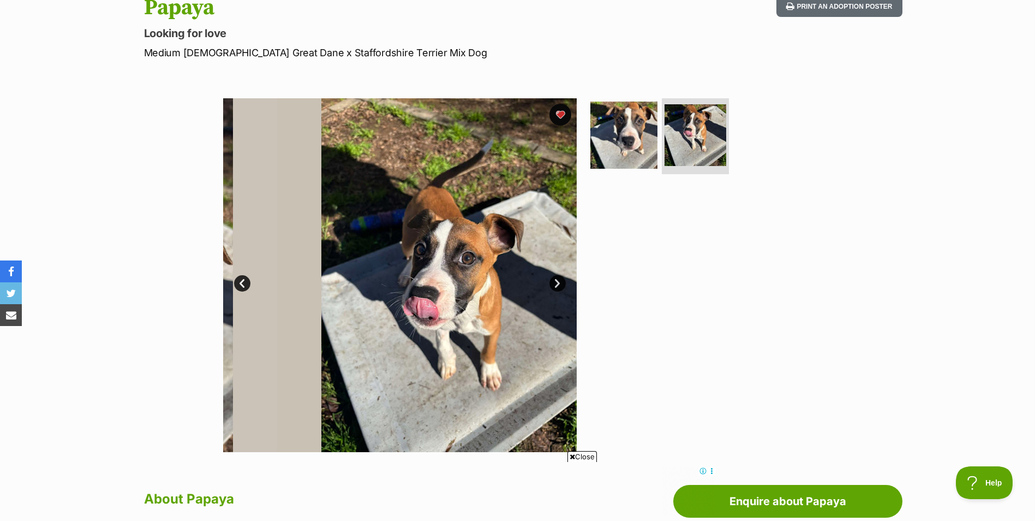
click at [553, 276] on link "Next" at bounding box center [557, 283] width 16 height 16
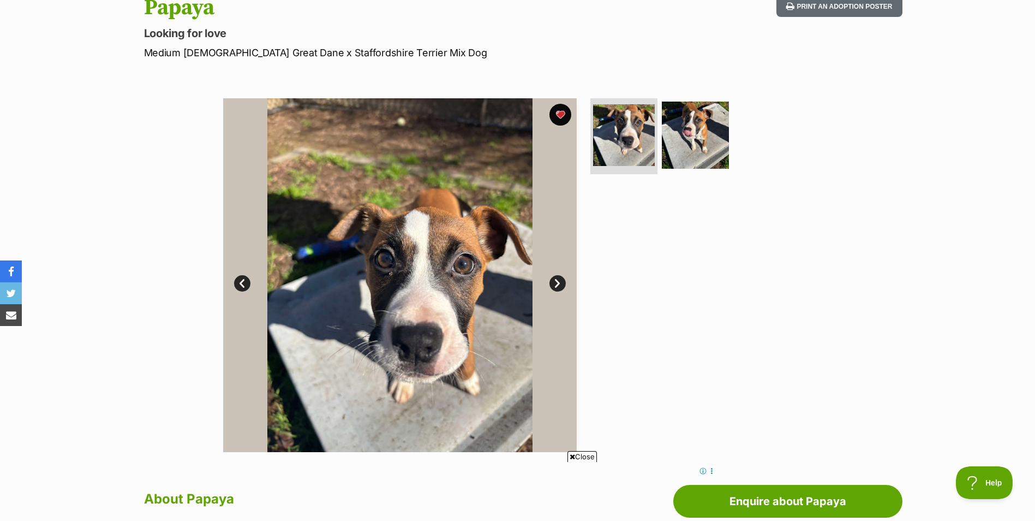
click at [553, 276] on link "Next" at bounding box center [557, 283] width 16 height 16
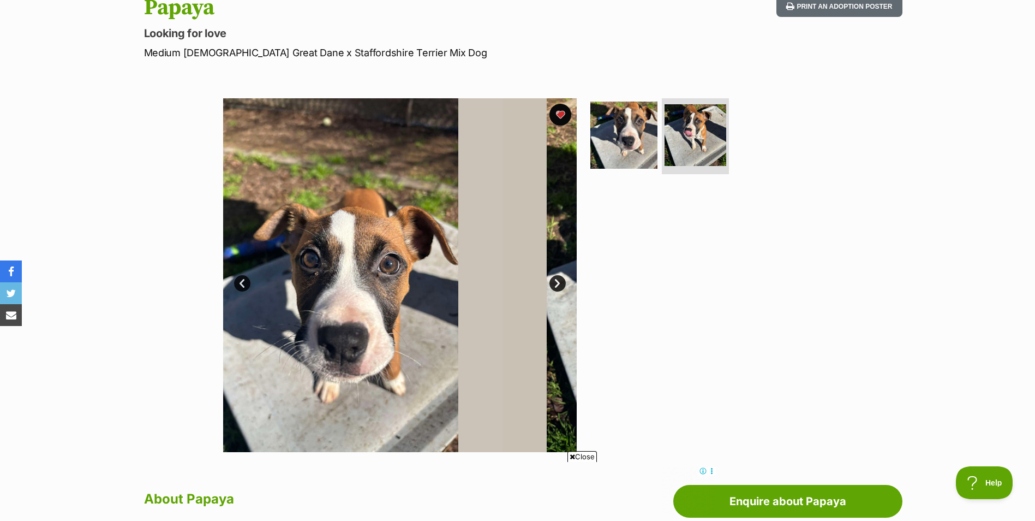
click at [553, 276] on link "Next" at bounding box center [557, 283] width 16 height 16
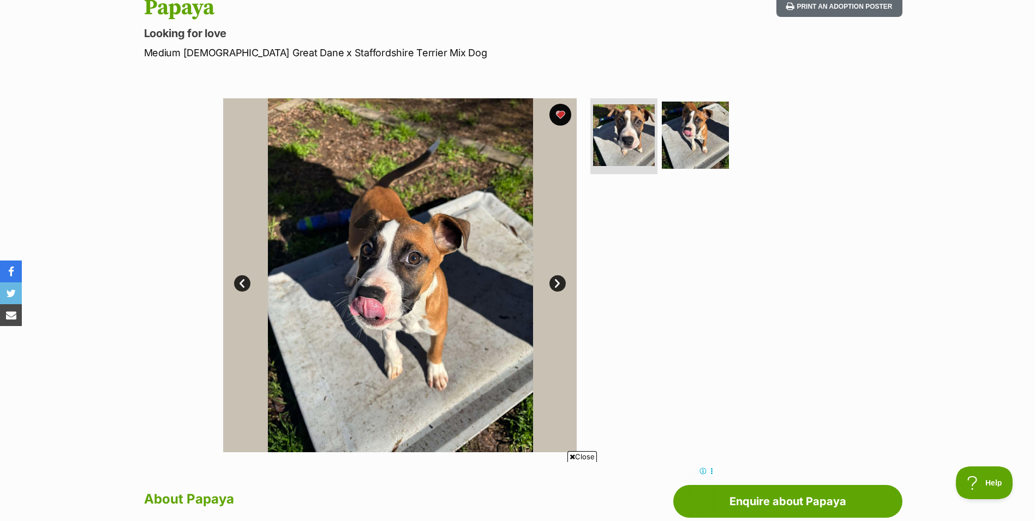
click at [553, 276] on link "Next" at bounding box center [557, 283] width 16 height 16
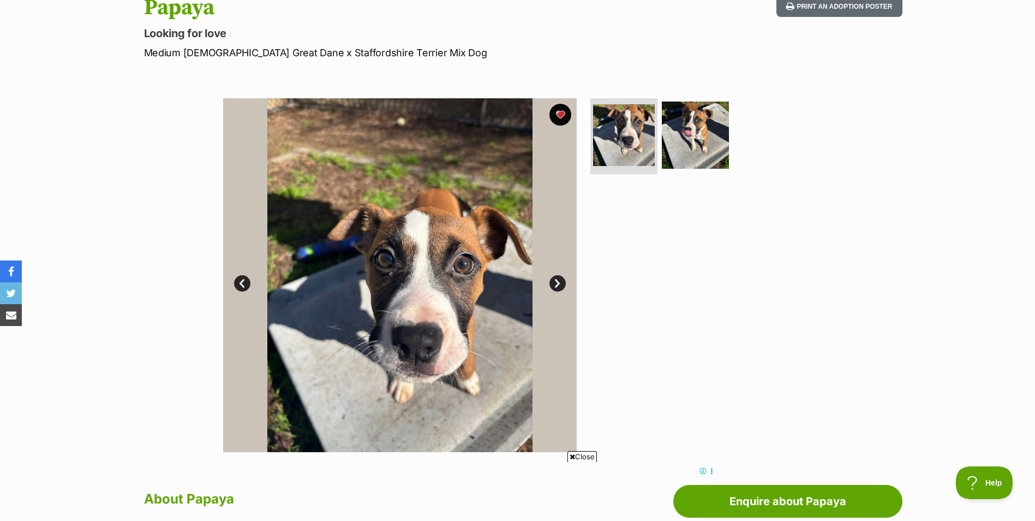
click at [639, 256] on div at bounding box center [700, 275] width 224 height 354
click at [623, 266] on div at bounding box center [700, 275] width 224 height 354
click at [608, 118] on img at bounding box center [623, 135] width 65 height 65
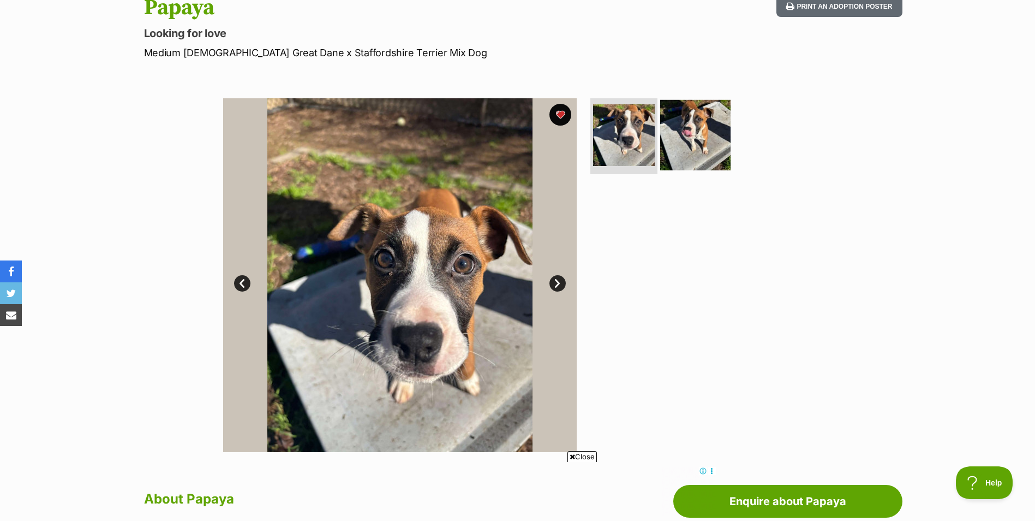
click at [682, 145] on img at bounding box center [695, 134] width 70 height 70
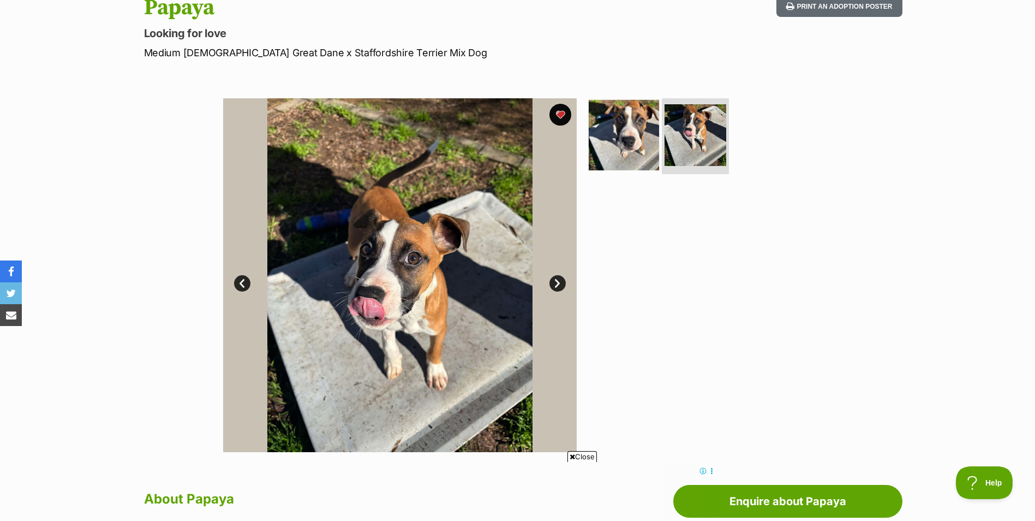
click at [637, 146] on img at bounding box center [624, 134] width 70 height 70
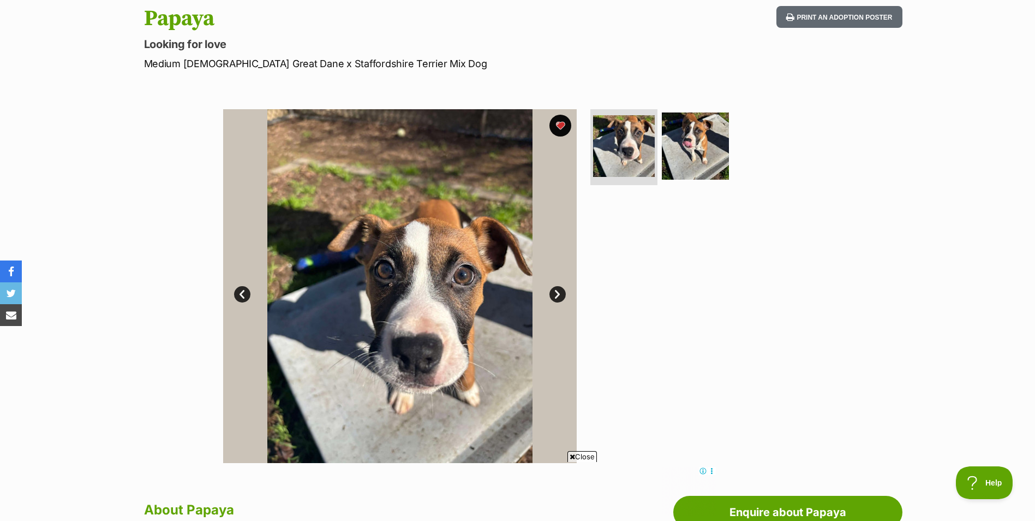
scroll to position [121, 0]
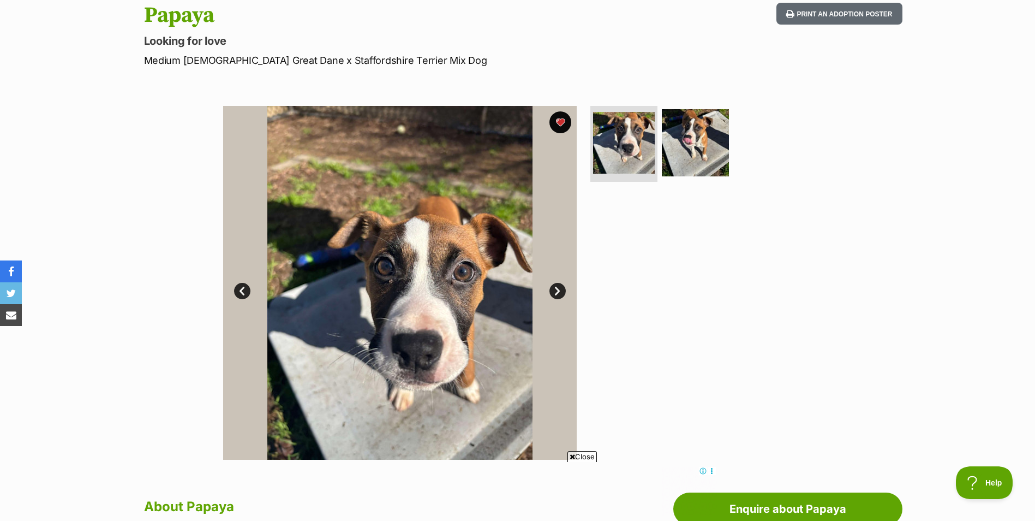
click at [651, 266] on div at bounding box center [700, 283] width 224 height 354
click at [683, 153] on img at bounding box center [695, 142] width 70 height 70
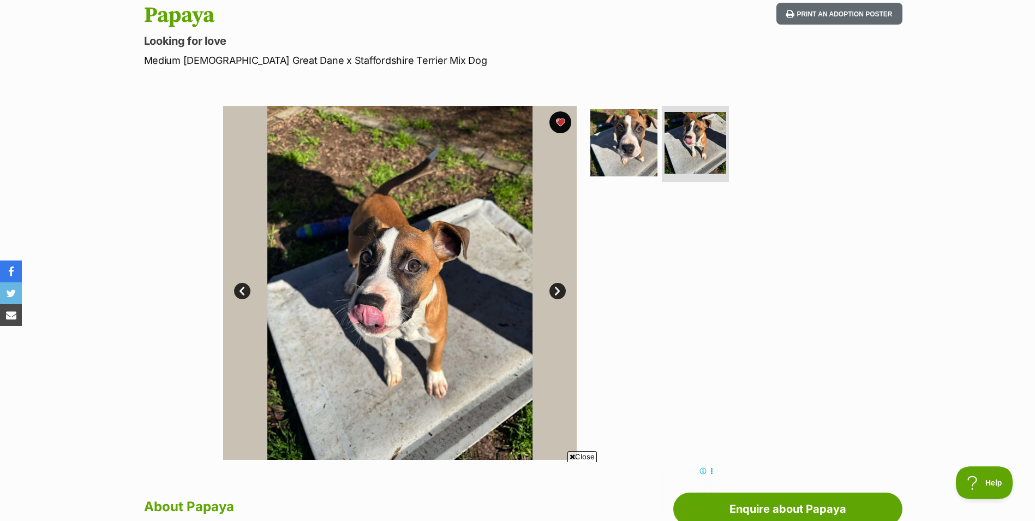
click at [556, 287] on link "Next" at bounding box center [557, 291] width 16 height 16
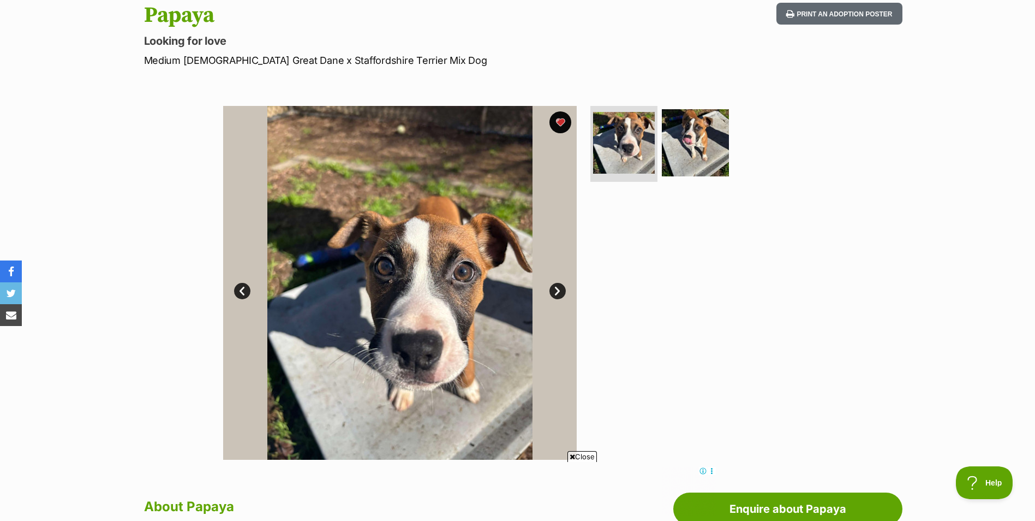
click at [556, 287] on link "Next" at bounding box center [557, 291] width 16 height 16
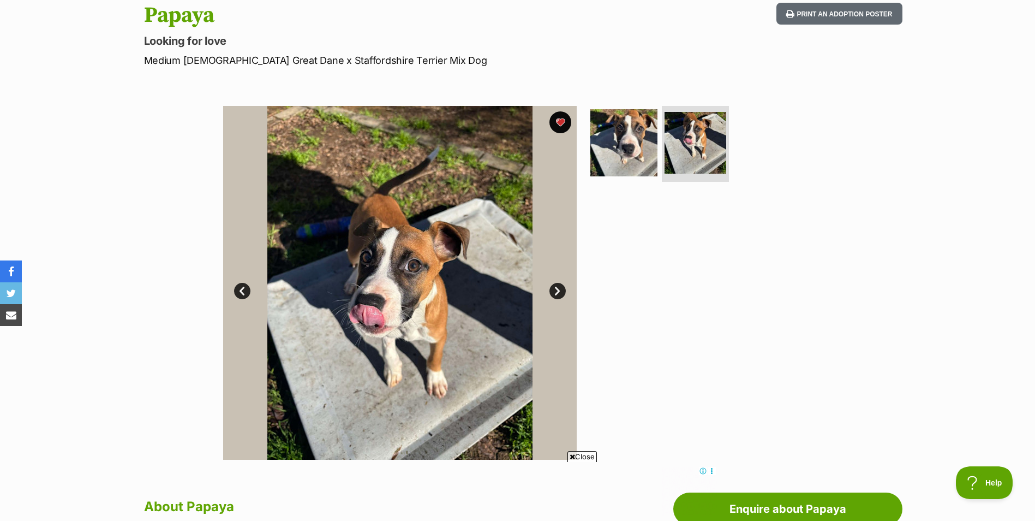
click at [556, 287] on link "Next" at bounding box center [557, 291] width 16 height 16
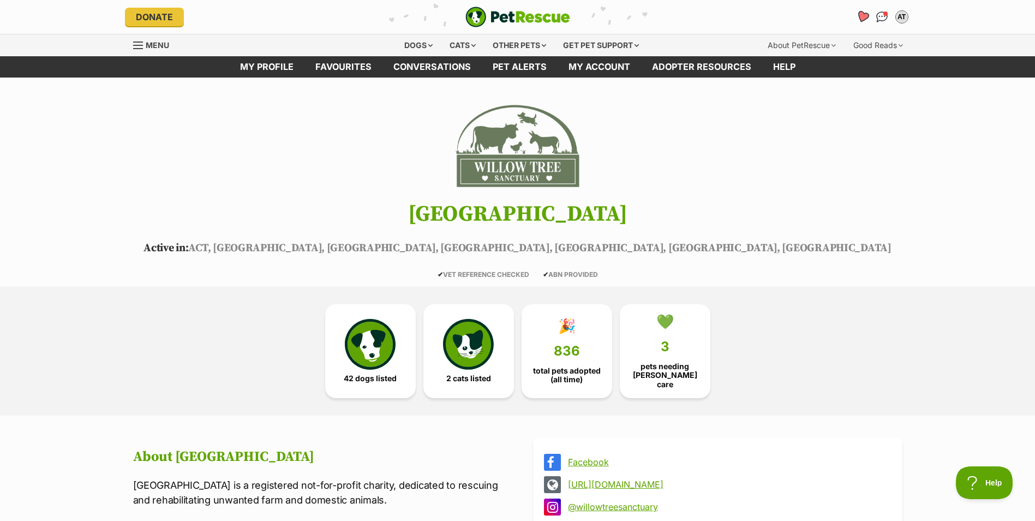
click at [862, 17] on icon "Favourites" at bounding box center [862, 16] width 13 height 13
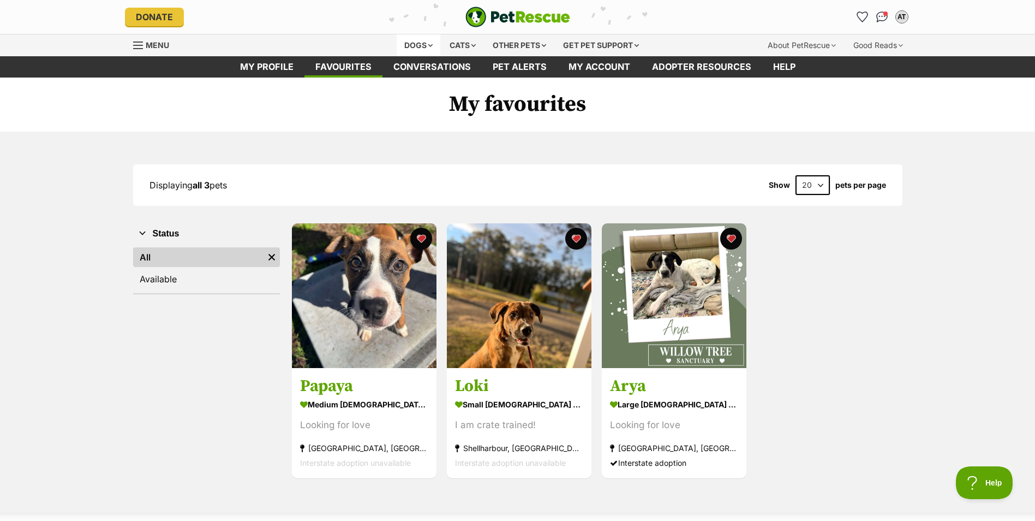
click at [423, 44] on div "Dogs" at bounding box center [419, 45] width 44 height 22
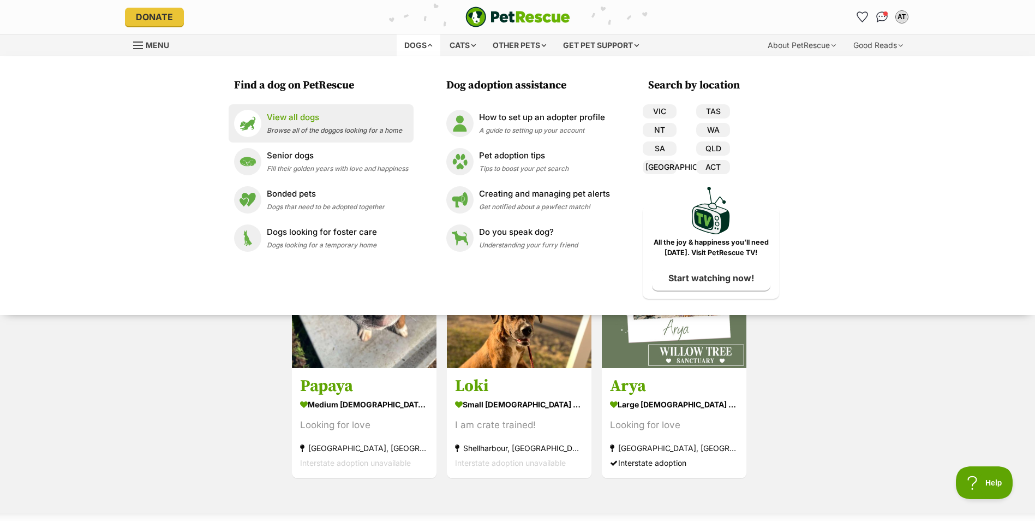
click at [325, 132] on span "Browse all of the doggos looking for a home" at bounding box center [334, 130] width 135 height 8
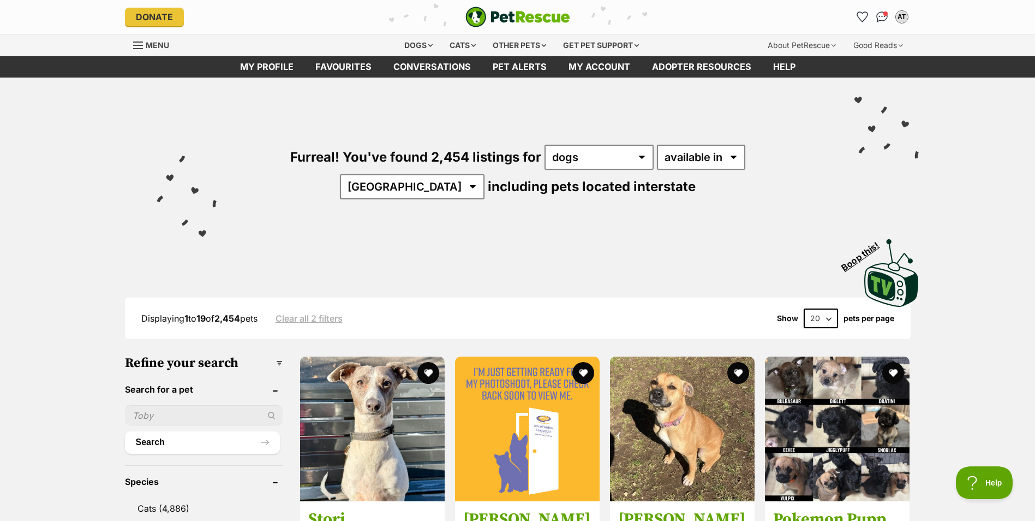
click at [176, 405] on input "text" at bounding box center [204, 415] width 158 height 21
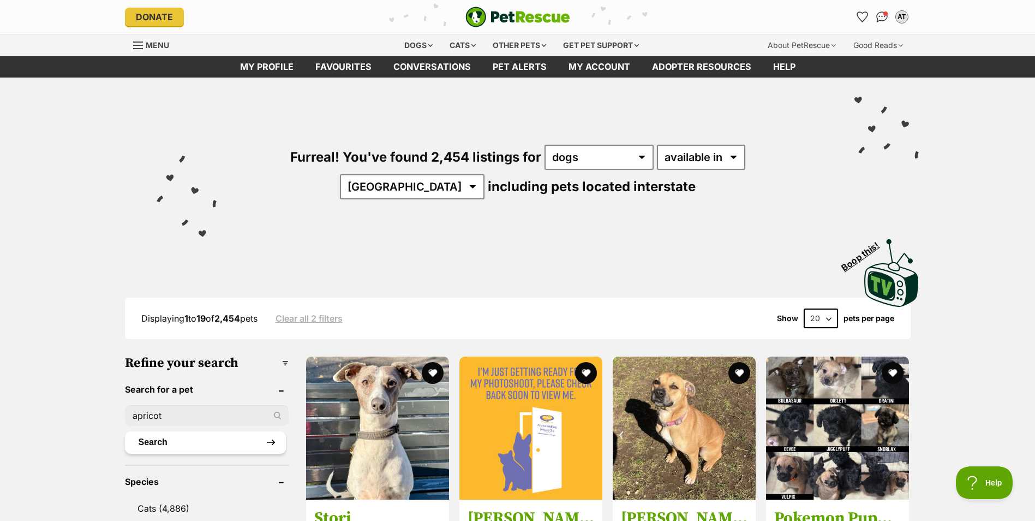
type input "apricot"
click at [168, 440] on button "Search" at bounding box center [205, 442] width 161 height 22
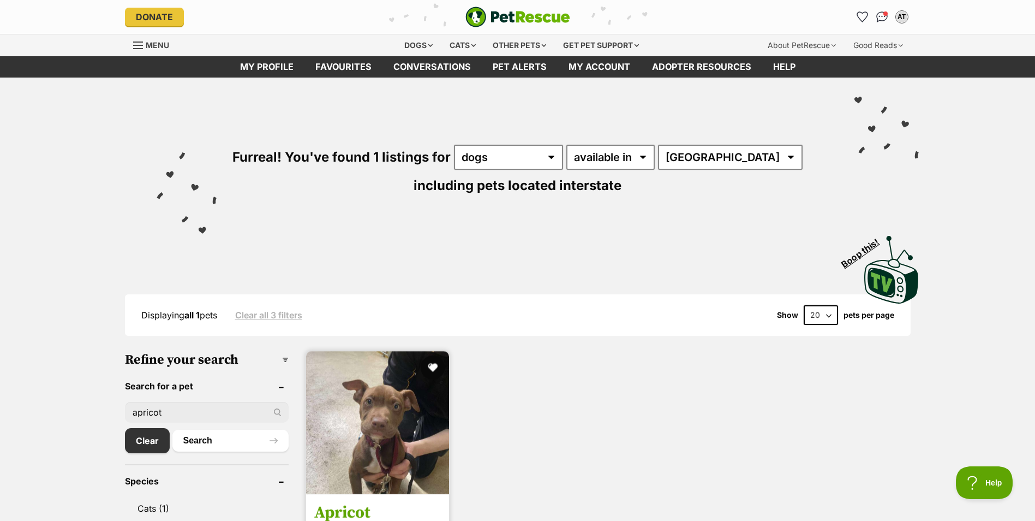
click at [432, 368] on button "favourite" at bounding box center [433, 367] width 24 height 24
click at [864, 19] on icon "Favourites" at bounding box center [862, 16] width 13 height 13
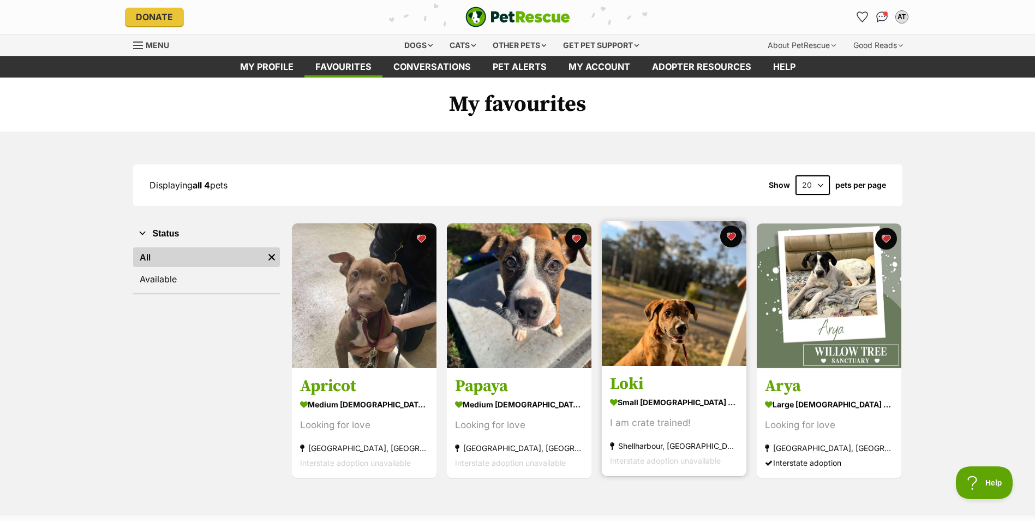
click at [660, 331] on img at bounding box center [674, 293] width 145 height 145
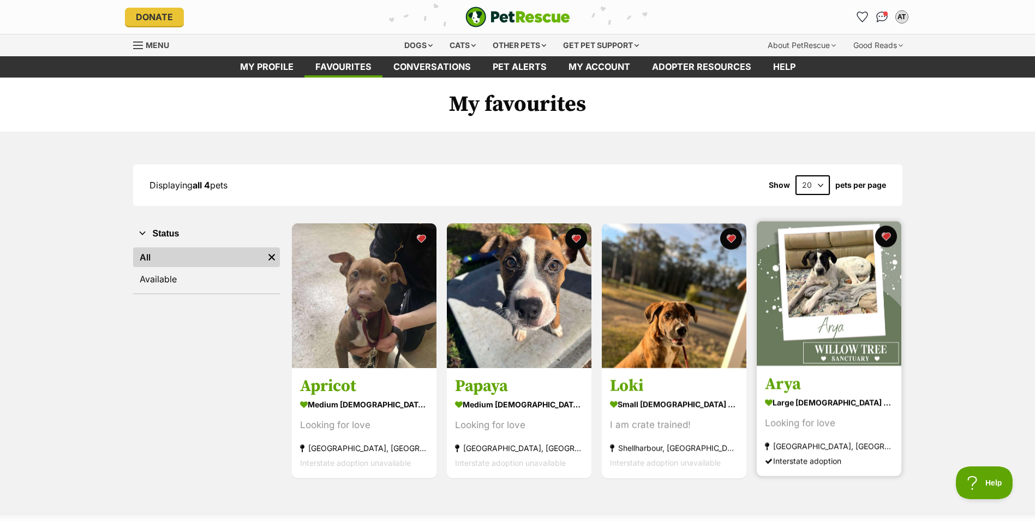
click at [811, 307] on img at bounding box center [829, 293] width 145 height 145
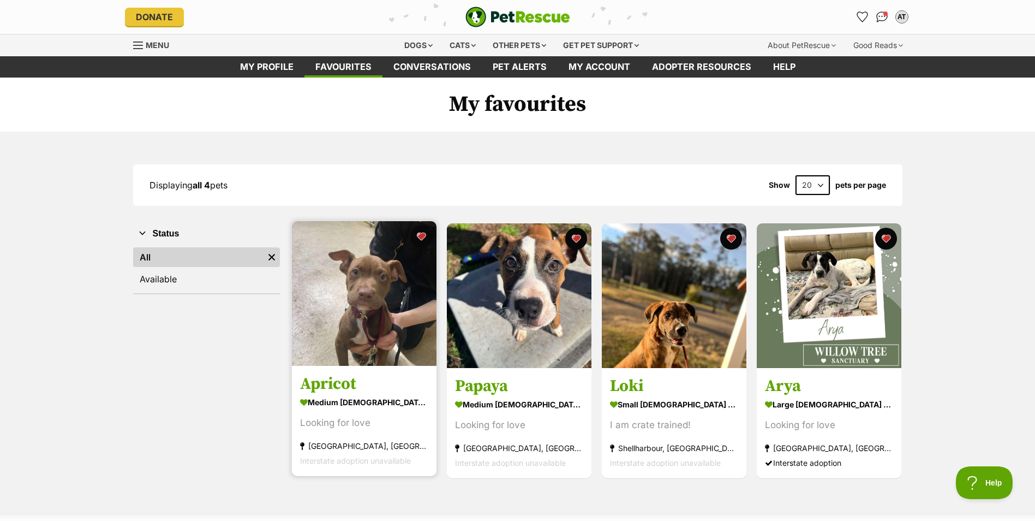
click at [396, 306] on img at bounding box center [364, 293] width 145 height 145
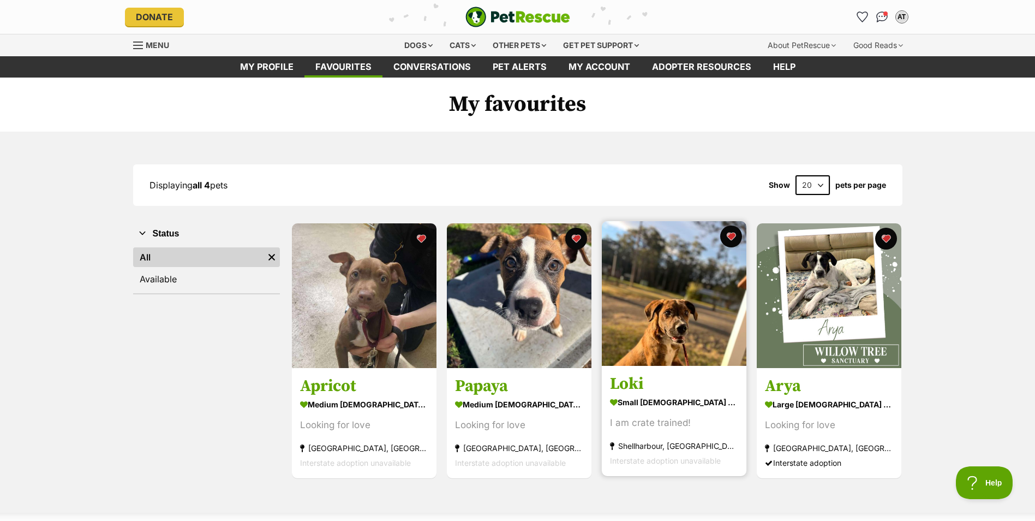
click at [686, 314] on img at bounding box center [674, 293] width 145 height 145
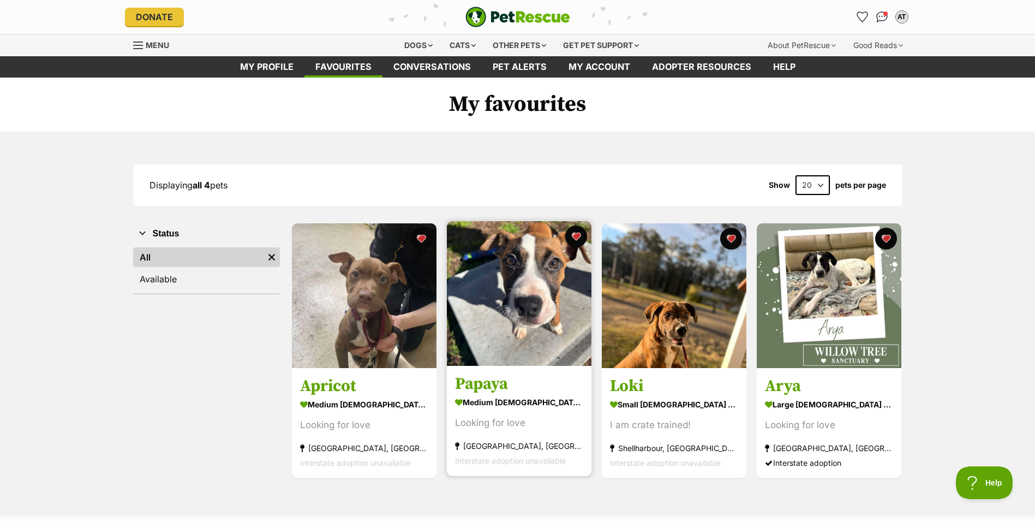
click at [511, 292] on img at bounding box center [519, 293] width 145 height 145
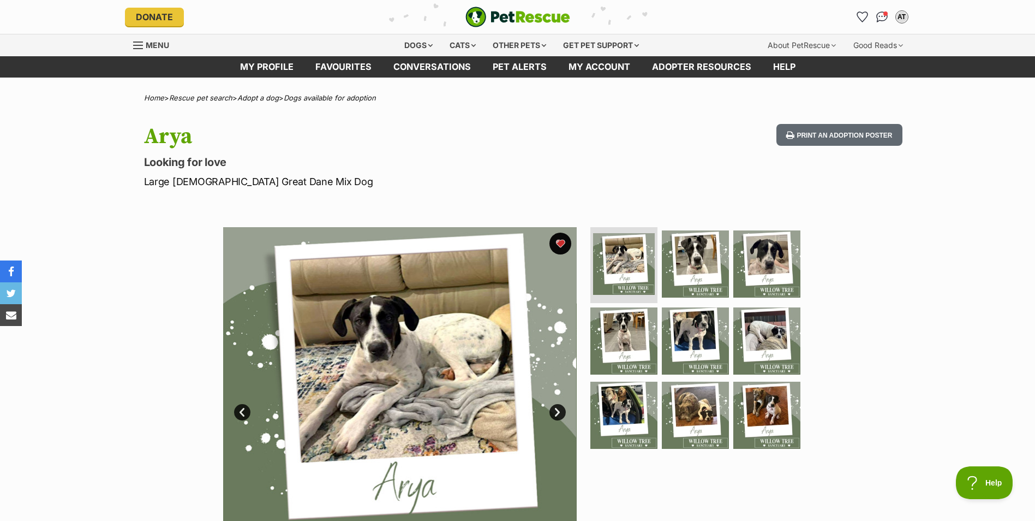
click at [559, 408] on link "Next" at bounding box center [557, 412] width 16 height 16
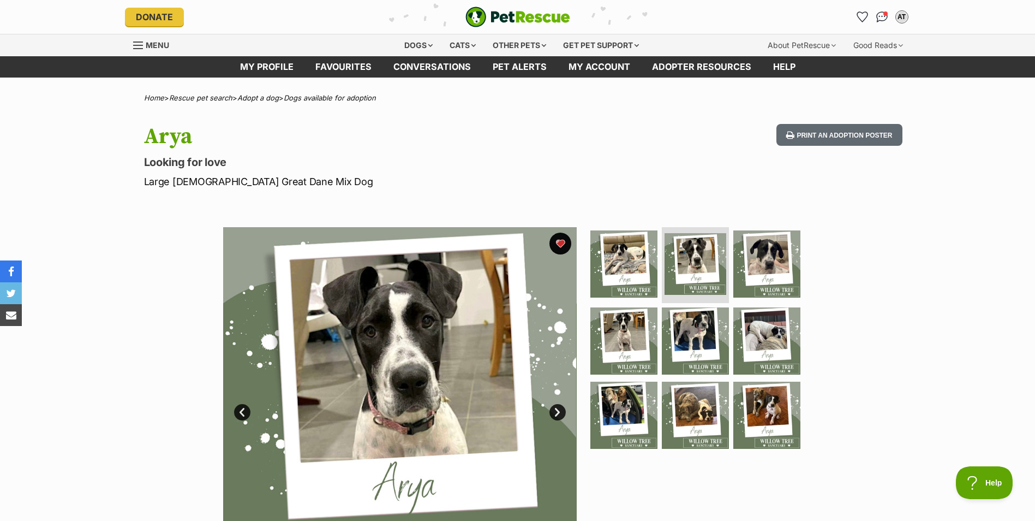
click at [559, 408] on link "Next" at bounding box center [557, 412] width 16 height 16
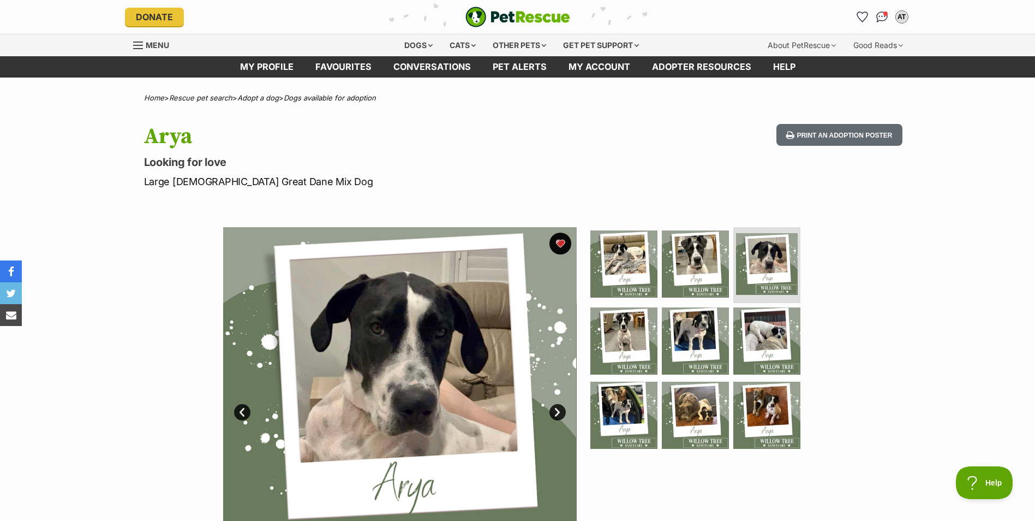
click at [559, 408] on link "Next" at bounding box center [557, 412] width 16 height 16
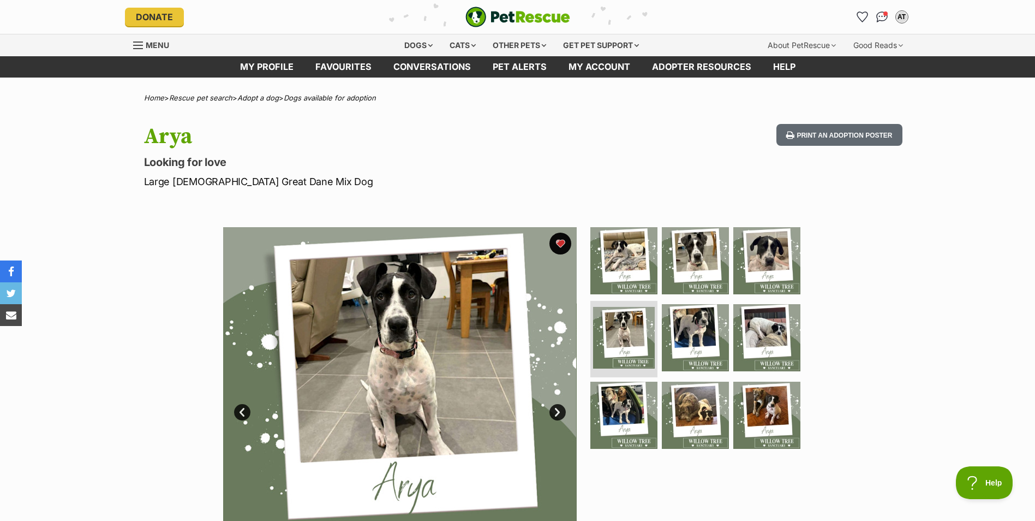
click at [559, 408] on link "Next" at bounding box center [557, 412] width 16 height 16
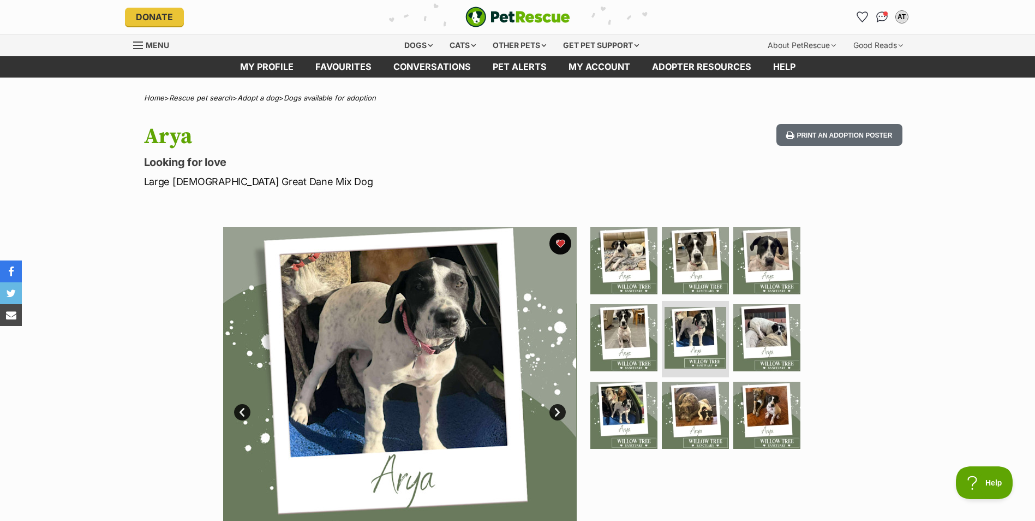
click at [559, 408] on link "Next" at bounding box center [557, 412] width 16 height 16
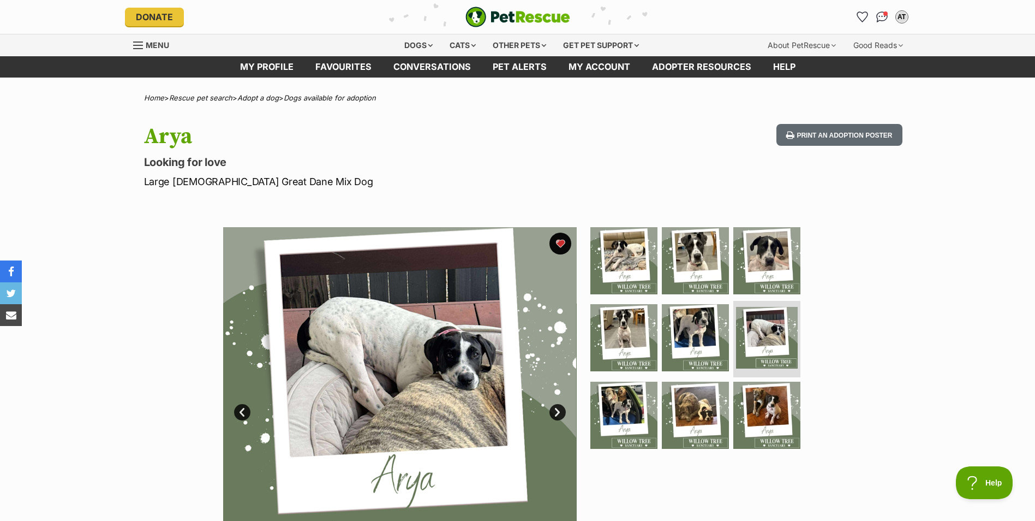
click at [559, 408] on link "Next" at bounding box center [557, 412] width 16 height 16
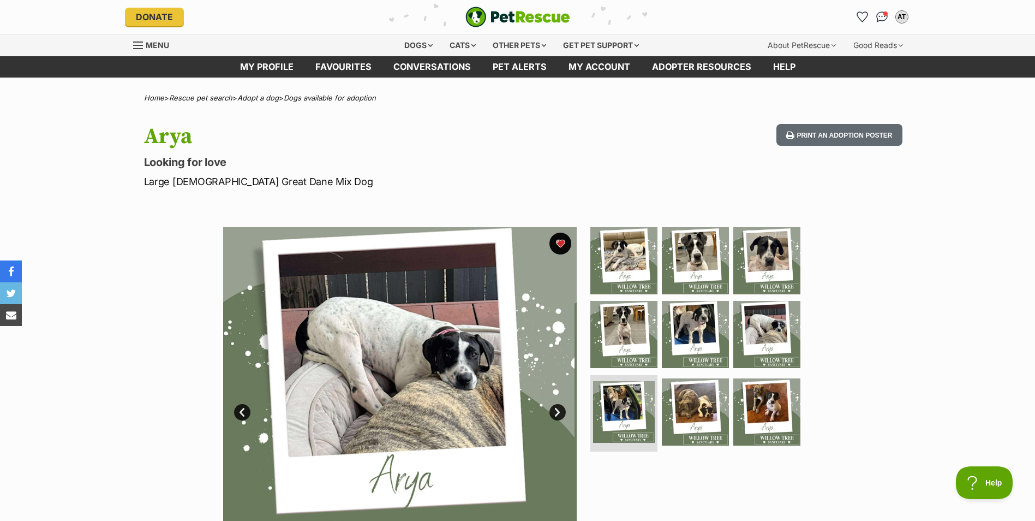
click at [559, 408] on link "Next" at bounding box center [557, 412] width 16 height 16
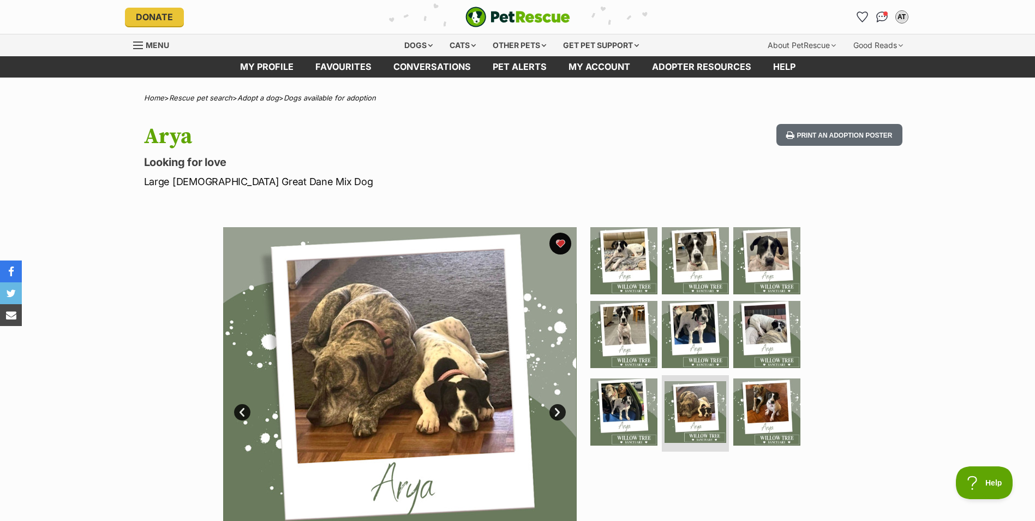
click at [242, 408] on link "Prev" at bounding box center [242, 412] width 16 height 16
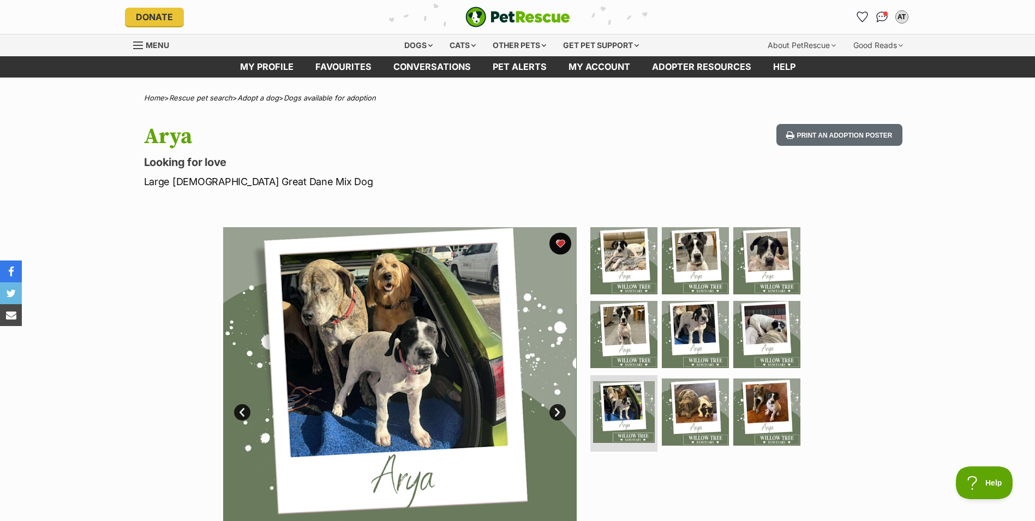
click at [559, 405] on link "Next" at bounding box center [557, 412] width 16 height 16
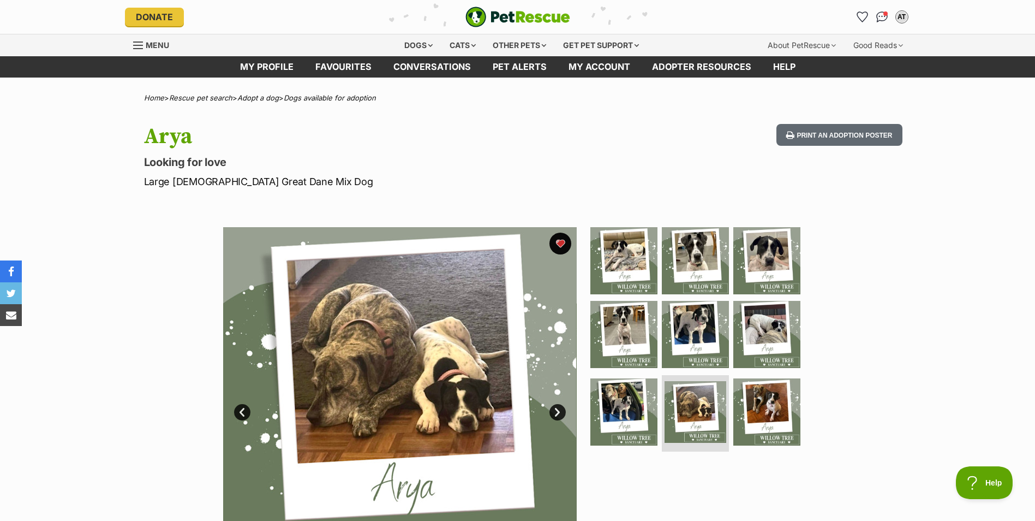
click at [559, 405] on link "Next" at bounding box center [557, 412] width 16 height 16
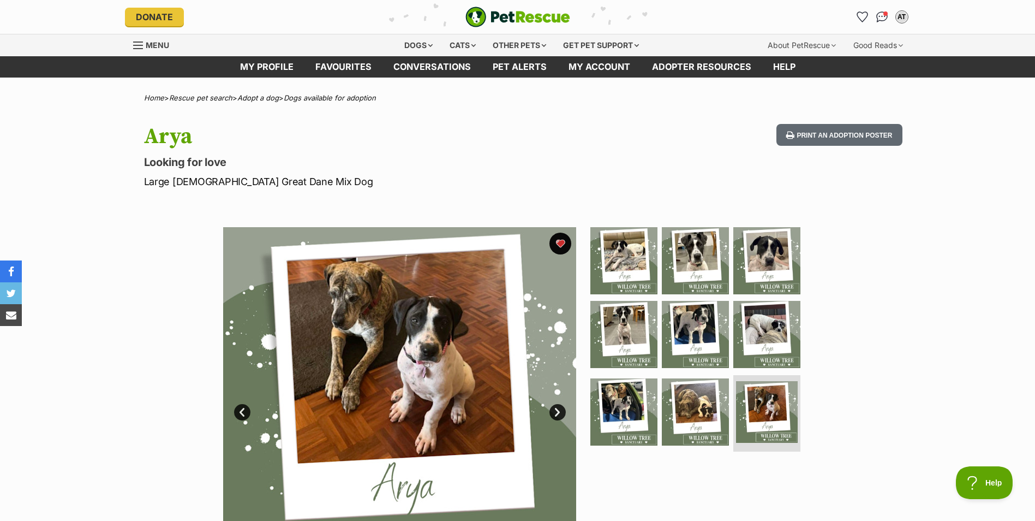
click at [235, 406] on img at bounding box center [400, 404] width 354 height 354
click at [240, 405] on link "Prev" at bounding box center [242, 412] width 16 height 16
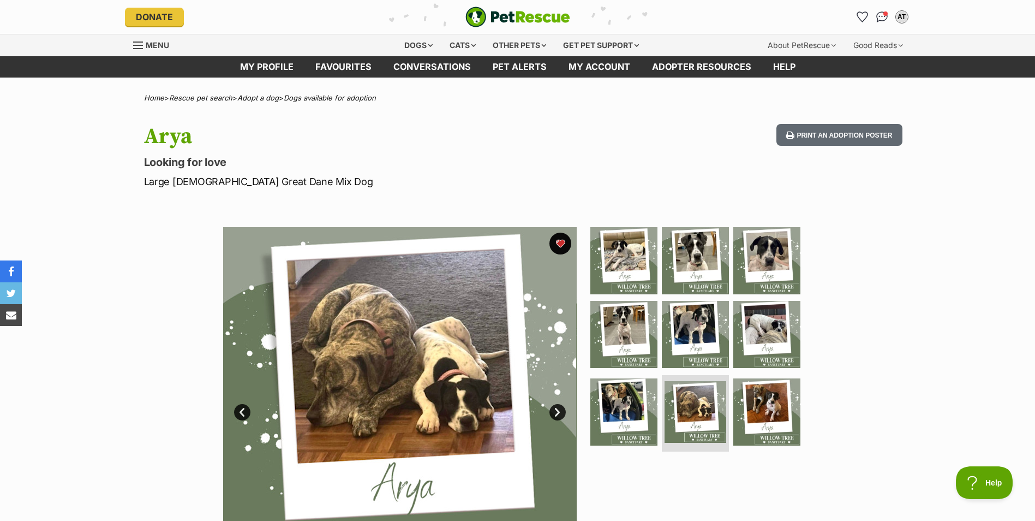
click at [240, 405] on link "Prev" at bounding box center [242, 412] width 16 height 16
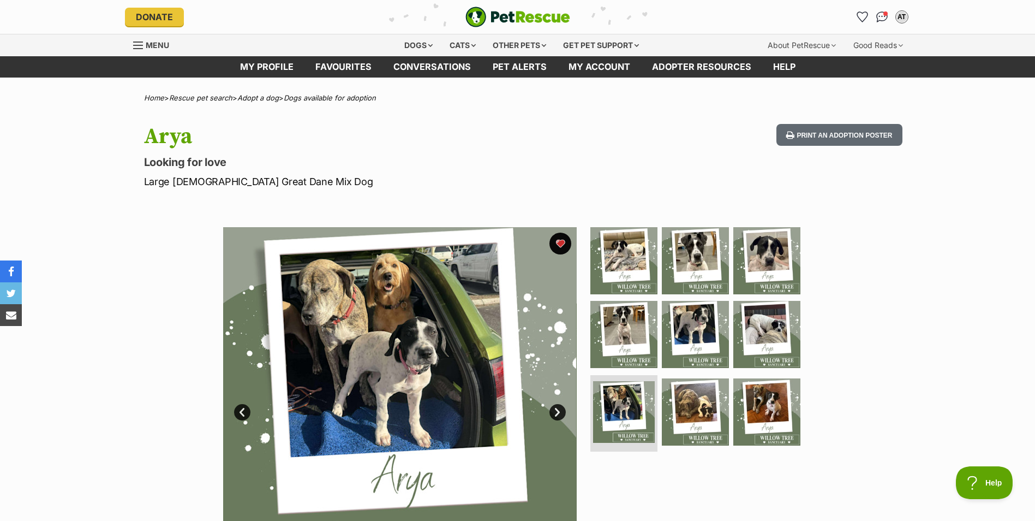
click at [240, 405] on link "Prev" at bounding box center [242, 412] width 16 height 16
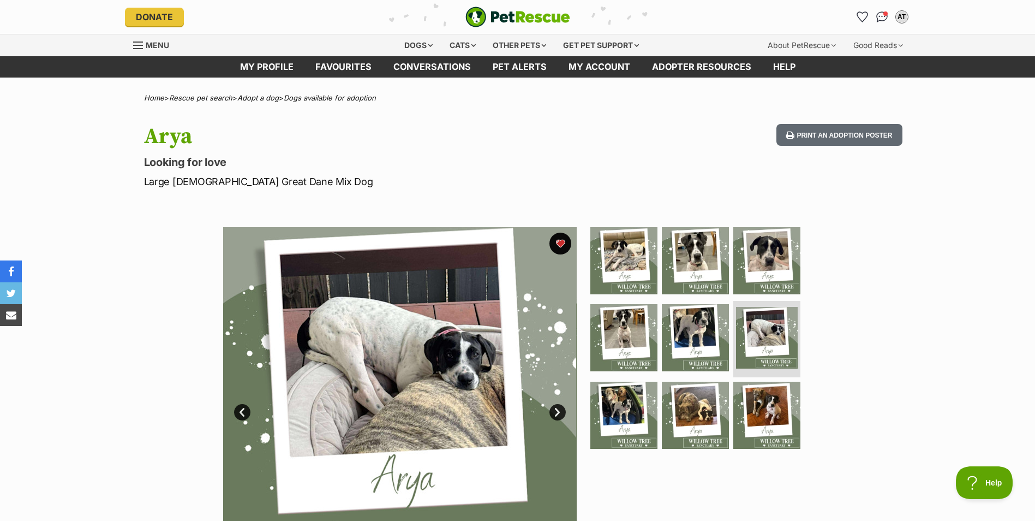
click at [240, 405] on link "Prev" at bounding box center [242, 412] width 16 height 16
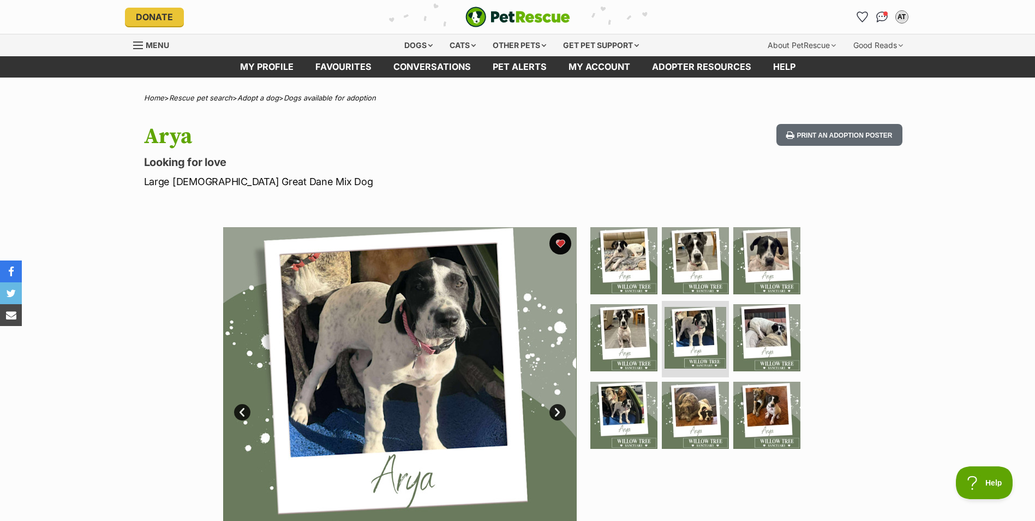
click at [240, 405] on link "Prev" at bounding box center [242, 412] width 16 height 16
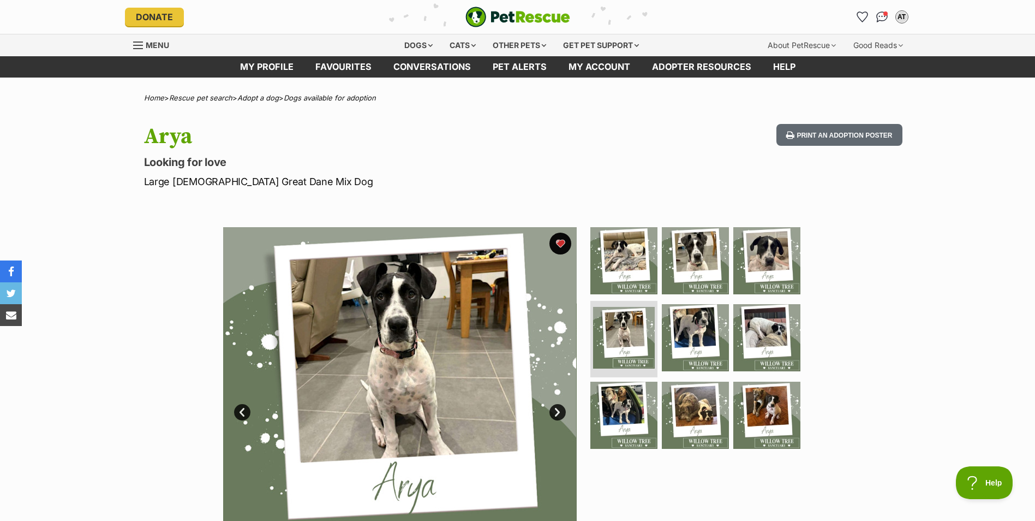
click at [240, 405] on link "Prev" at bounding box center [242, 412] width 16 height 16
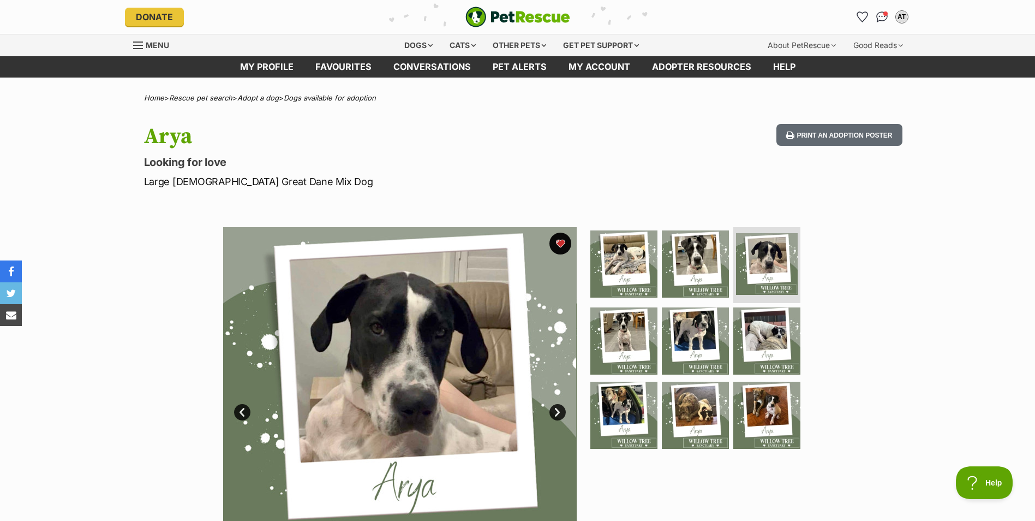
click at [240, 405] on link "Prev" at bounding box center [242, 412] width 16 height 16
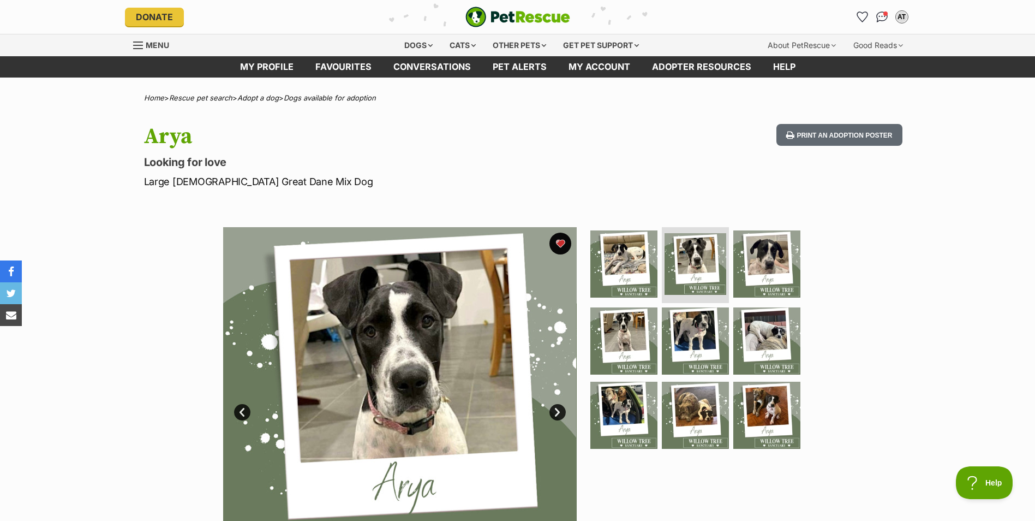
click at [240, 404] on link "Prev" at bounding box center [242, 412] width 16 height 16
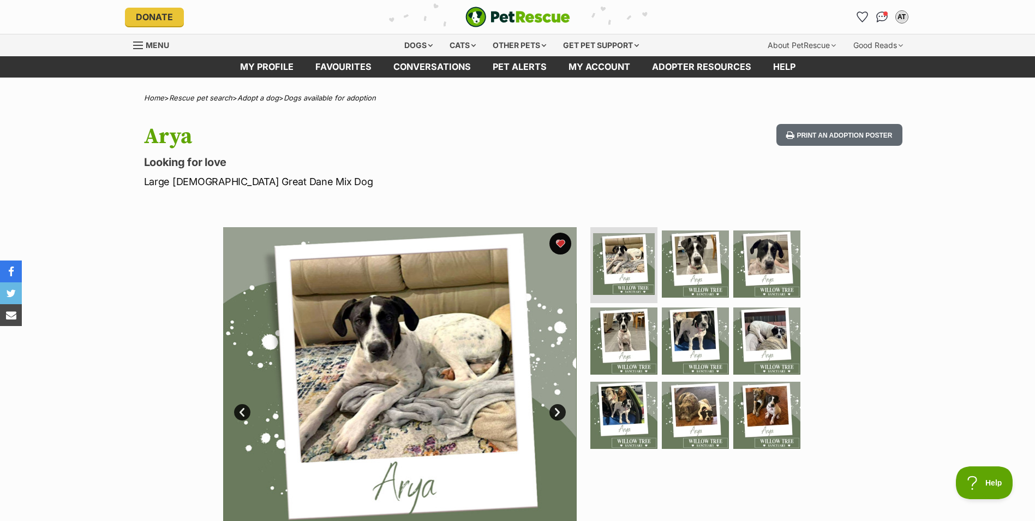
click at [213, 220] on section "Available 1 of 9 images 1 of 9 images 1 of 9 images 1 of 9 images 1 of 9 images…" at bounding box center [518, 396] width 622 height 370
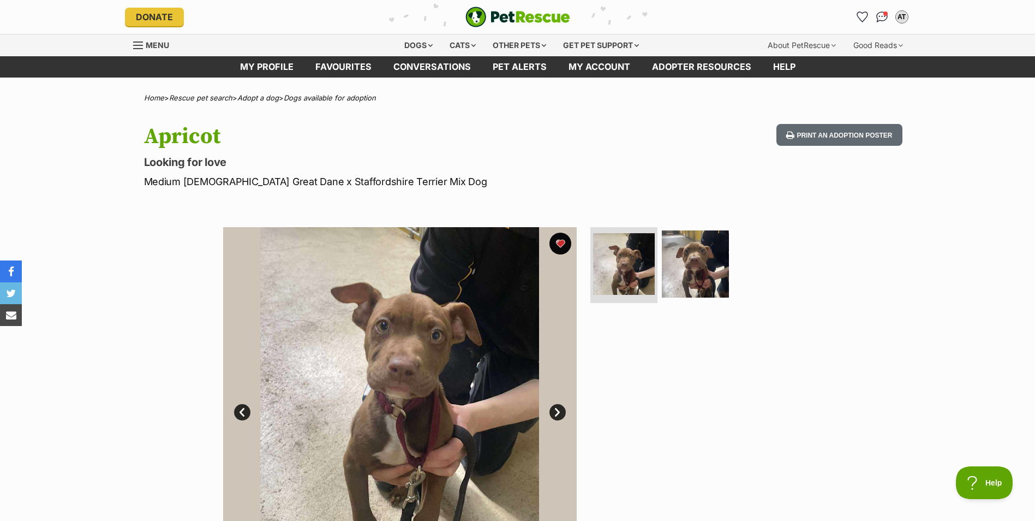
drag, startPoint x: 0, startPoint y: 1, endPoint x: 503, endPoint y: 149, distance: 524.0
click at [503, 149] on hgroup "Apricot Looking for love Medium Male Great Dane x Staffordshire Terrier Mix Dog" at bounding box center [375, 156] width 462 height 65
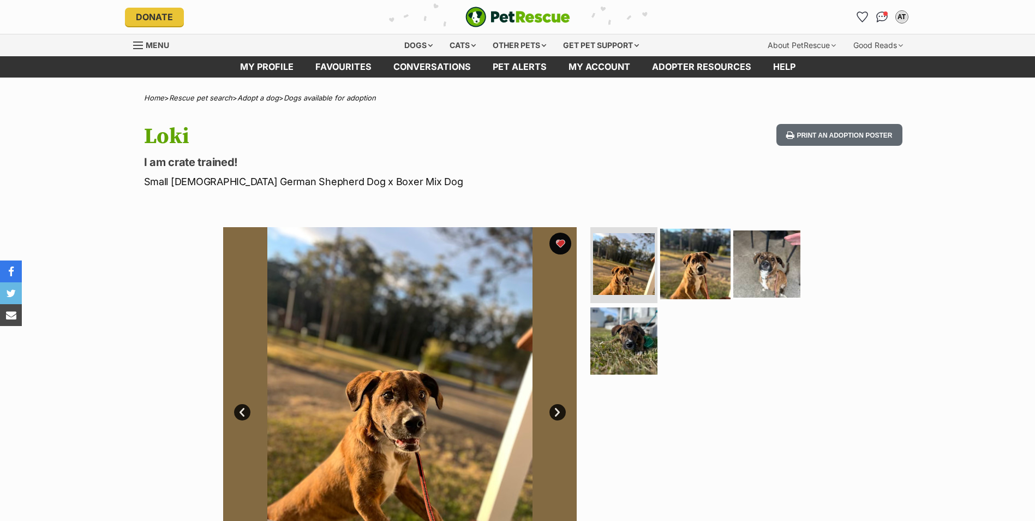
click at [694, 277] on img at bounding box center [695, 263] width 70 height 70
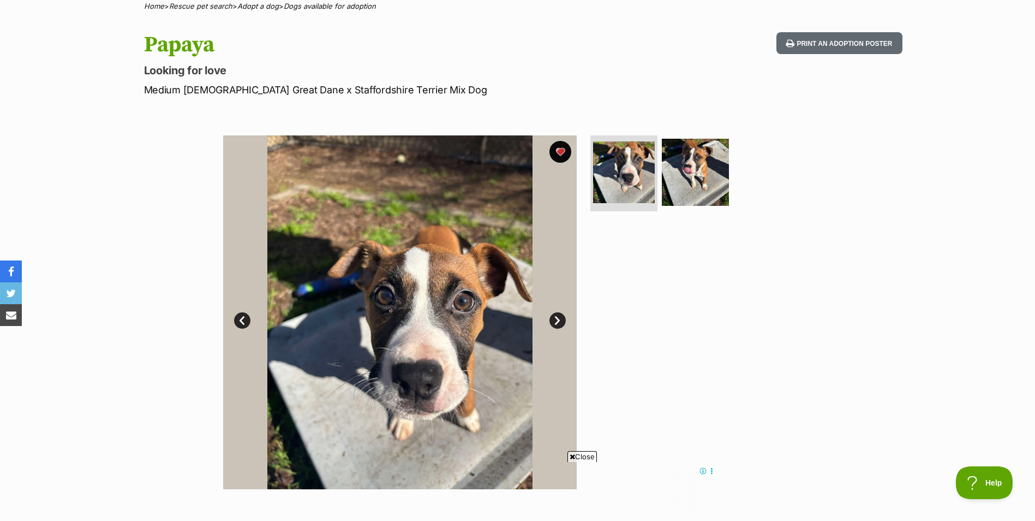
scroll to position [86, 0]
